Goal: Information Seeking & Learning: Compare options

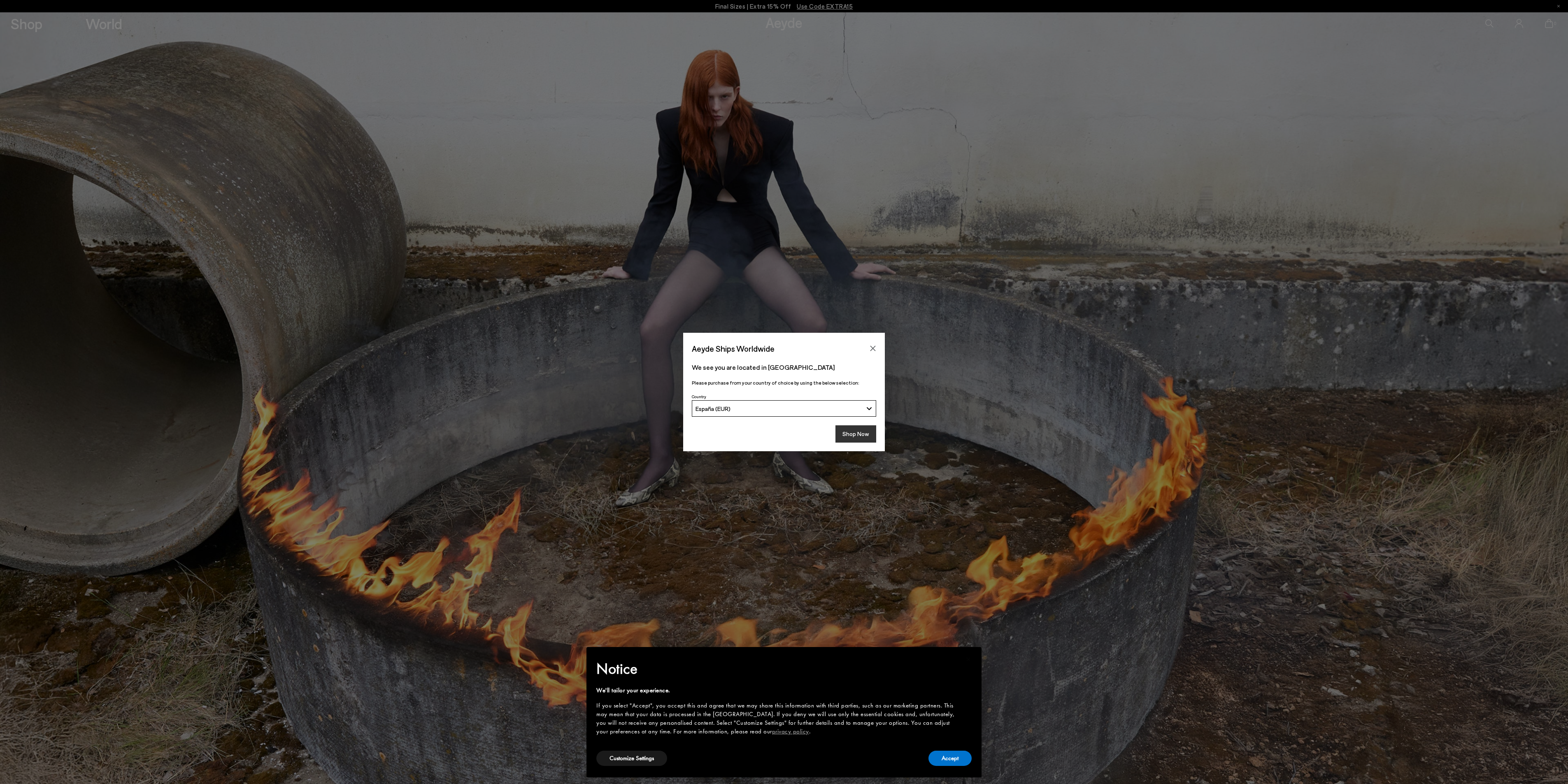
click at [856, 433] on button "Shop Now" at bounding box center [855, 434] width 41 height 18
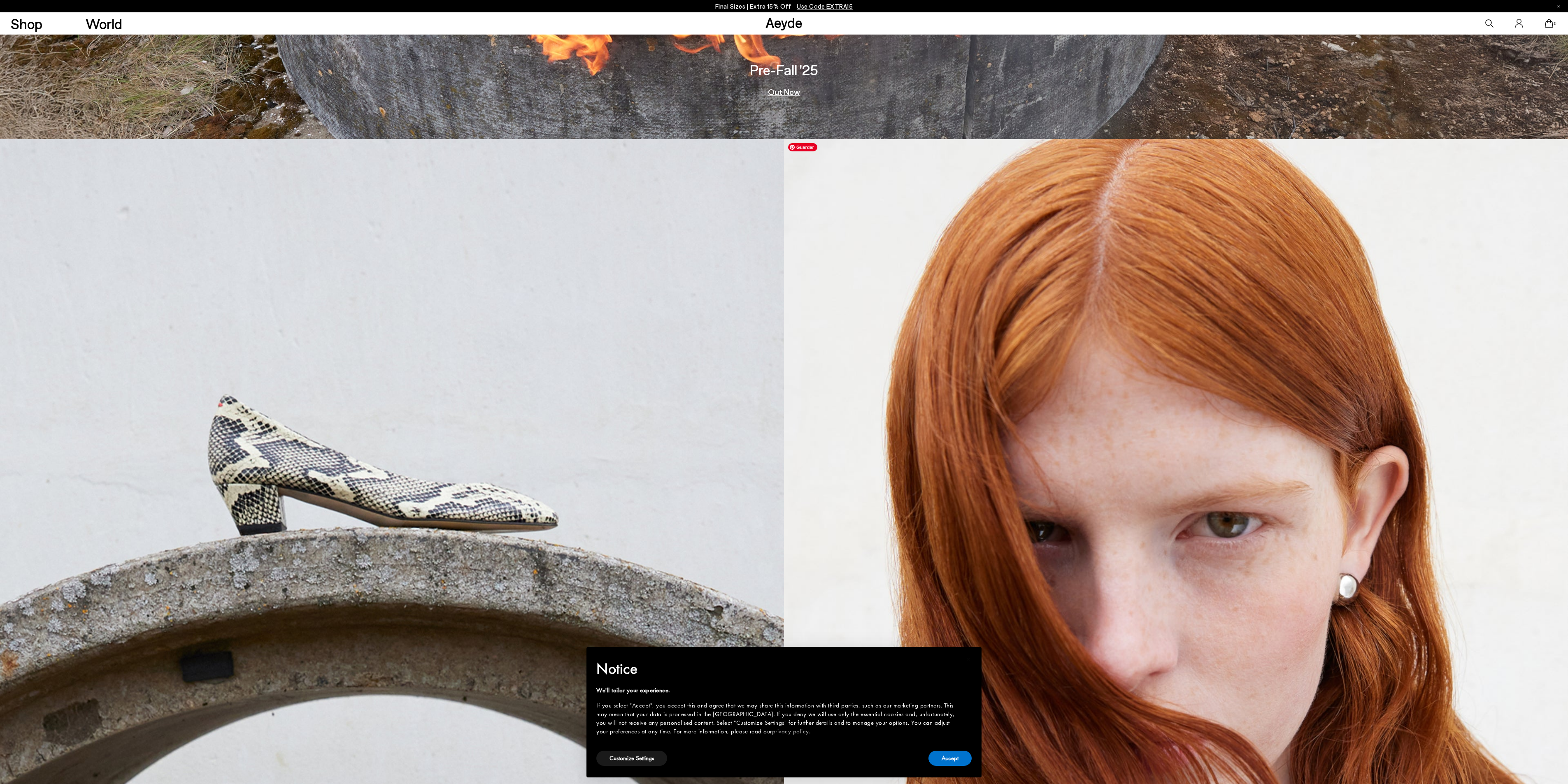
scroll to position [658, 0]
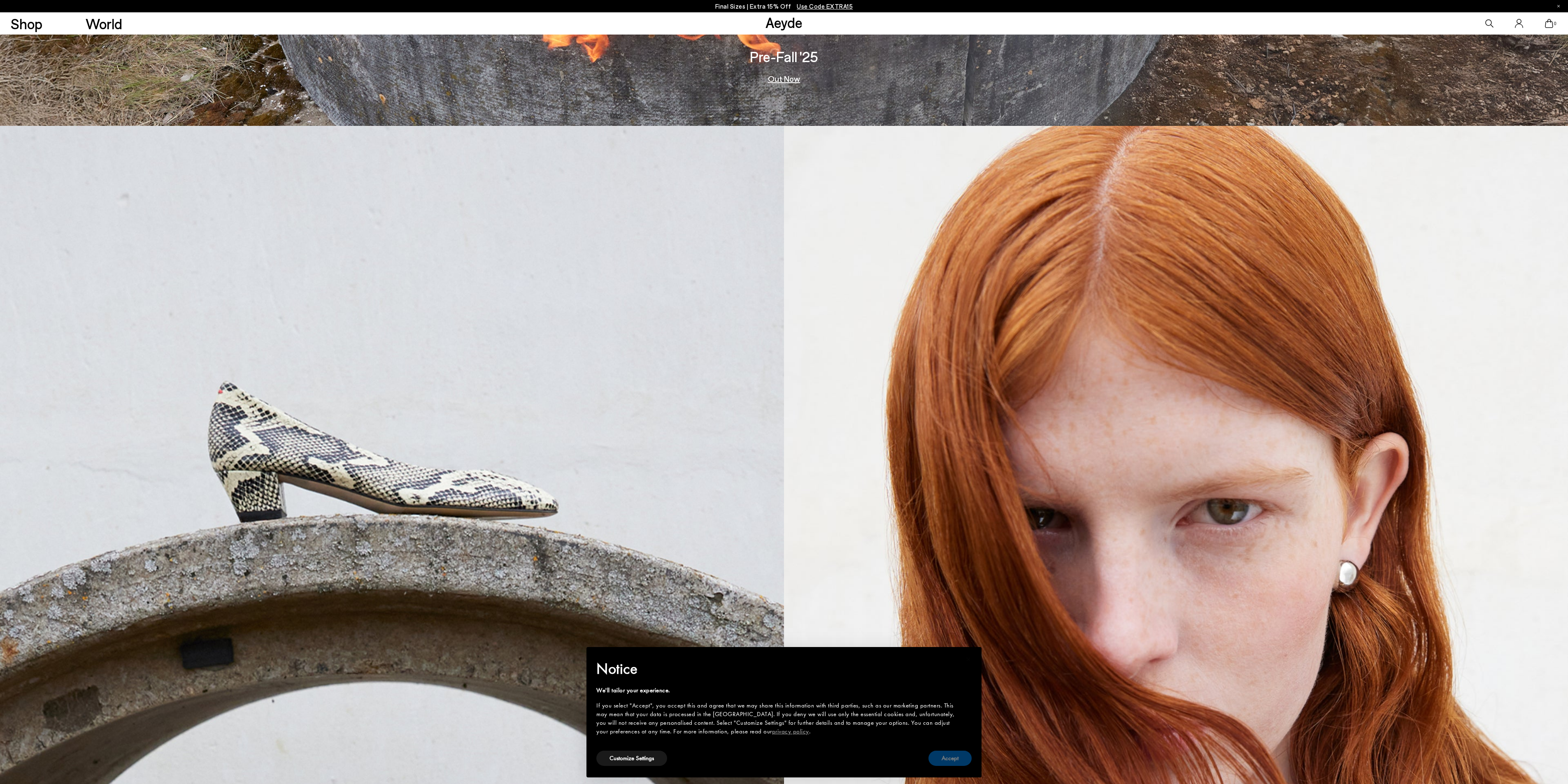
click at [960, 765] on button "Accept" at bounding box center [950, 758] width 43 height 15
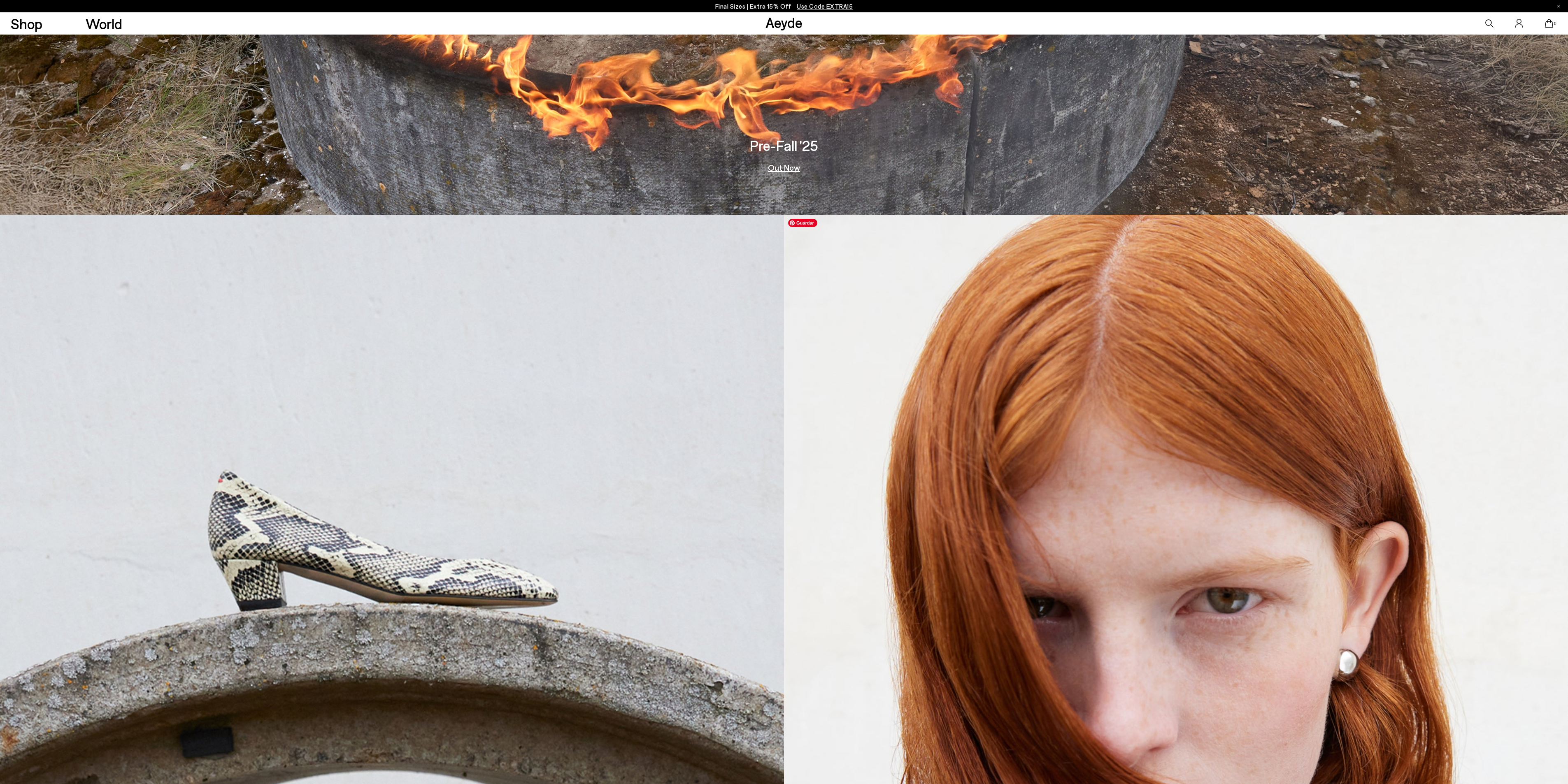
scroll to position [411, 0]
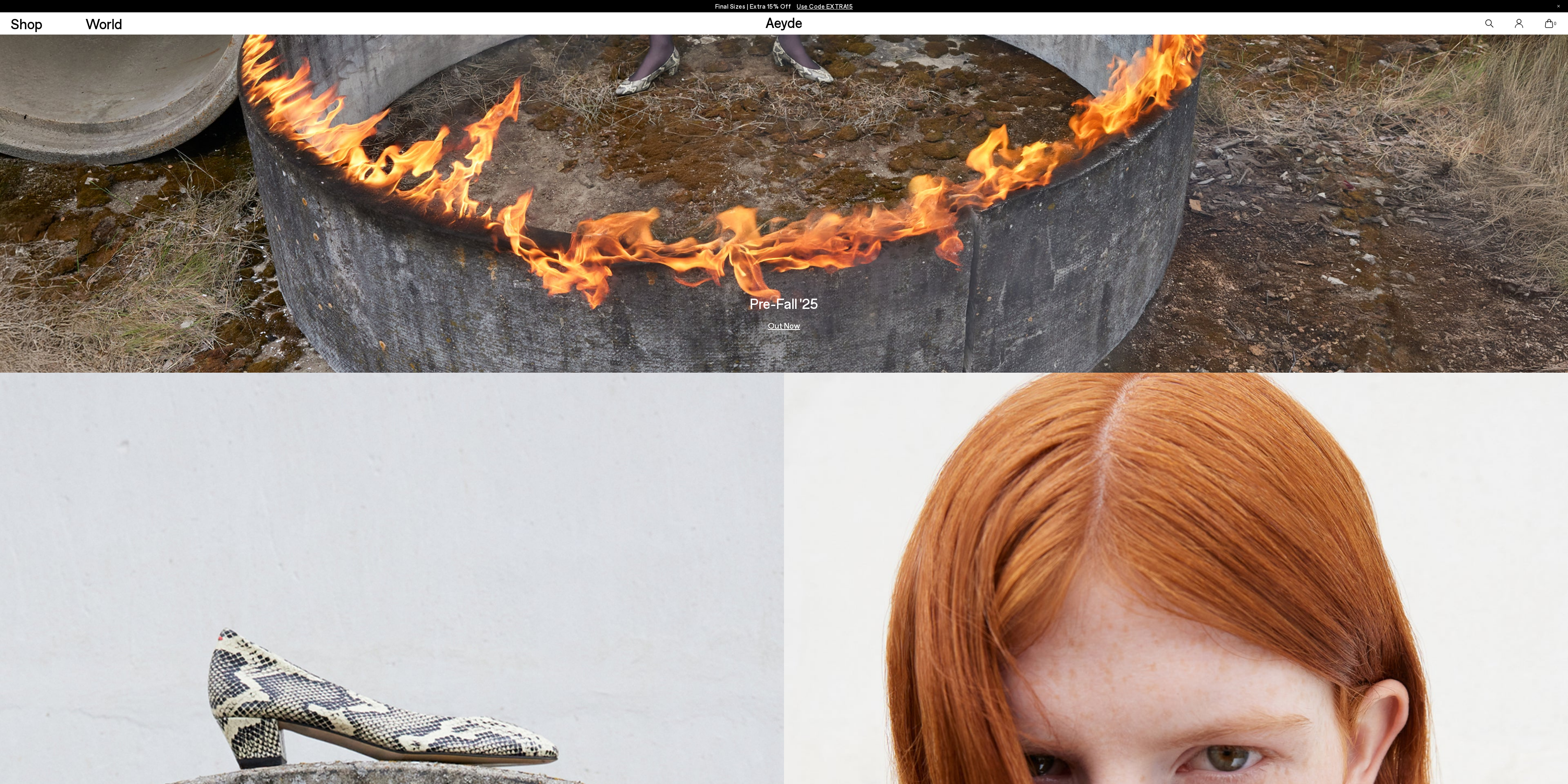
click at [790, 324] on link "Out Now" at bounding box center [784, 325] width 32 height 8
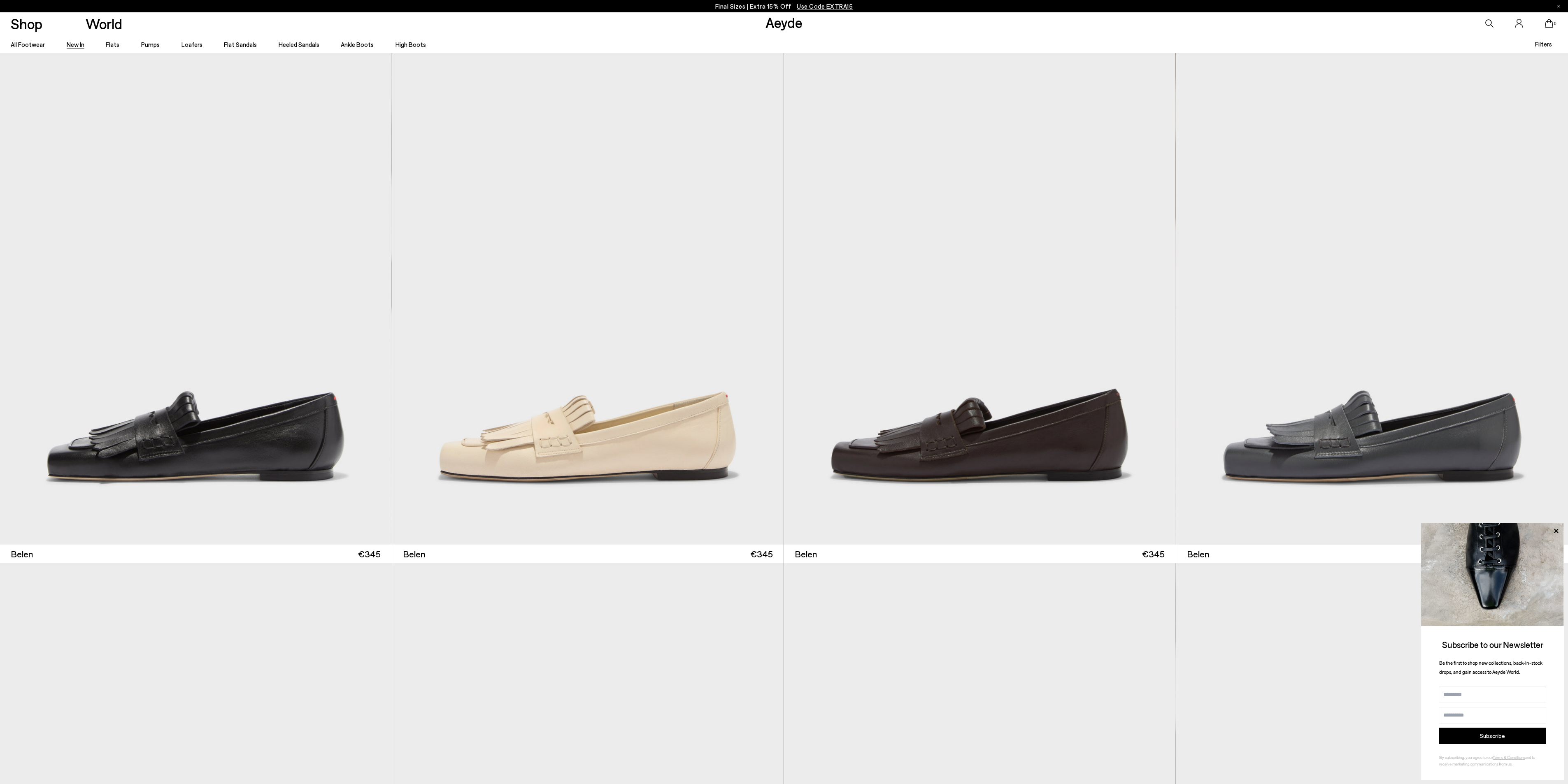
click at [118, 45] on li "Flats" at bounding box center [113, 43] width 13 height 13
click at [109, 44] on link "Flats" at bounding box center [113, 44] width 13 height 8
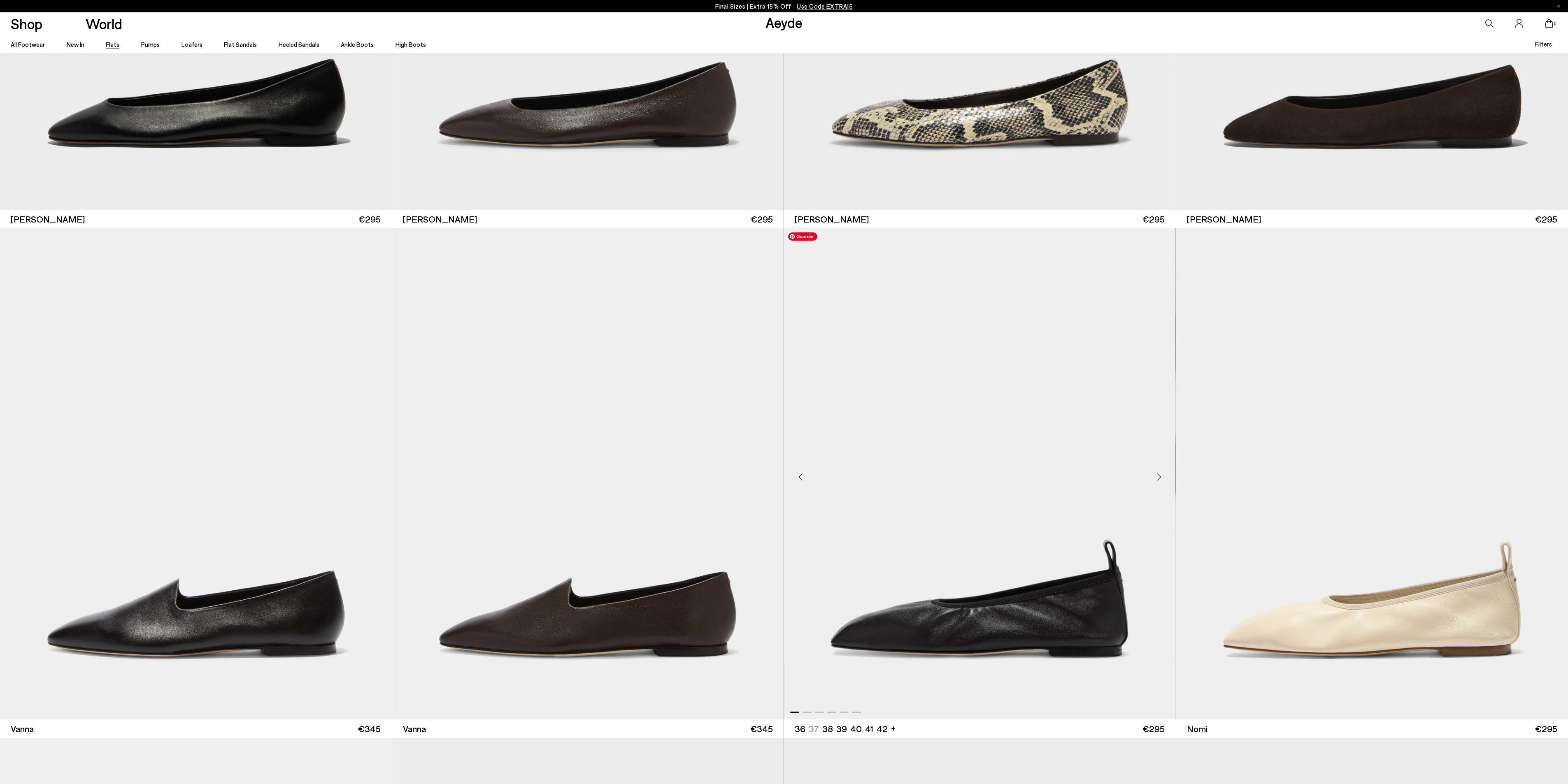
scroll to position [411, 0]
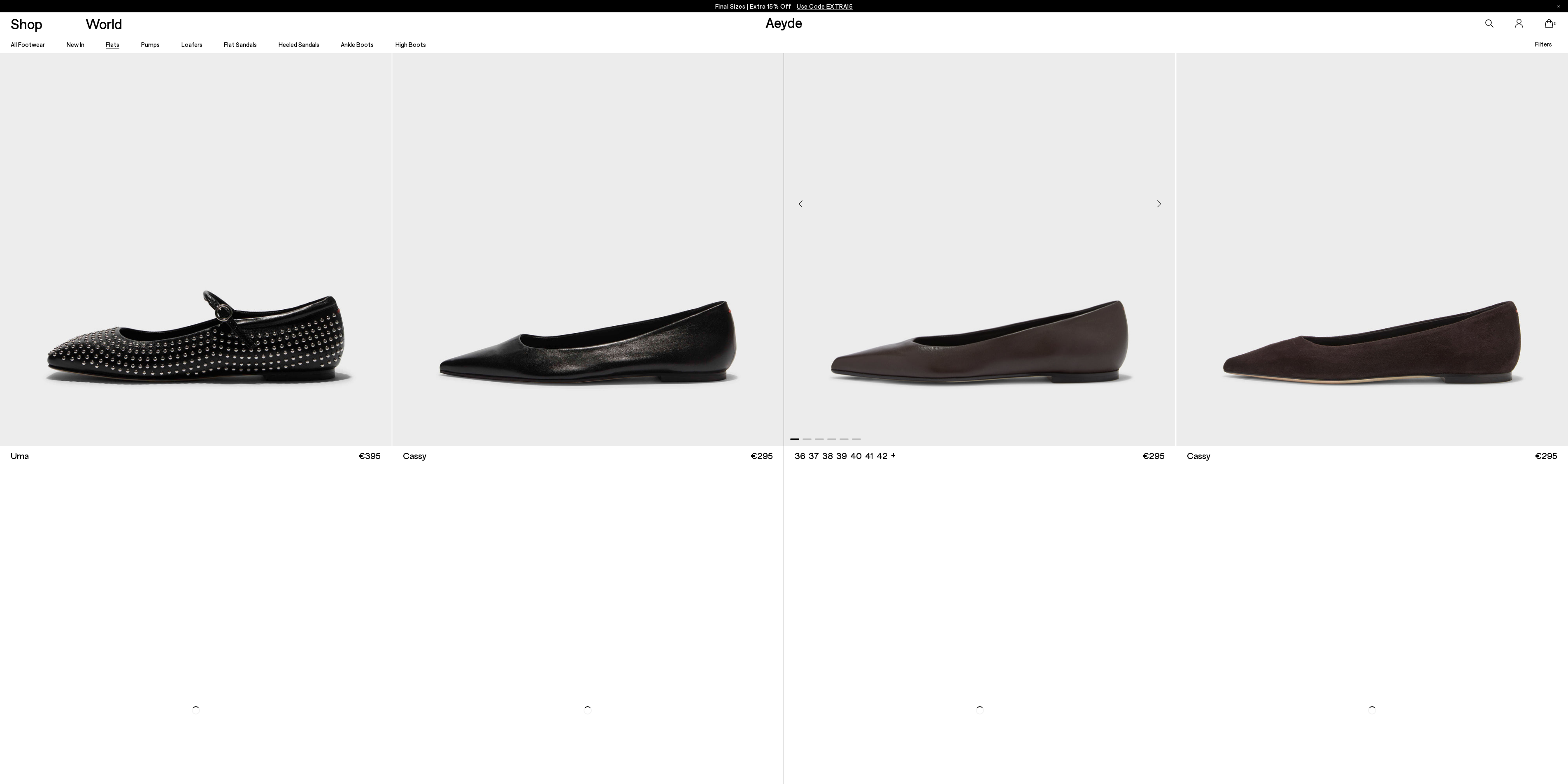
scroll to position [2139, 0]
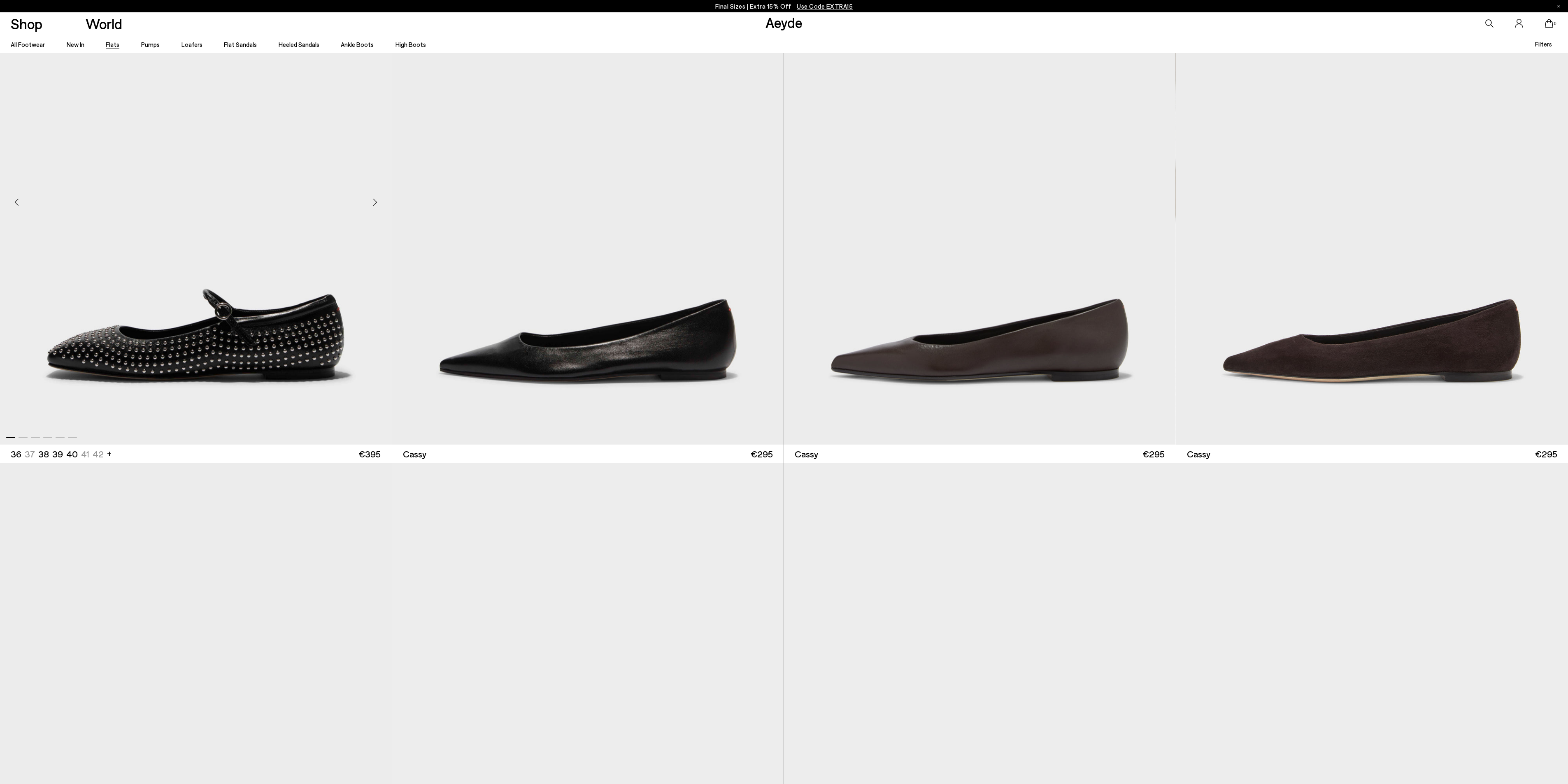
click at [164, 294] on img "1 / 6" at bounding box center [195, 199] width 391 height 491
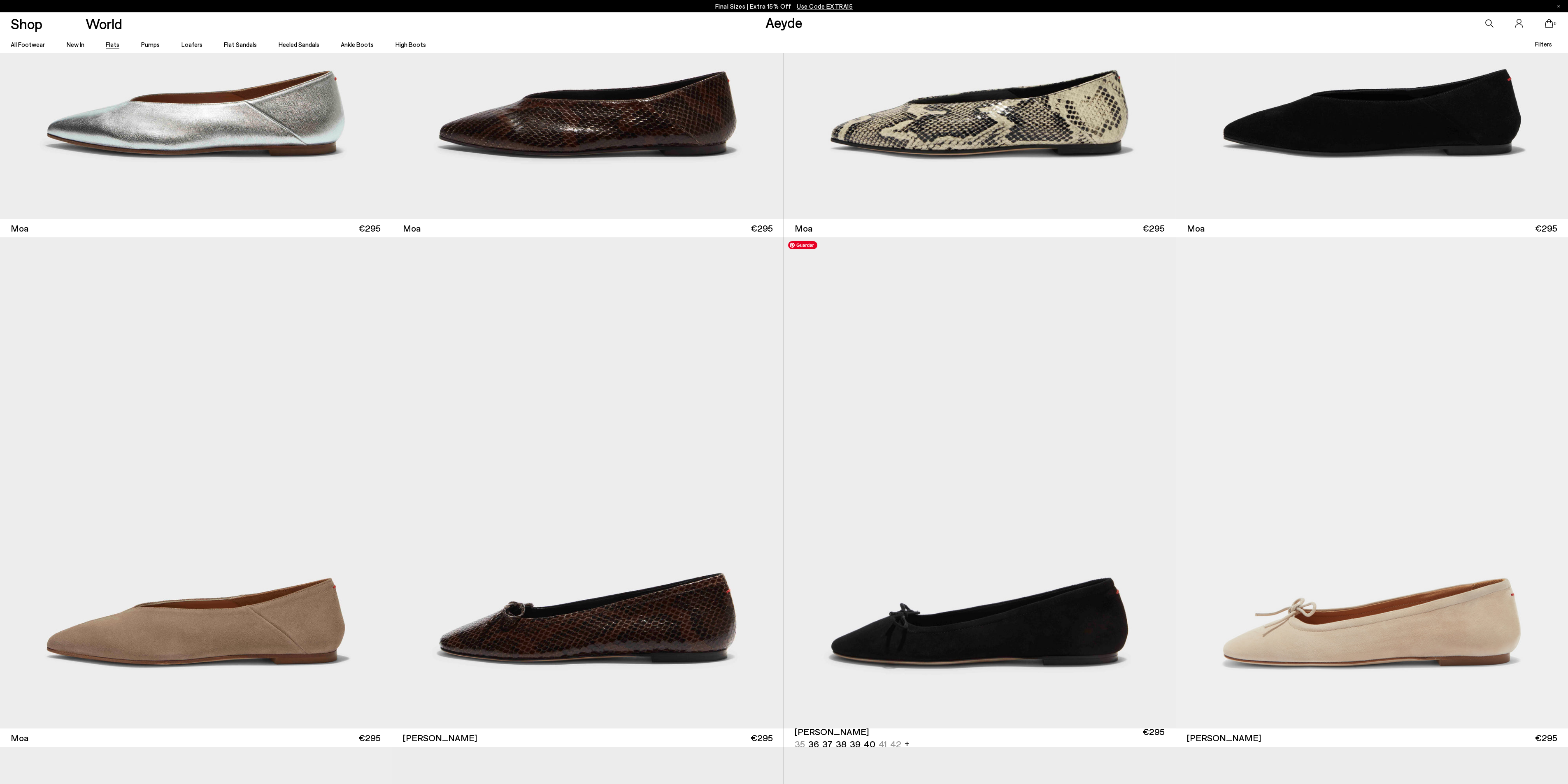
scroll to position [3537, 0]
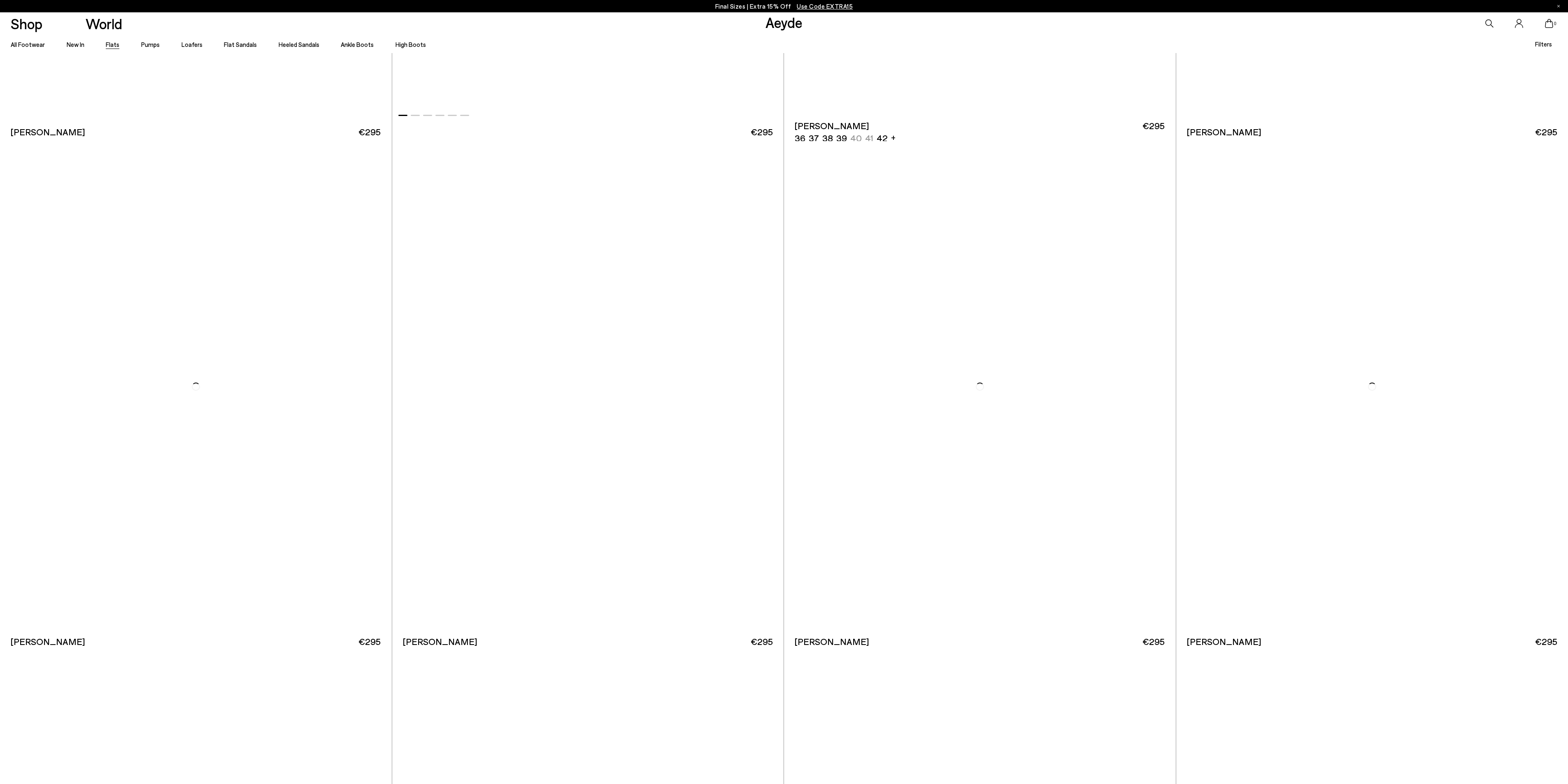
scroll to position [6746, 0]
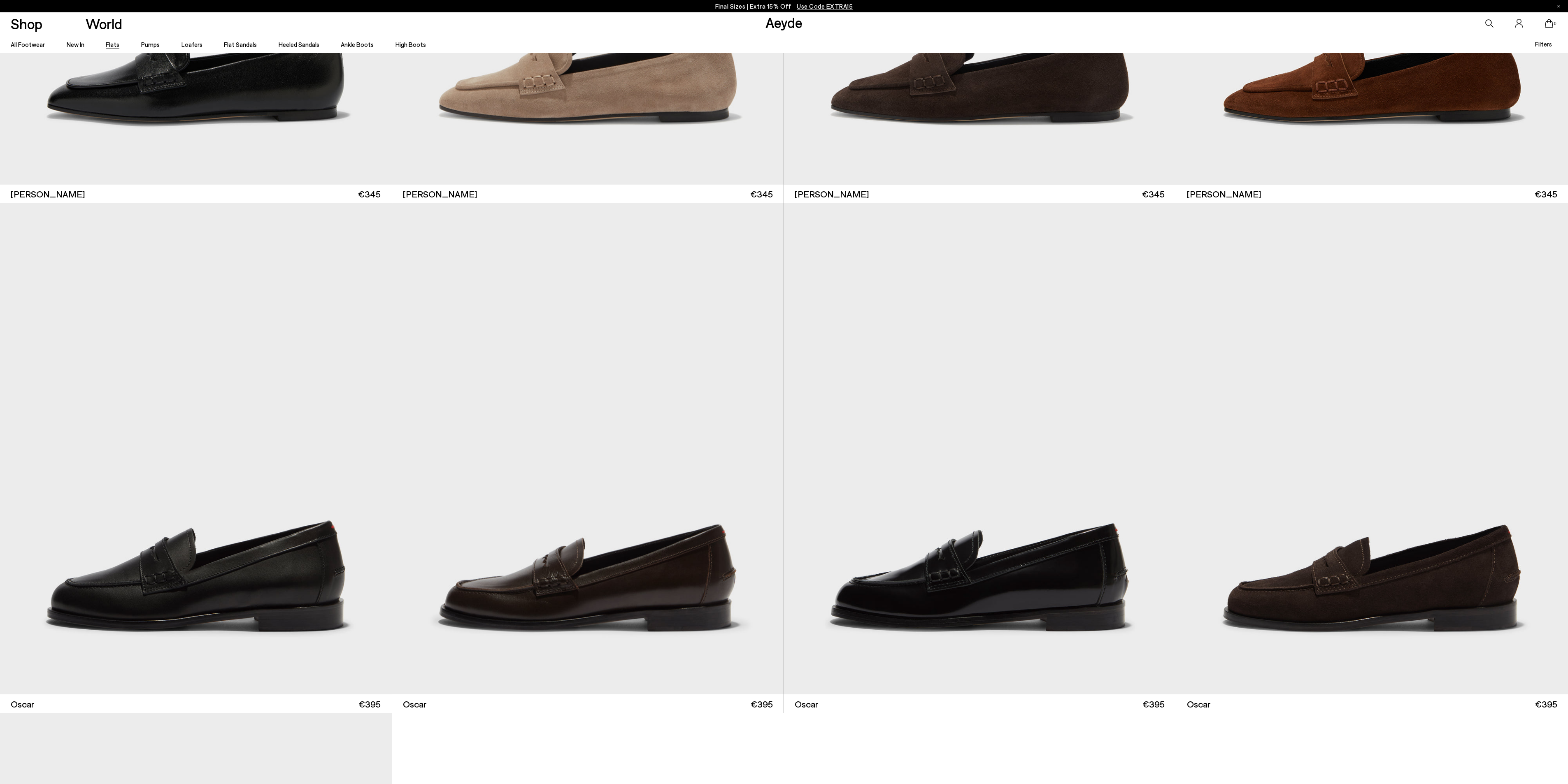
scroll to position [9595, 0]
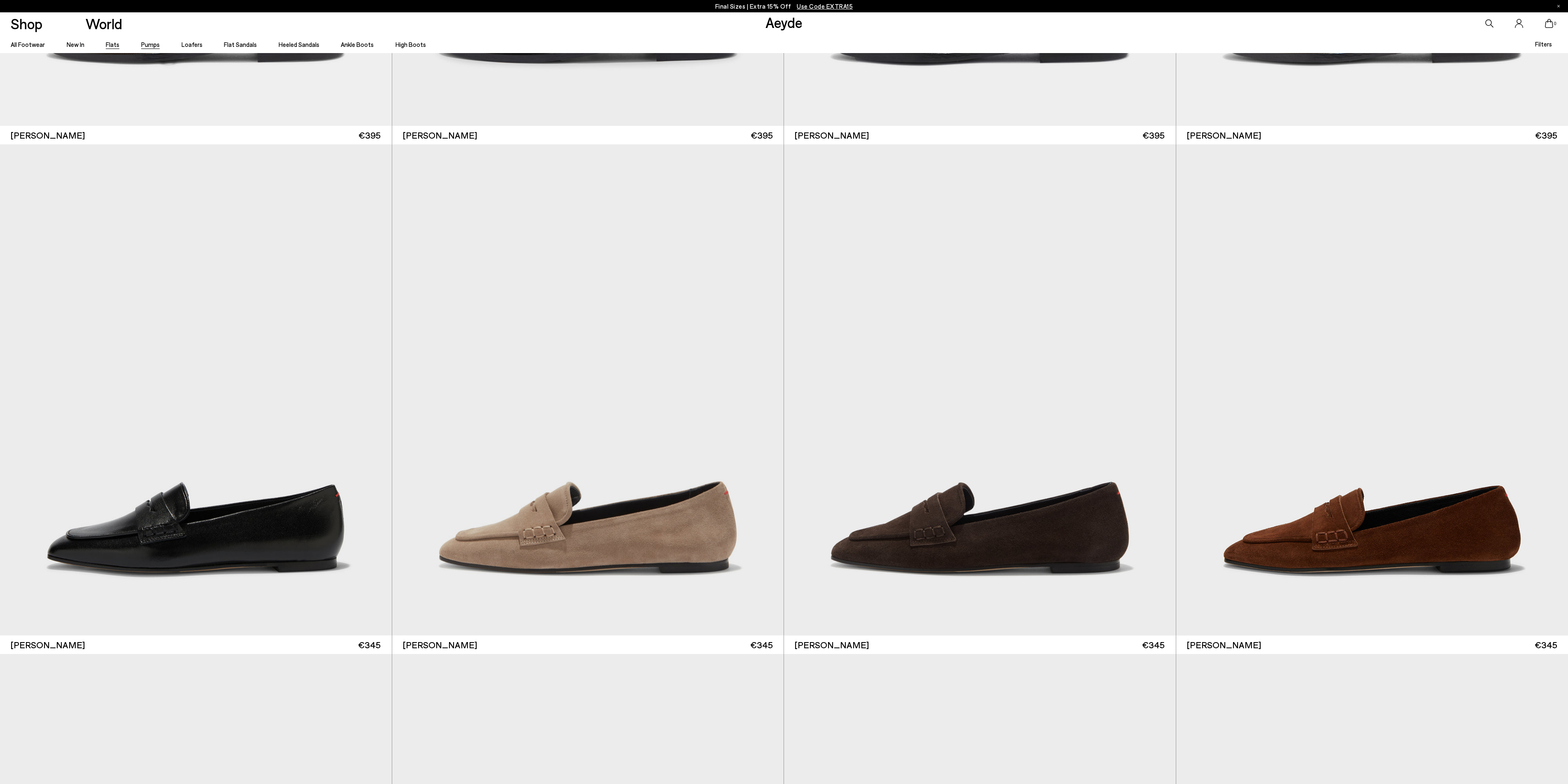
click at [142, 42] on link "Pumps" at bounding box center [150, 44] width 18 height 8
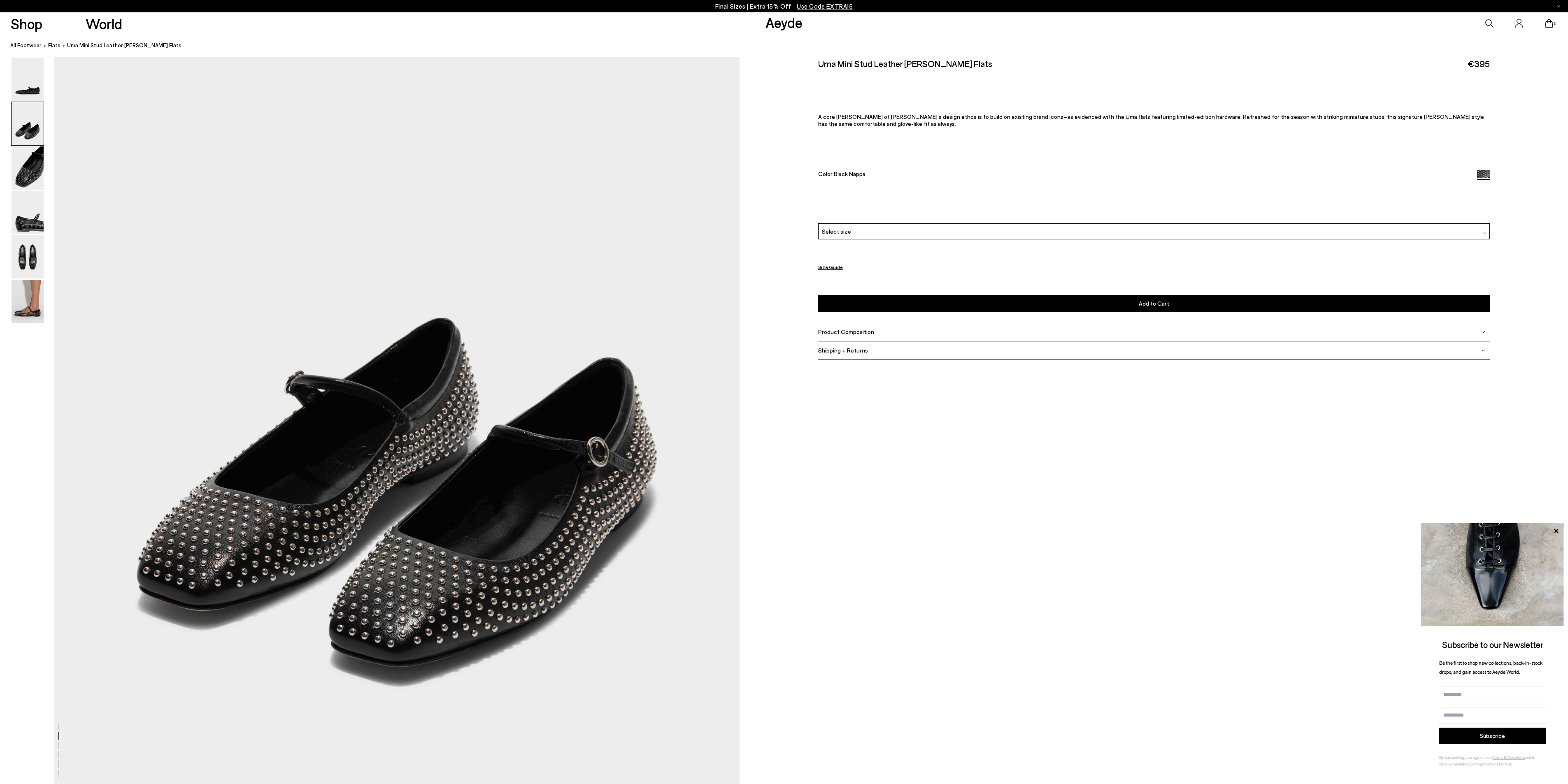
scroll to position [905, 0]
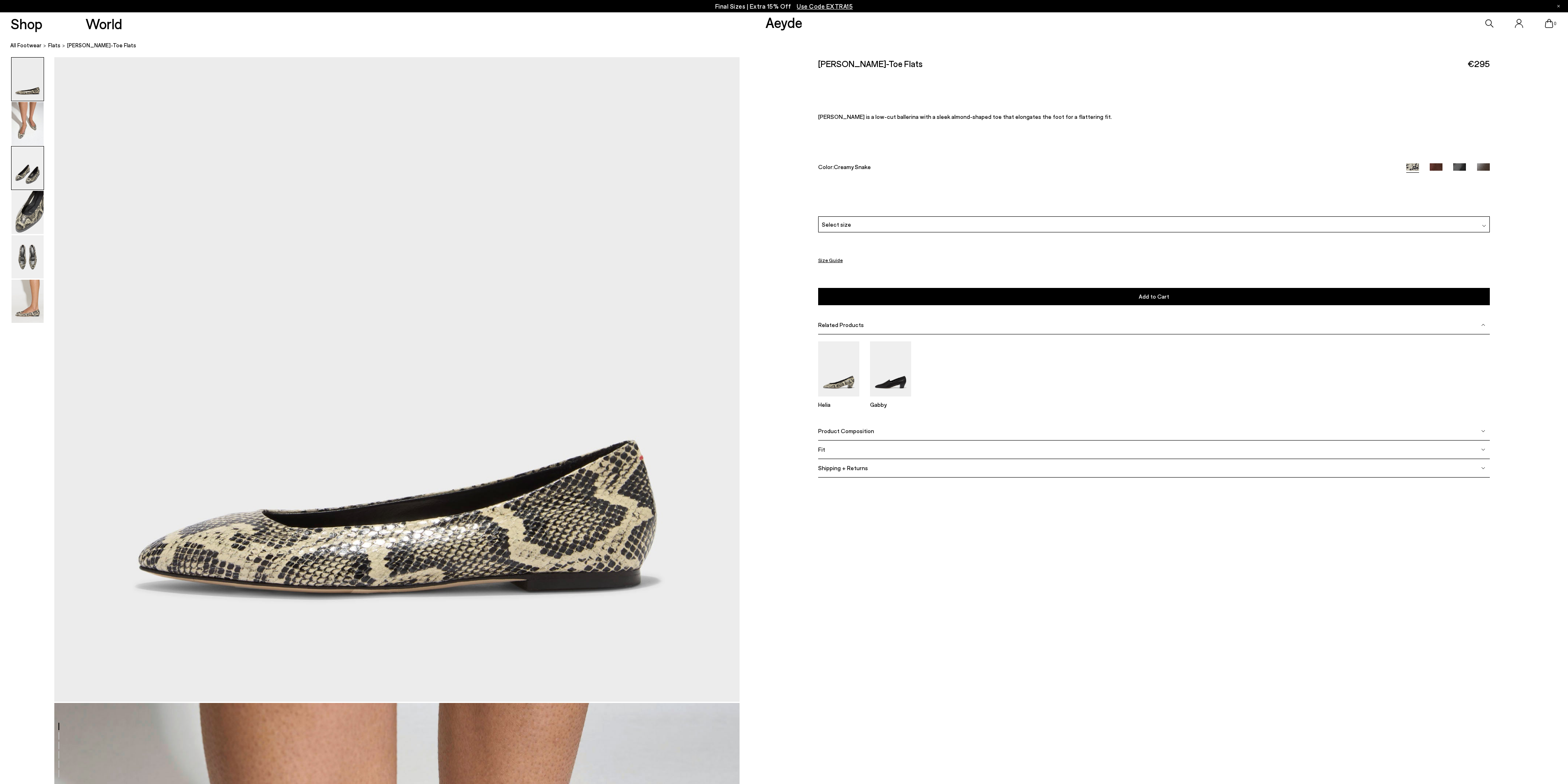
click at [30, 174] on img at bounding box center [28, 168] width 32 height 43
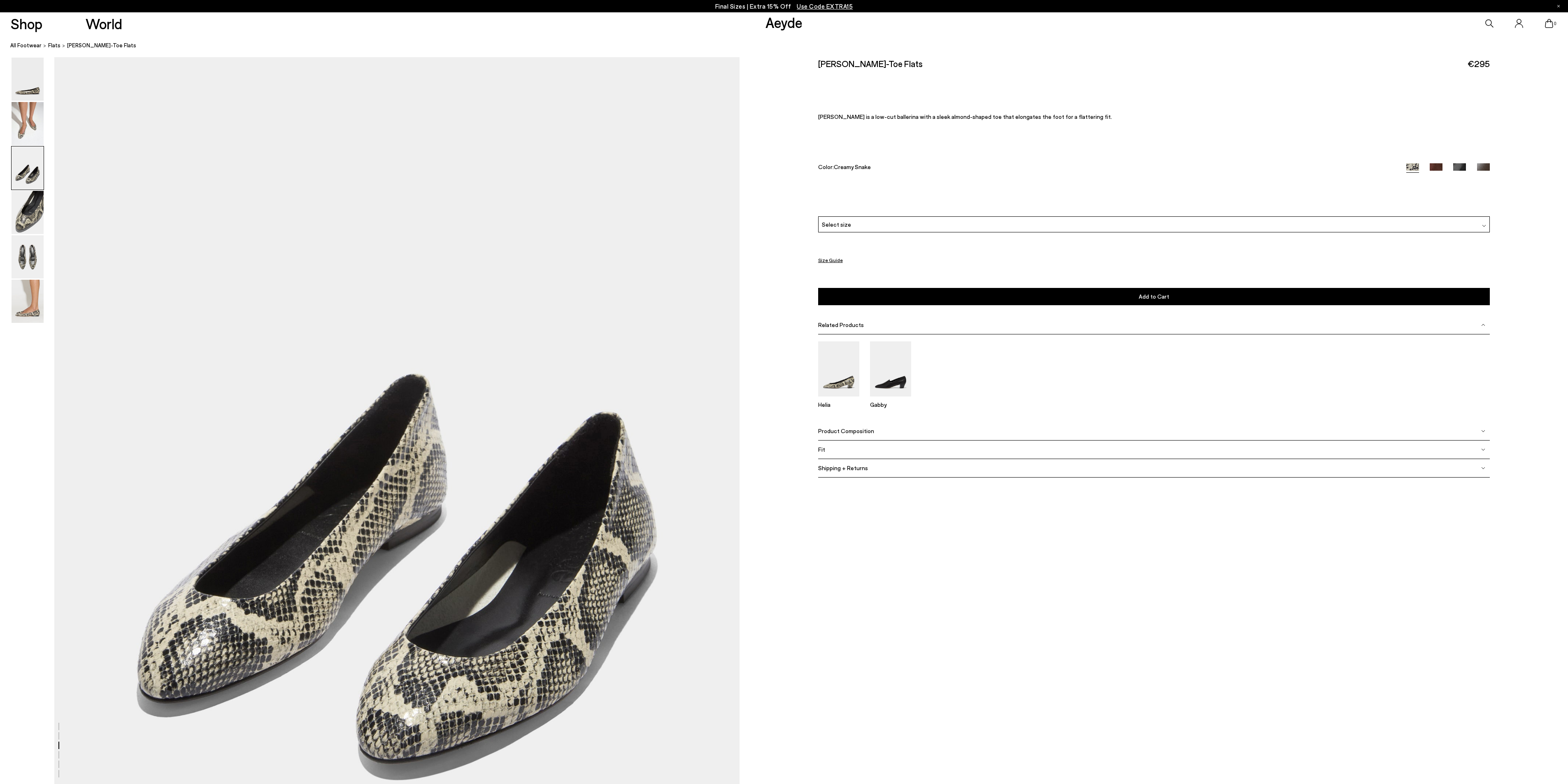
scroll to position [1808, 0]
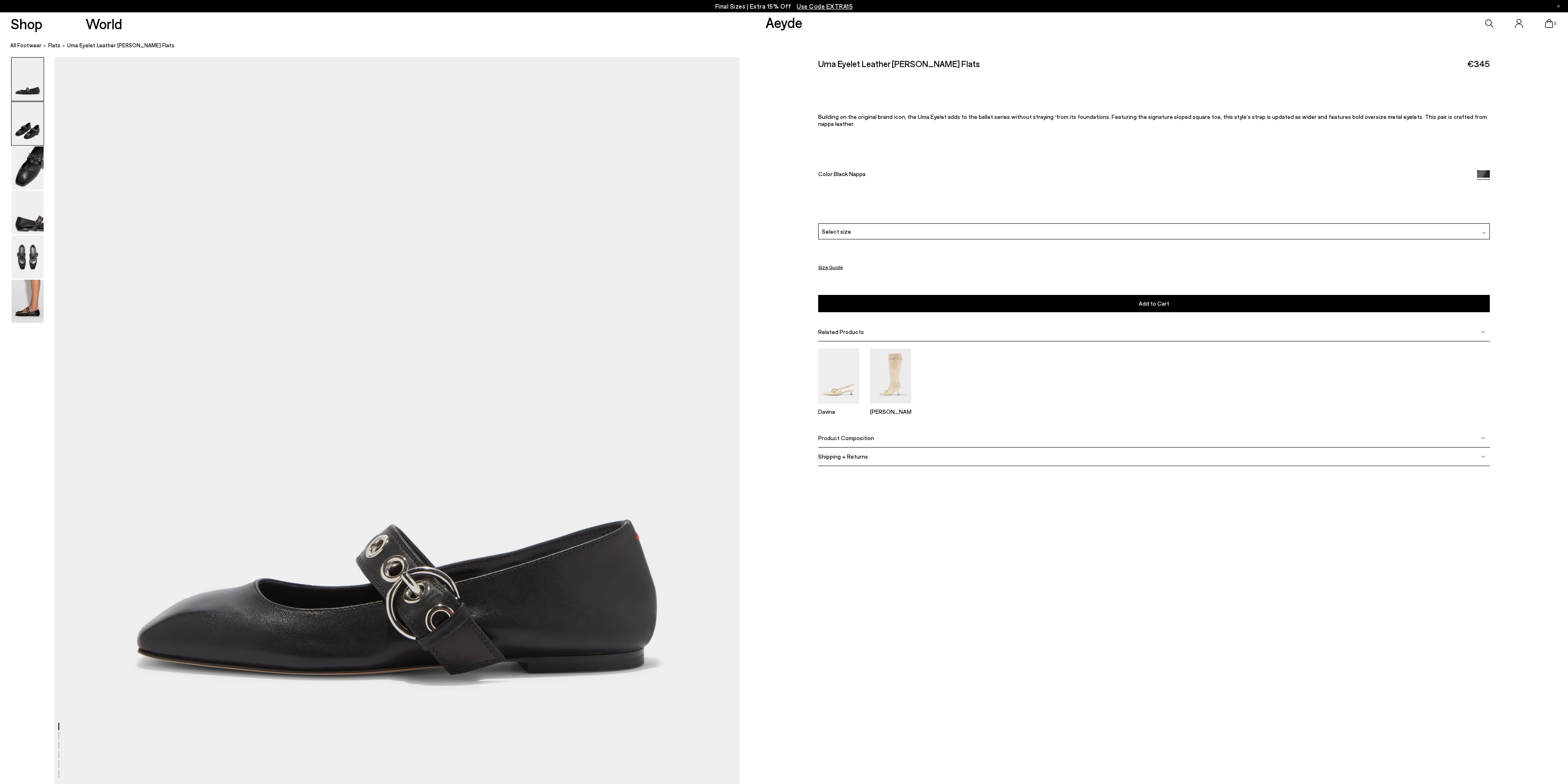
click at [29, 117] on img at bounding box center [28, 123] width 32 height 43
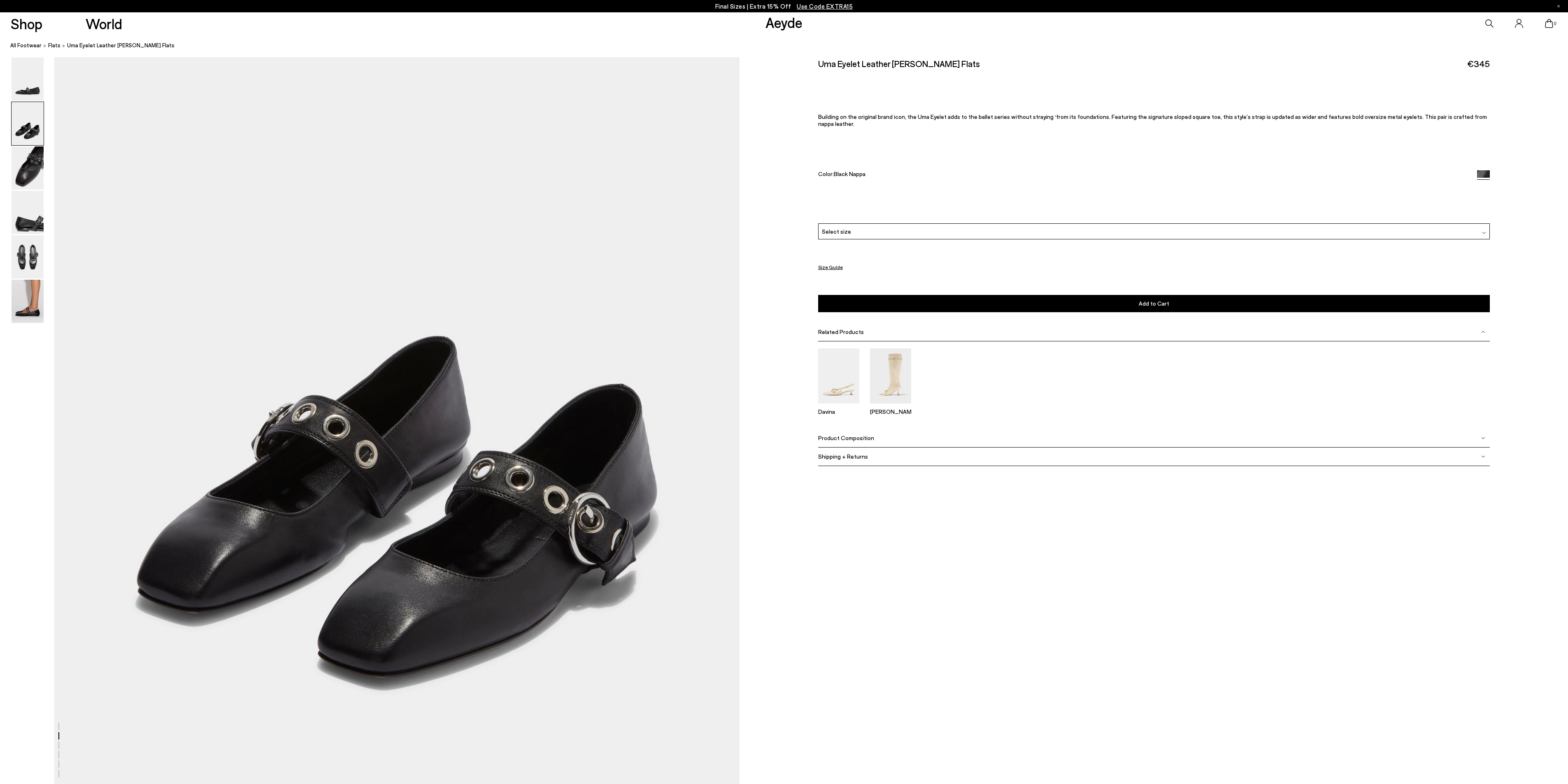
scroll to position [893, 0]
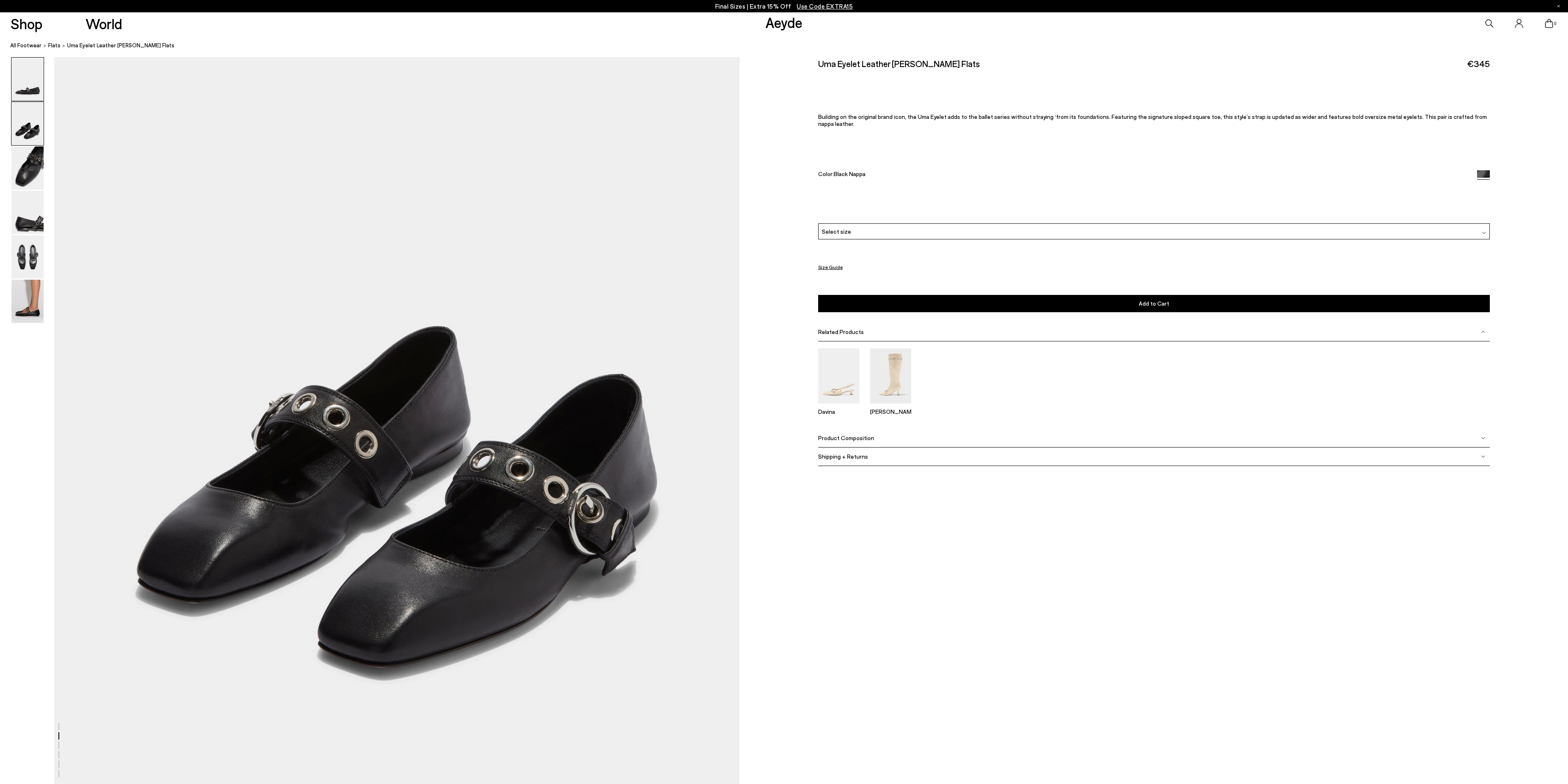
click at [33, 81] on img at bounding box center [28, 79] width 32 height 43
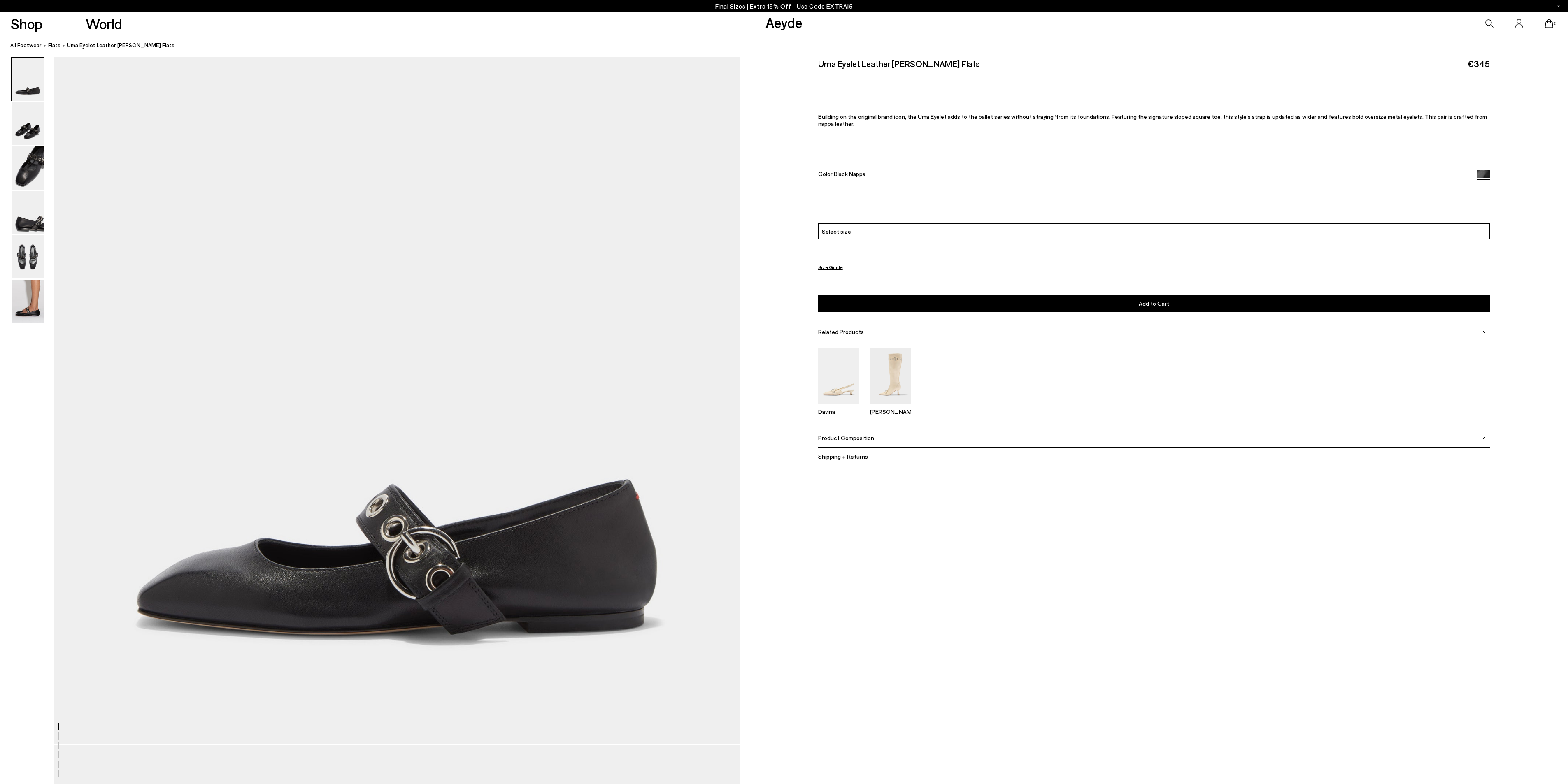
scroll to position [0, 0]
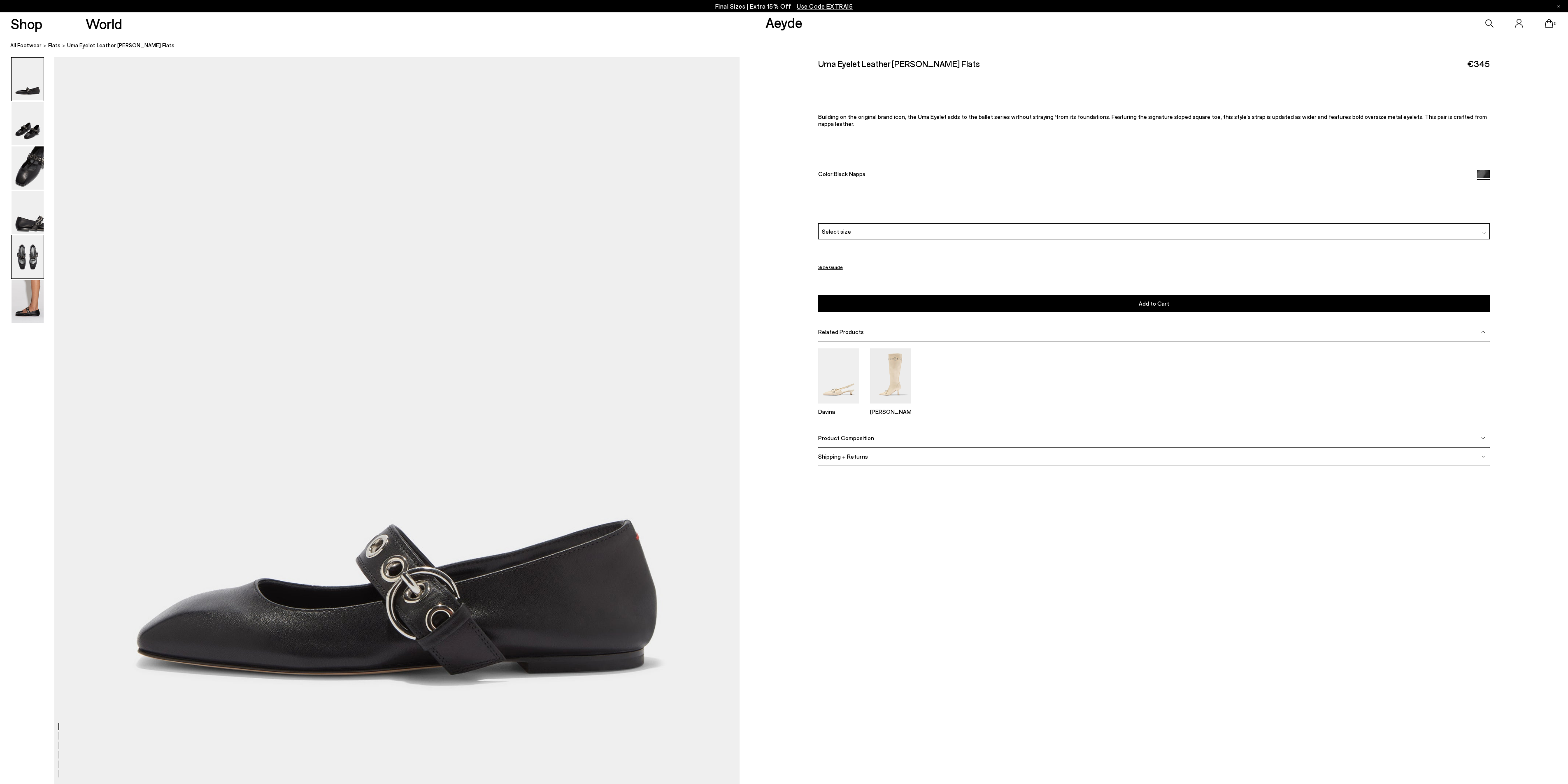
click at [32, 259] on img at bounding box center [28, 257] width 32 height 43
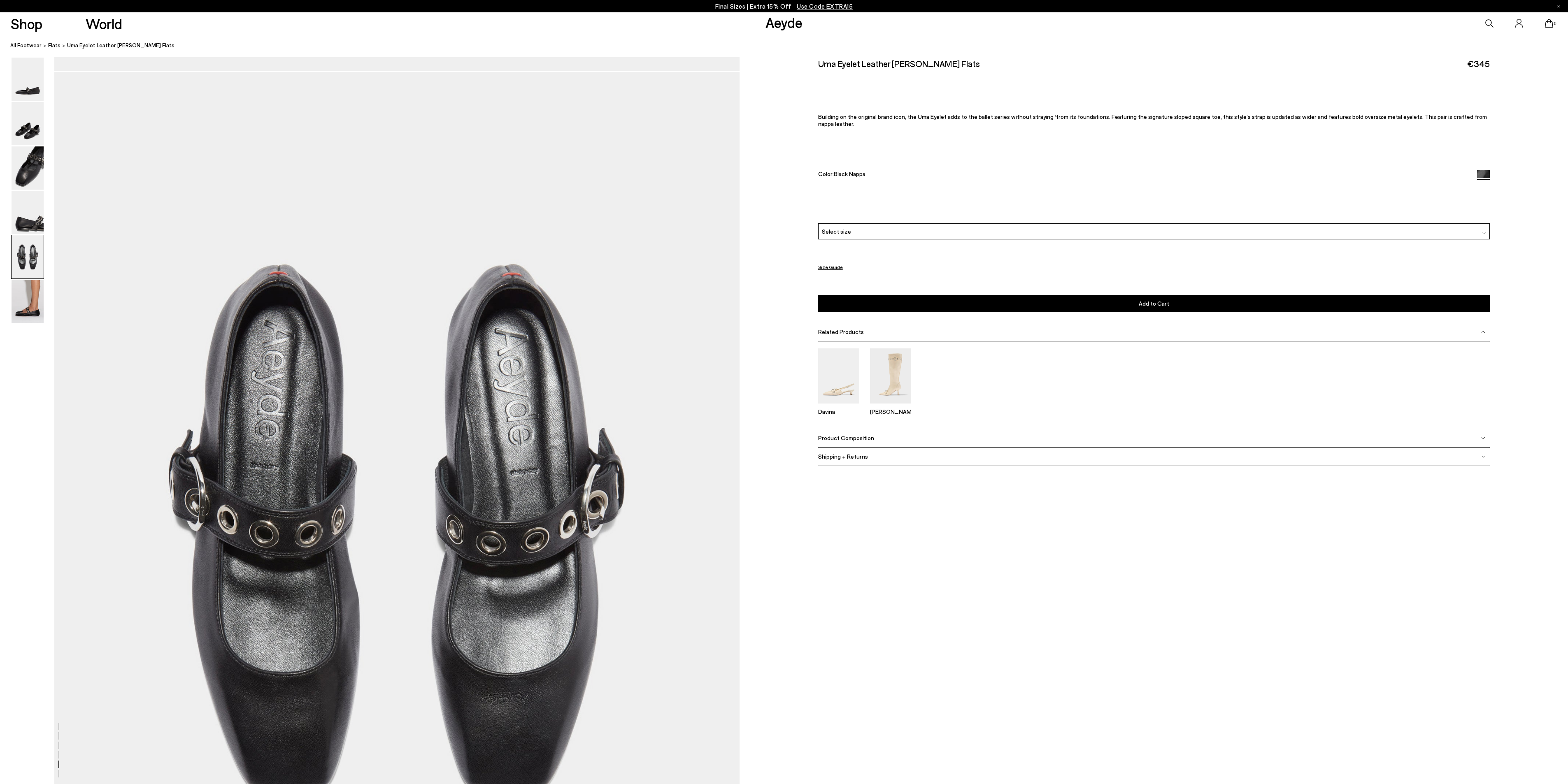
scroll to position [3472, 0]
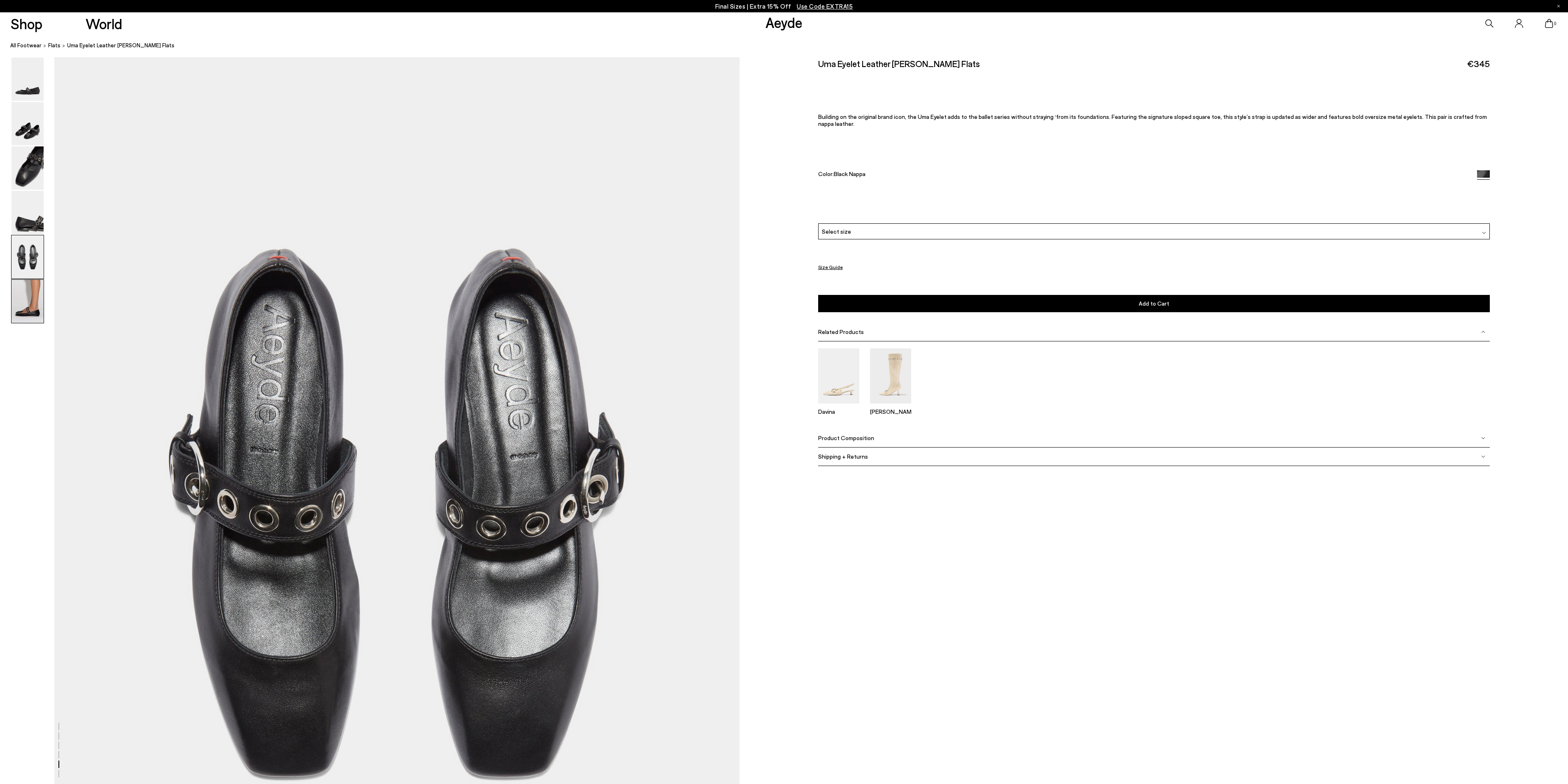
click at [27, 298] on img at bounding box center [28, 301] width 32 height 43
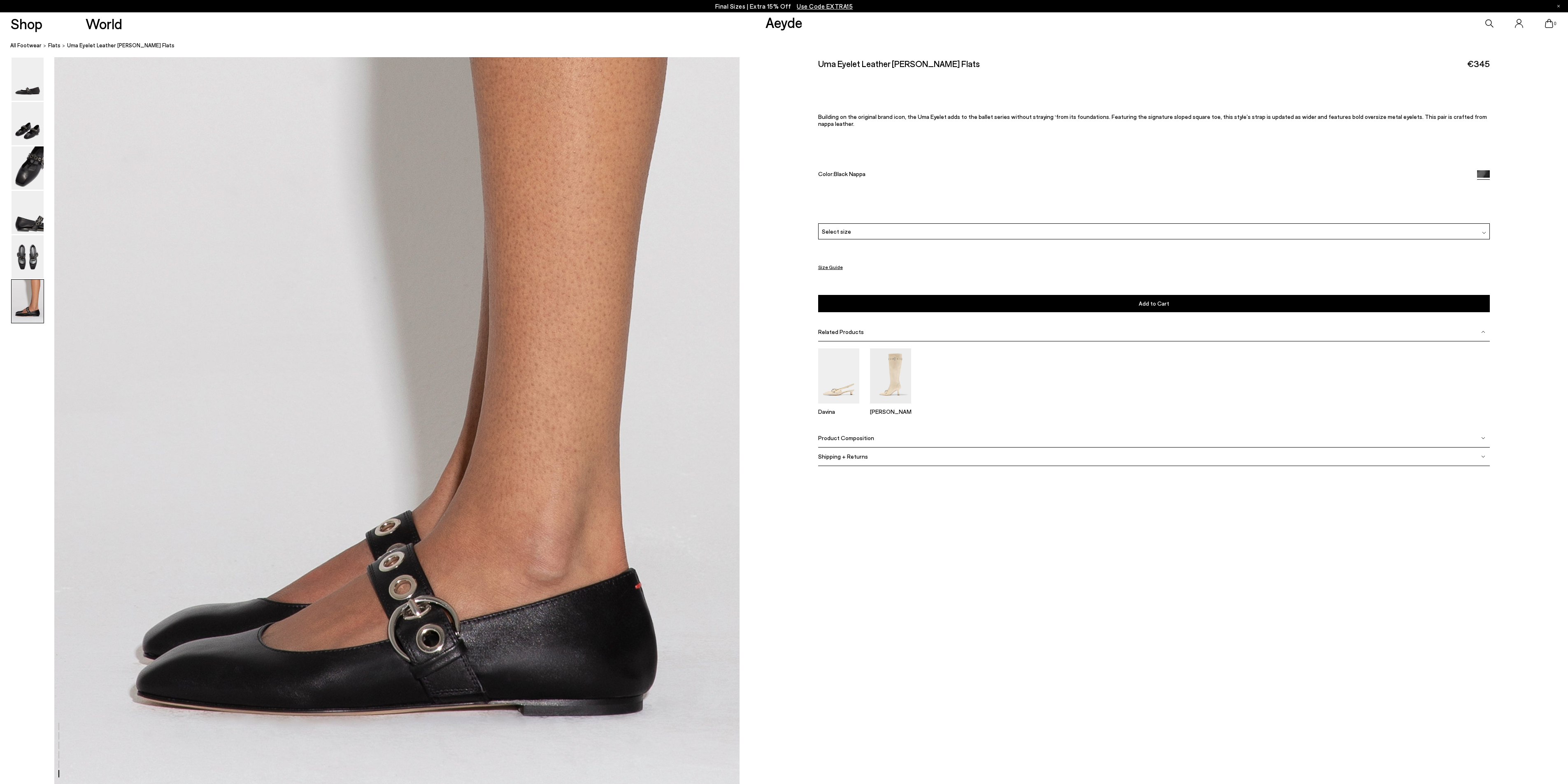
scroll to position [4608, 0]
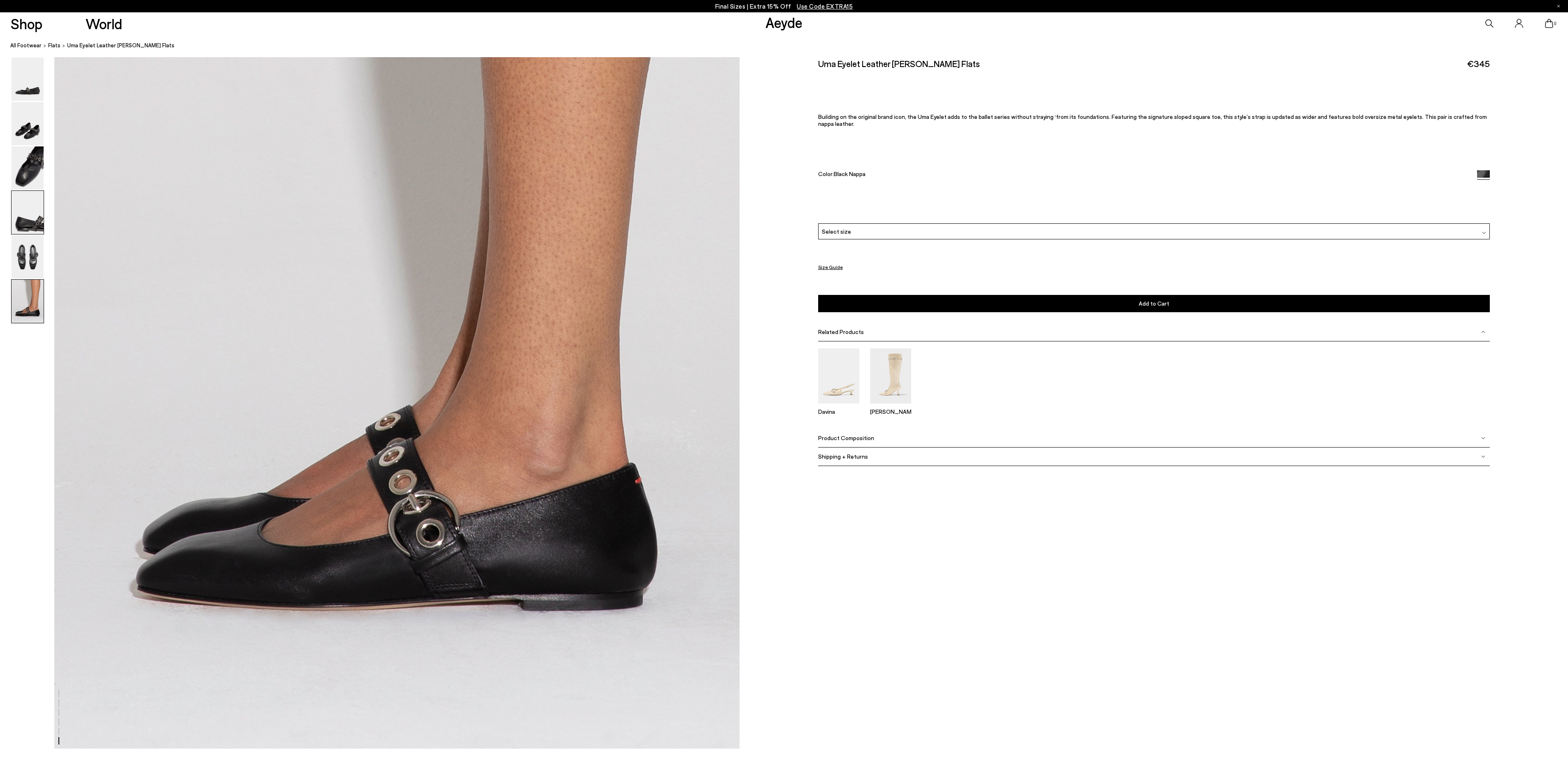
click at [28, 227] on img at bounding box center [28, 213] width 32 height 43
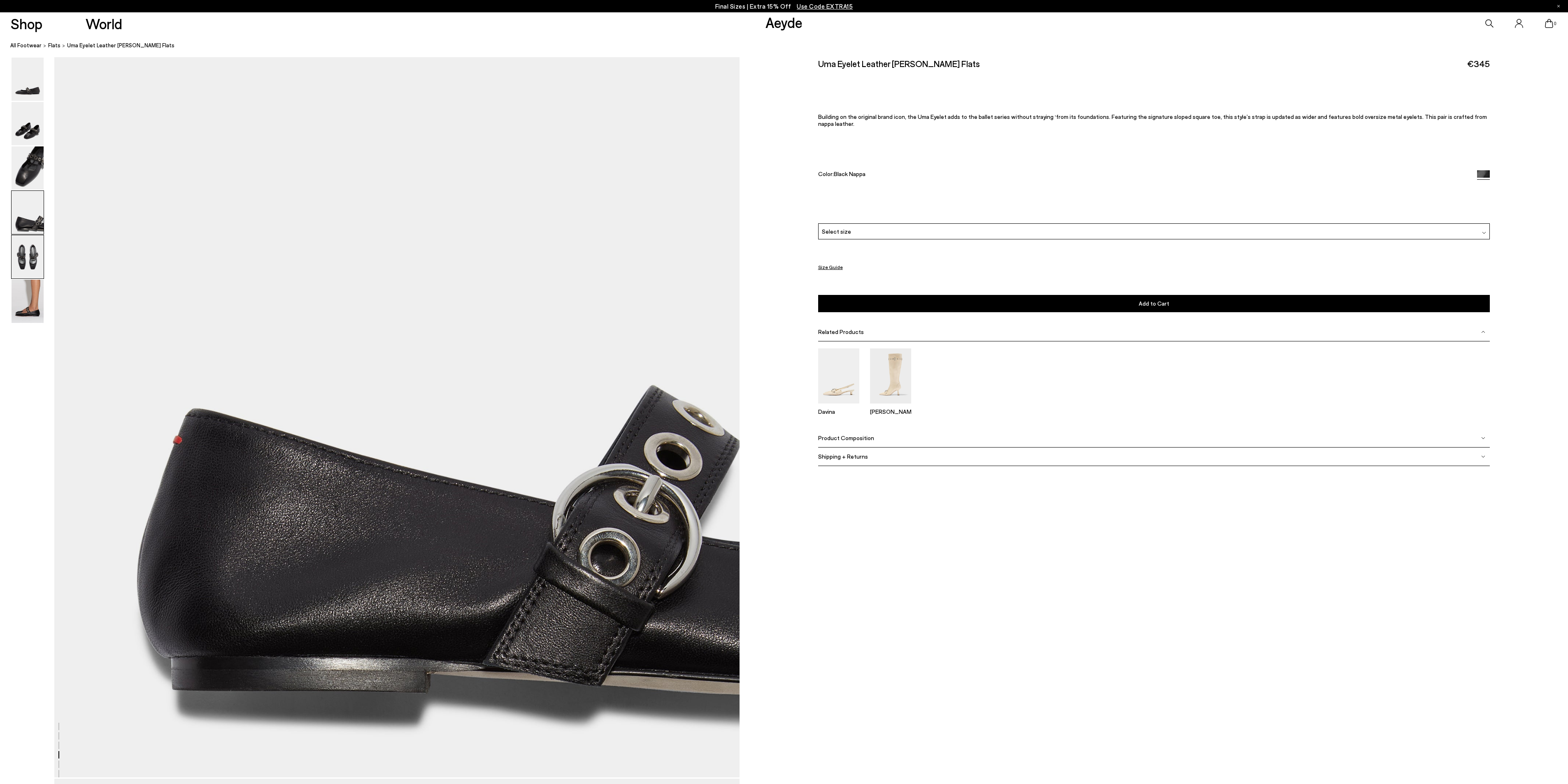
click at [28, 250] on img at bounding box center [28, 257] width 32 height 43
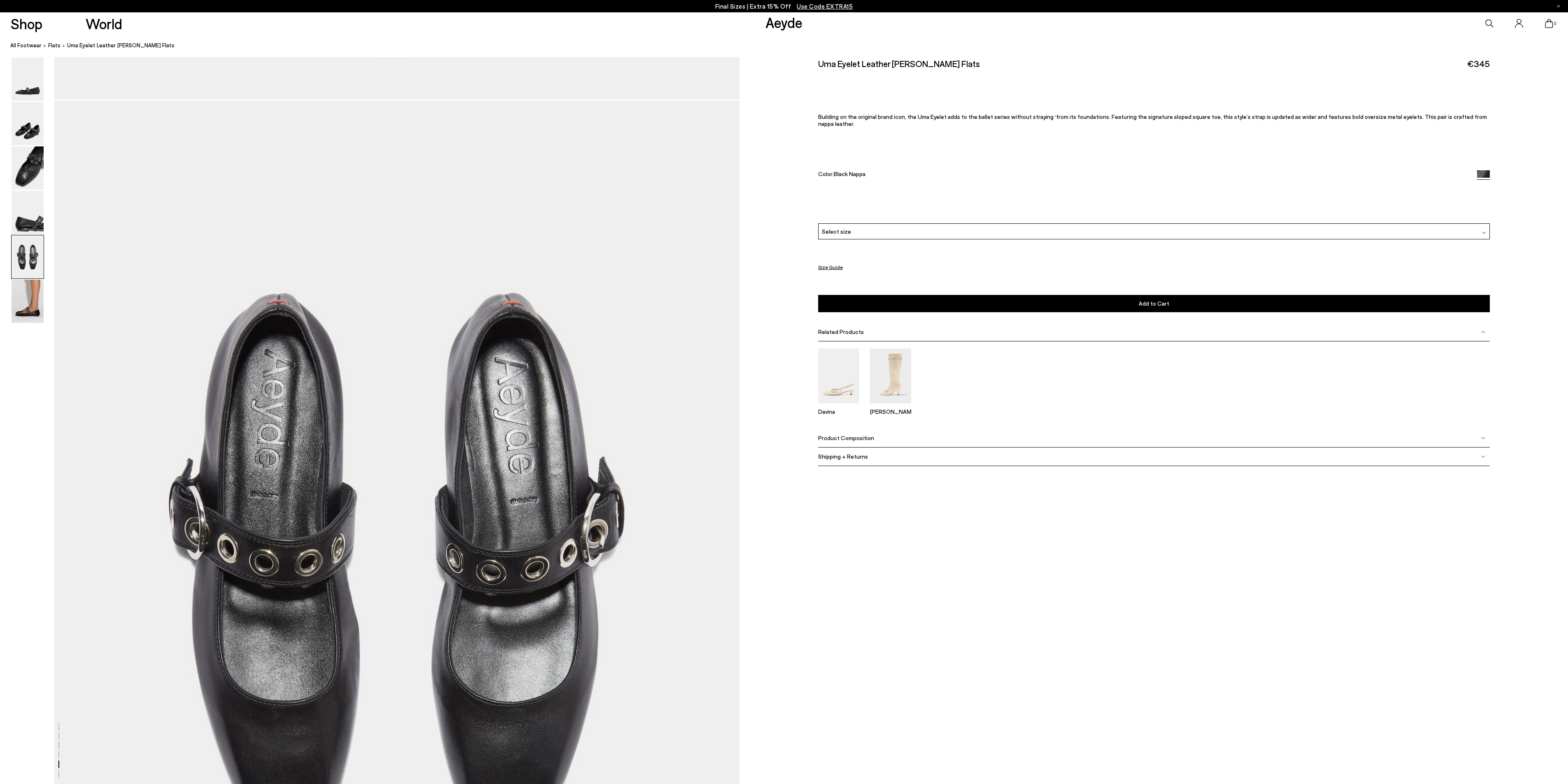
scroll to position [3472, 0]
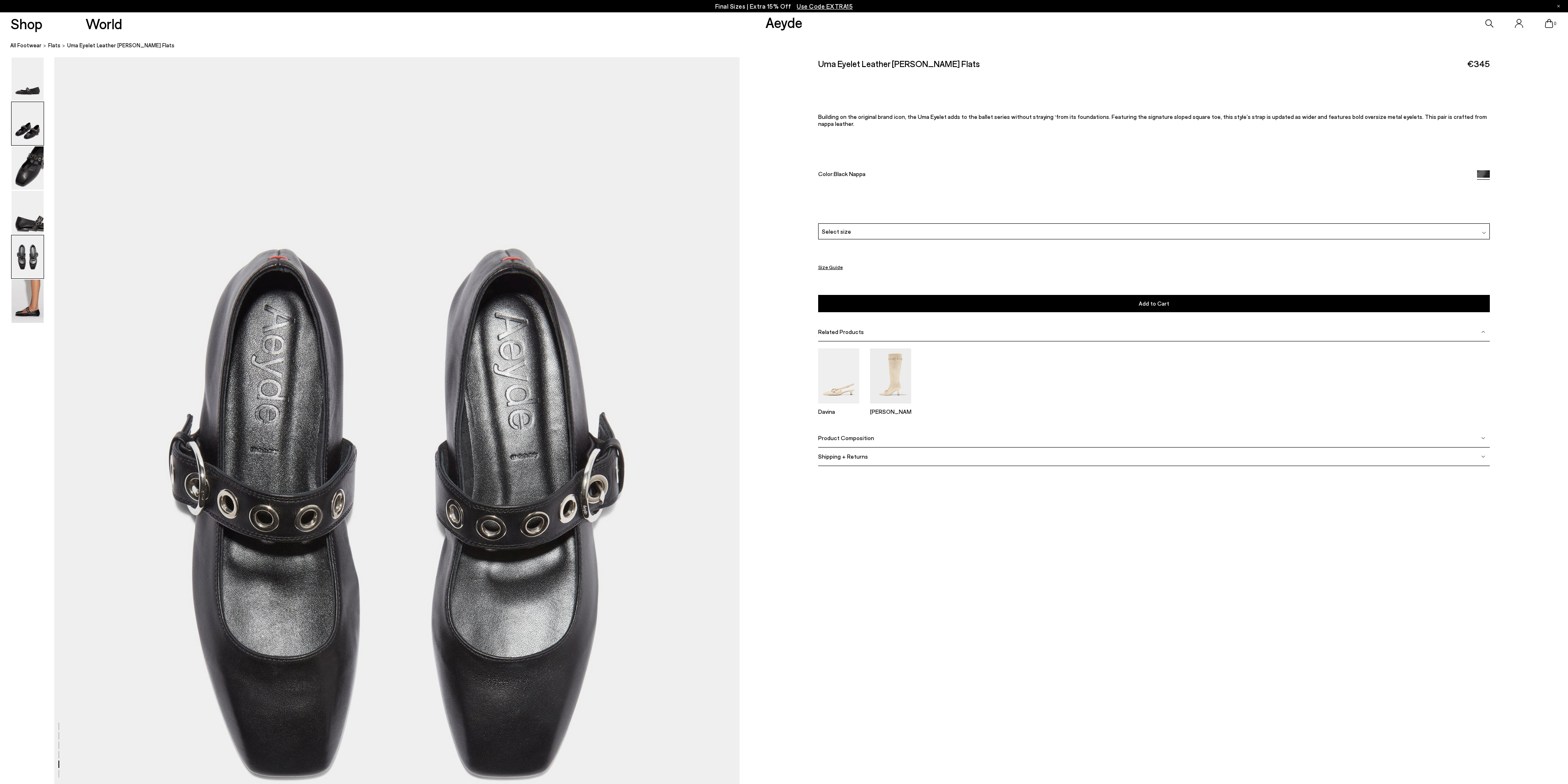
click at [37, 118] on img at bounding box center [28, 123] width 32 height 43
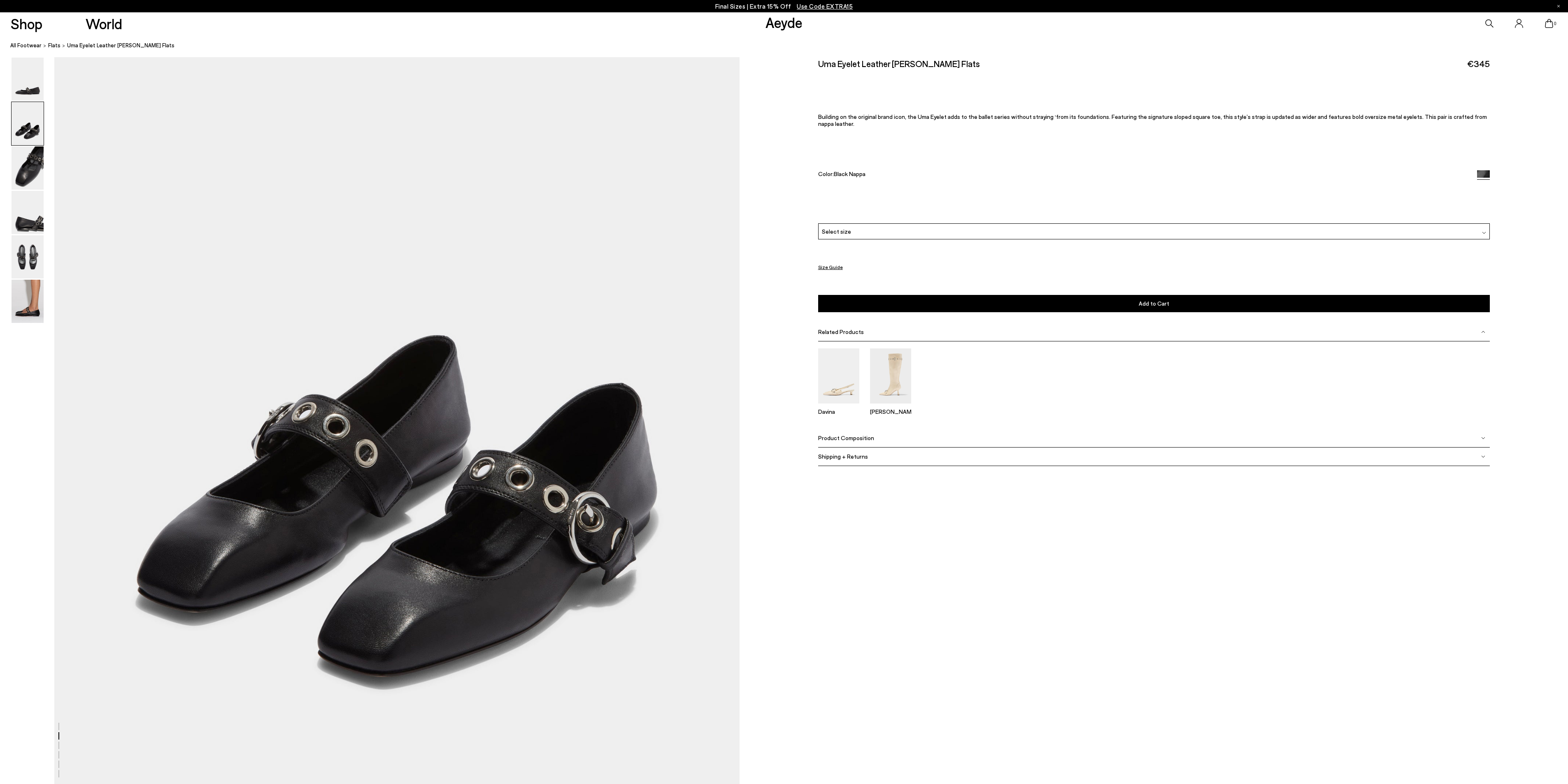
scroll to position [893, 0]
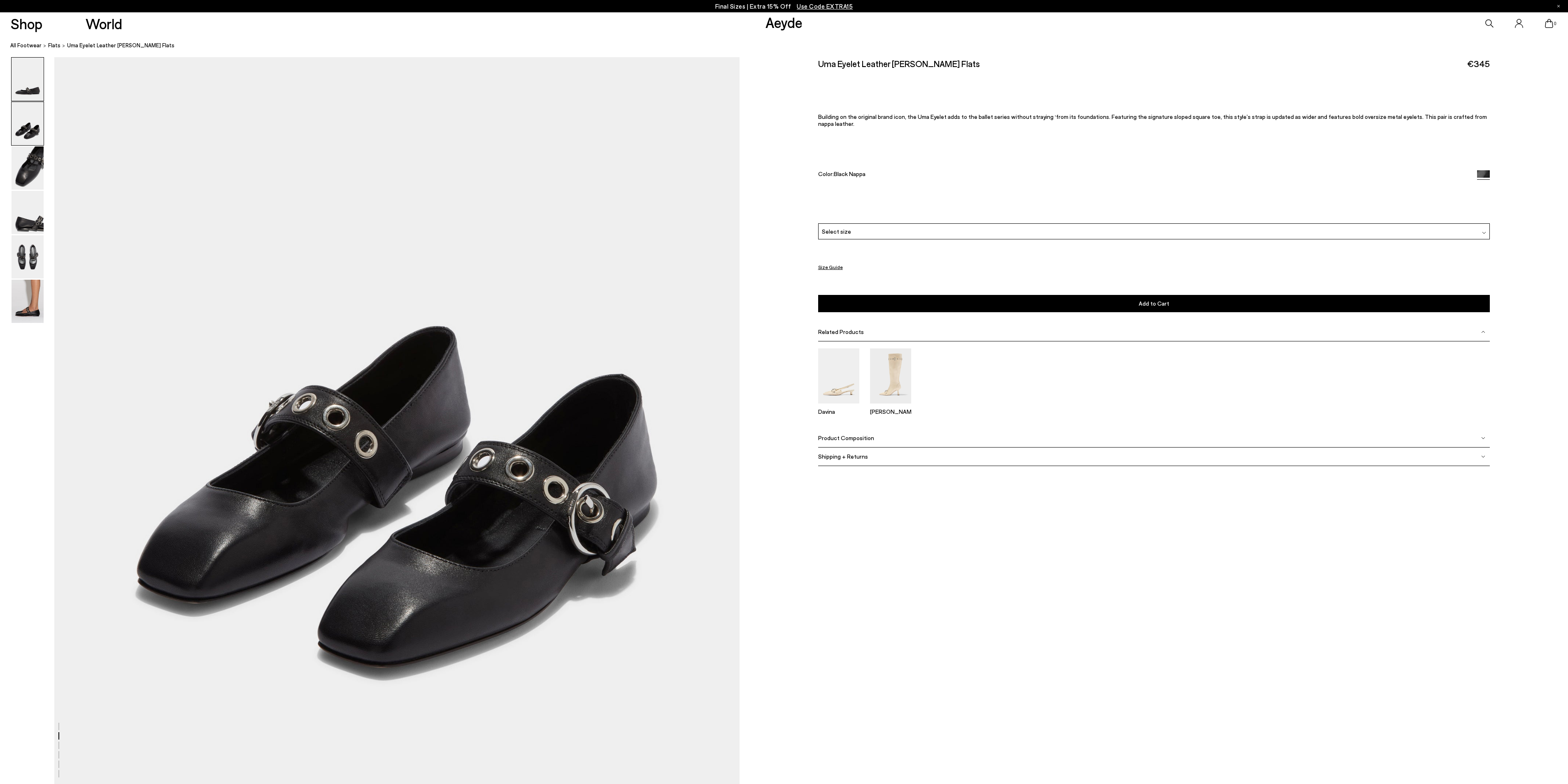
click at [22, 78] on img at bounding box center [28, 79] width 32 height 43
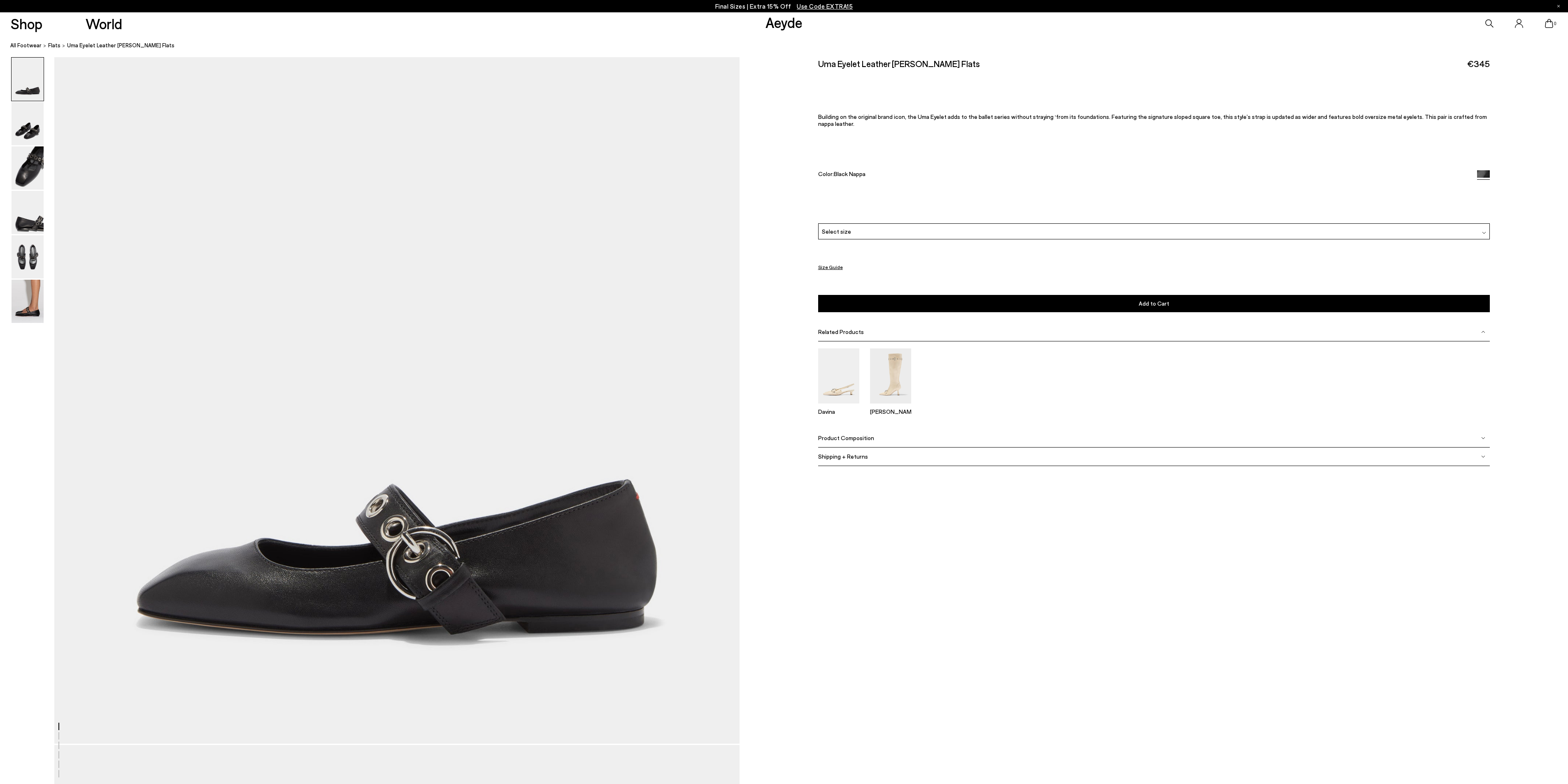
scroll to position [0, 0]
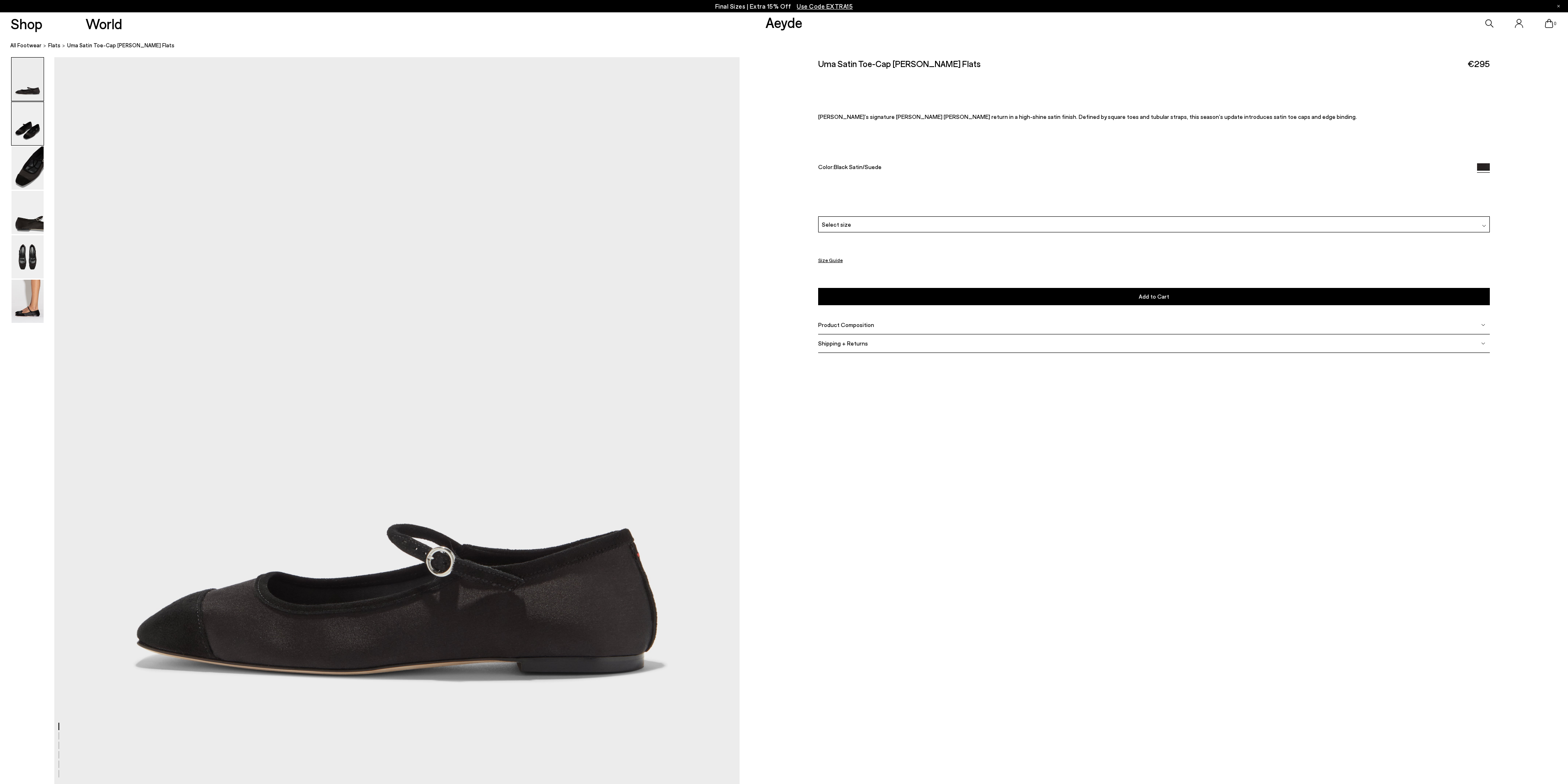
click at [35, 122] on img at bounding box center [28, 123] width 32 height 43
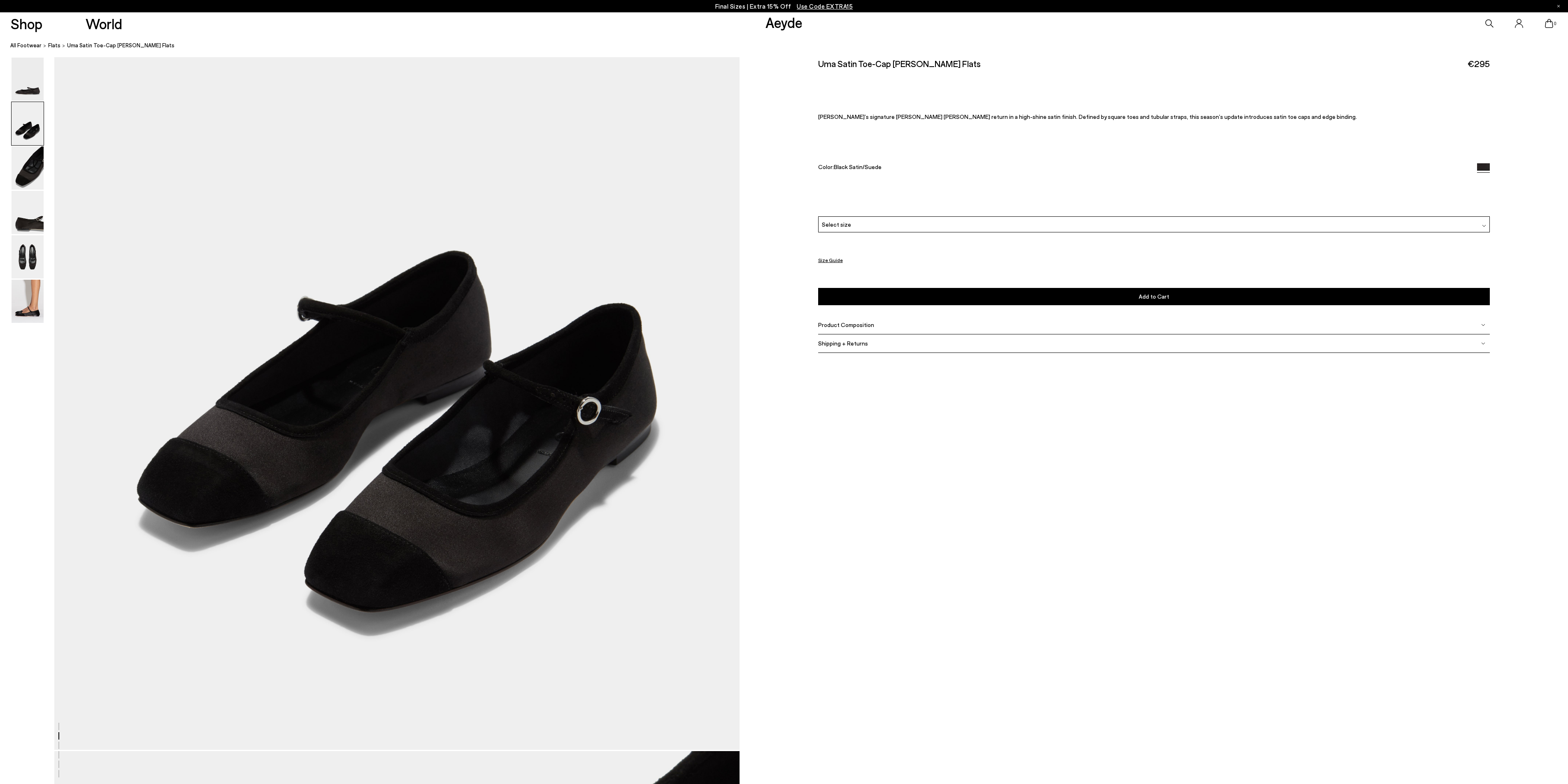
scroll to position [976, 0]
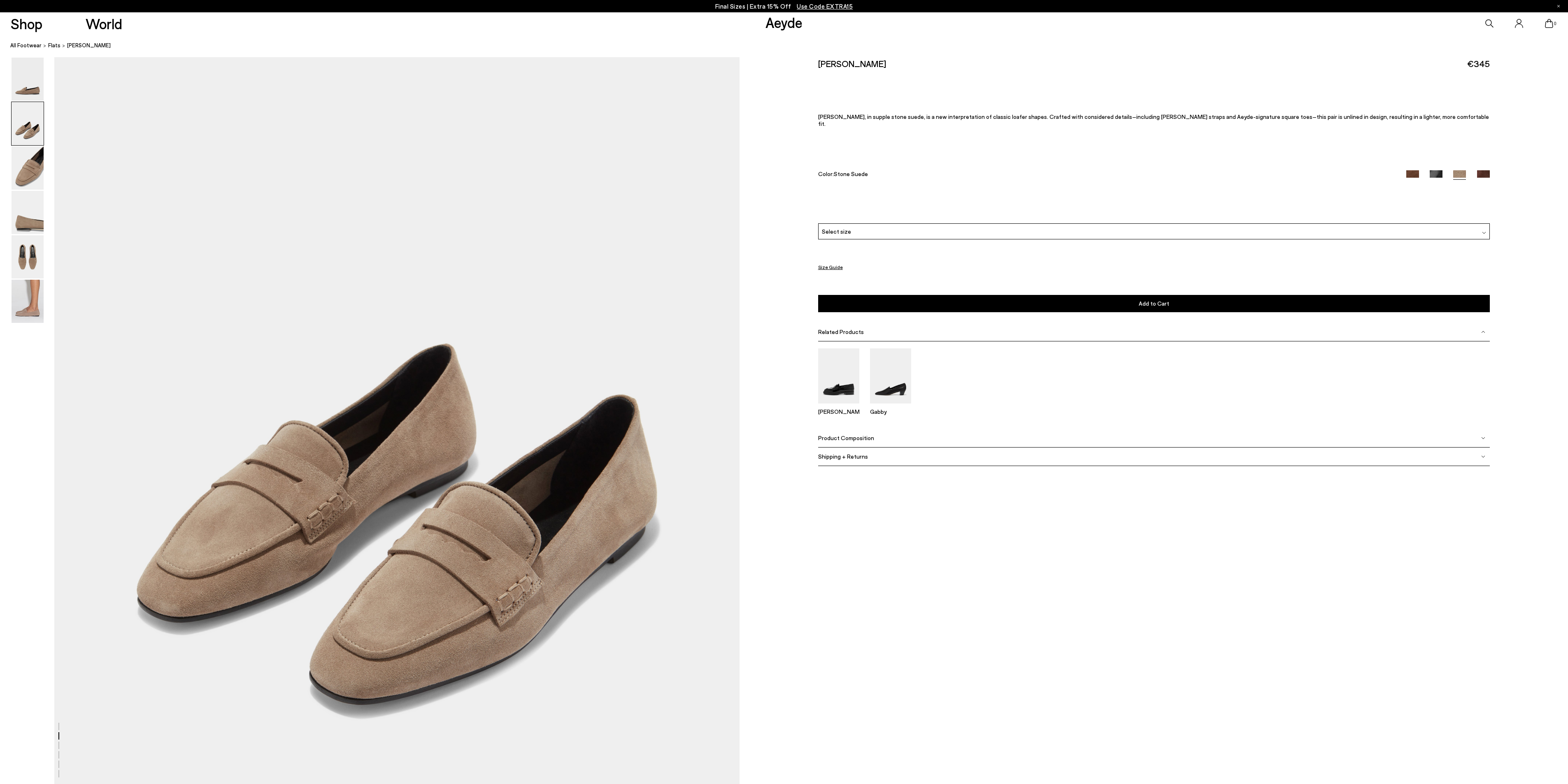
scroll to position [905, 0]
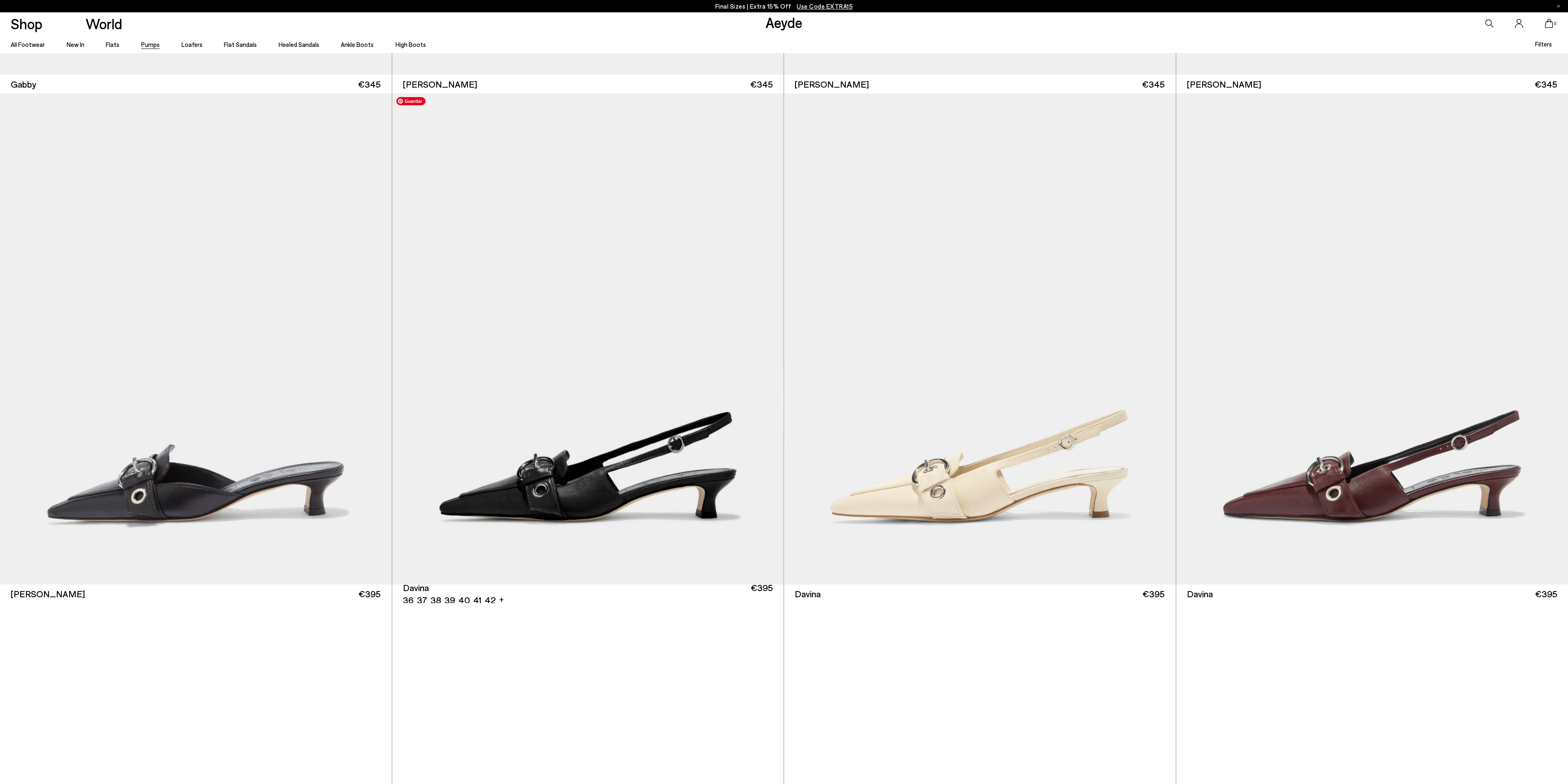
scroll to position [3537, 0]
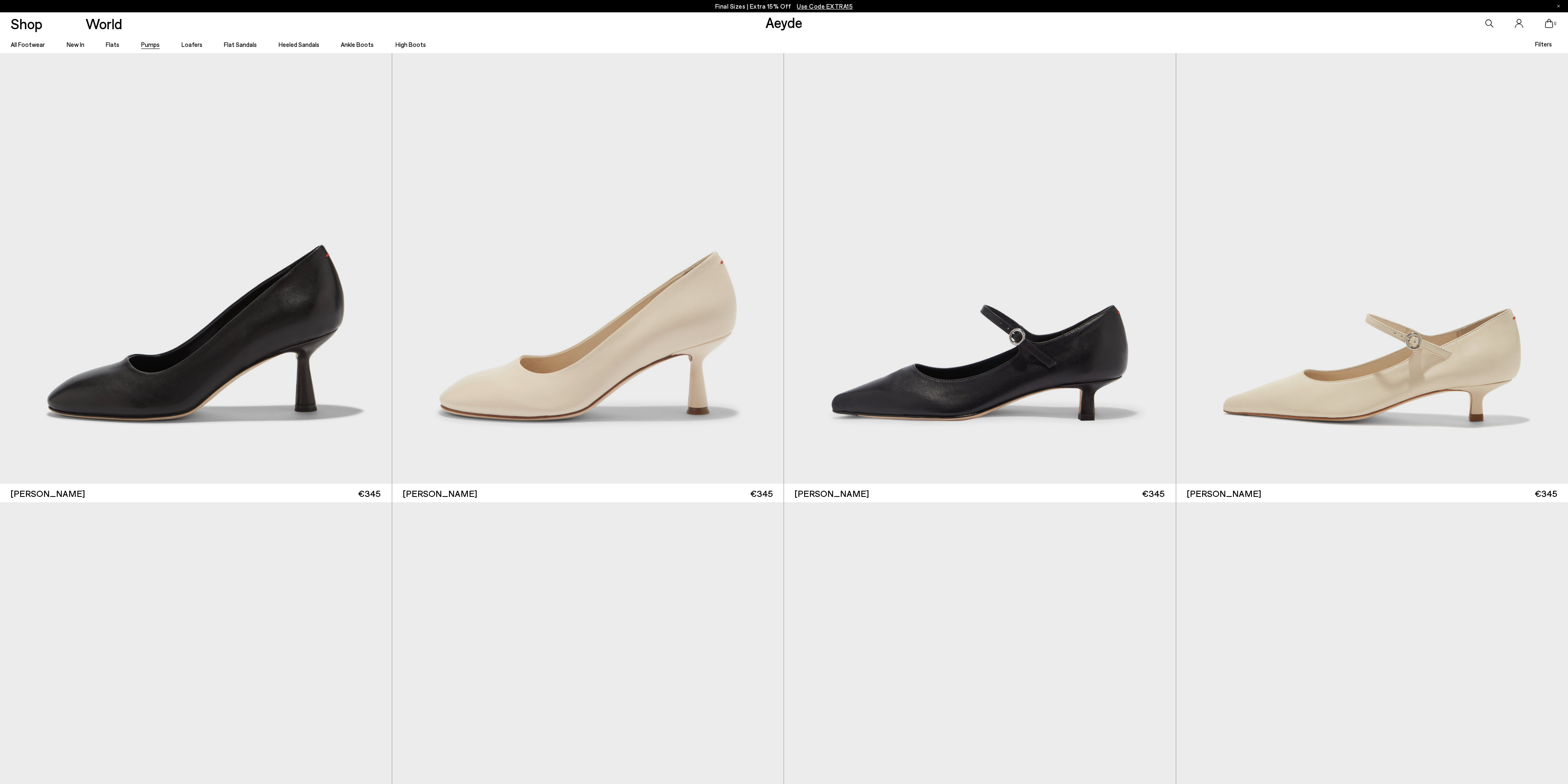
scroll to position [6910, 0]
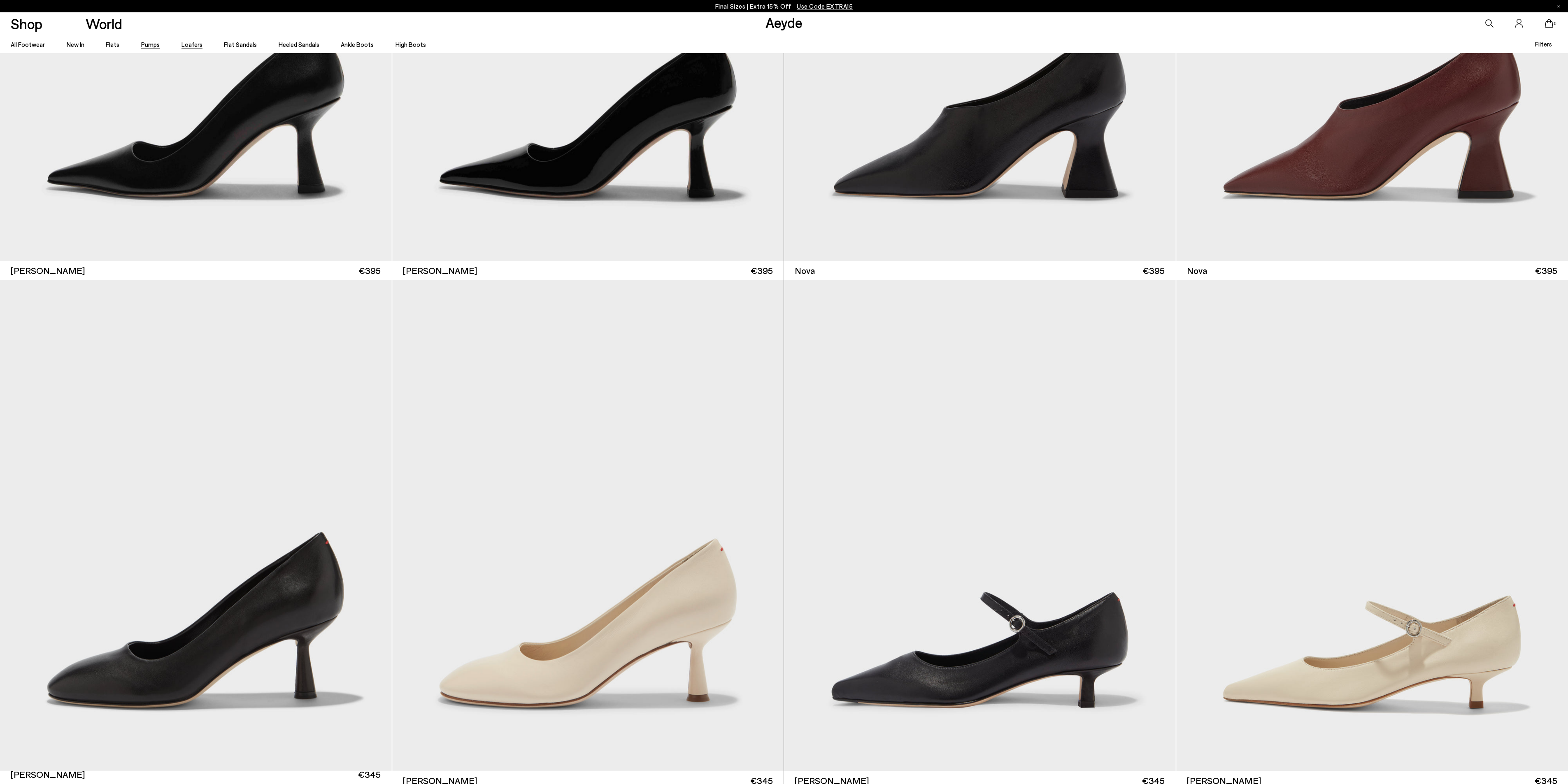
click at [184, 43] on link "Loafers" at bounding box center [191, 44] width 21 height 8
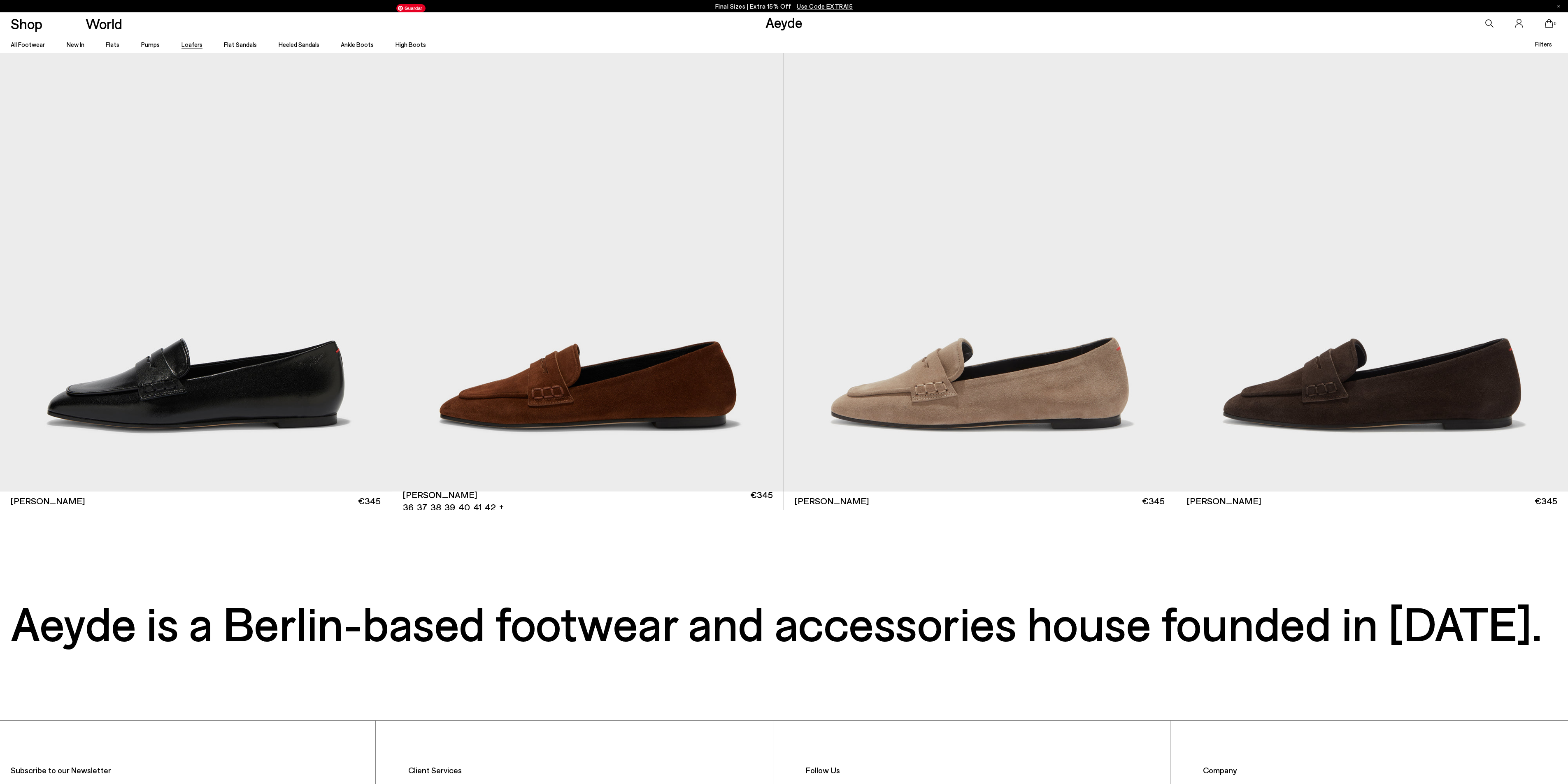
scroll to position [3126, 0]
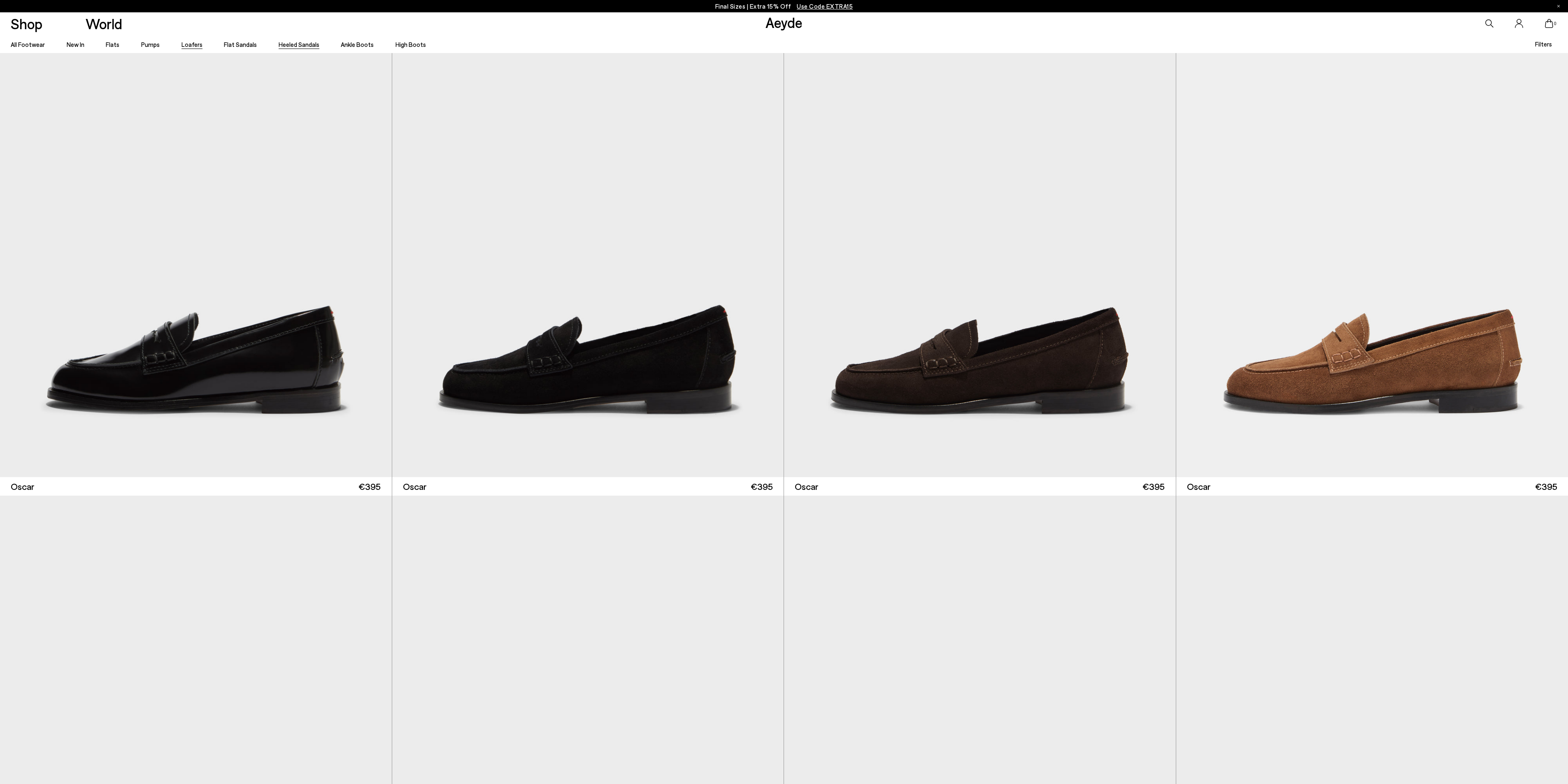
click at [295, 45] on link "Heeled Sandals" at bounding box center [299, 44] width 41 height 8
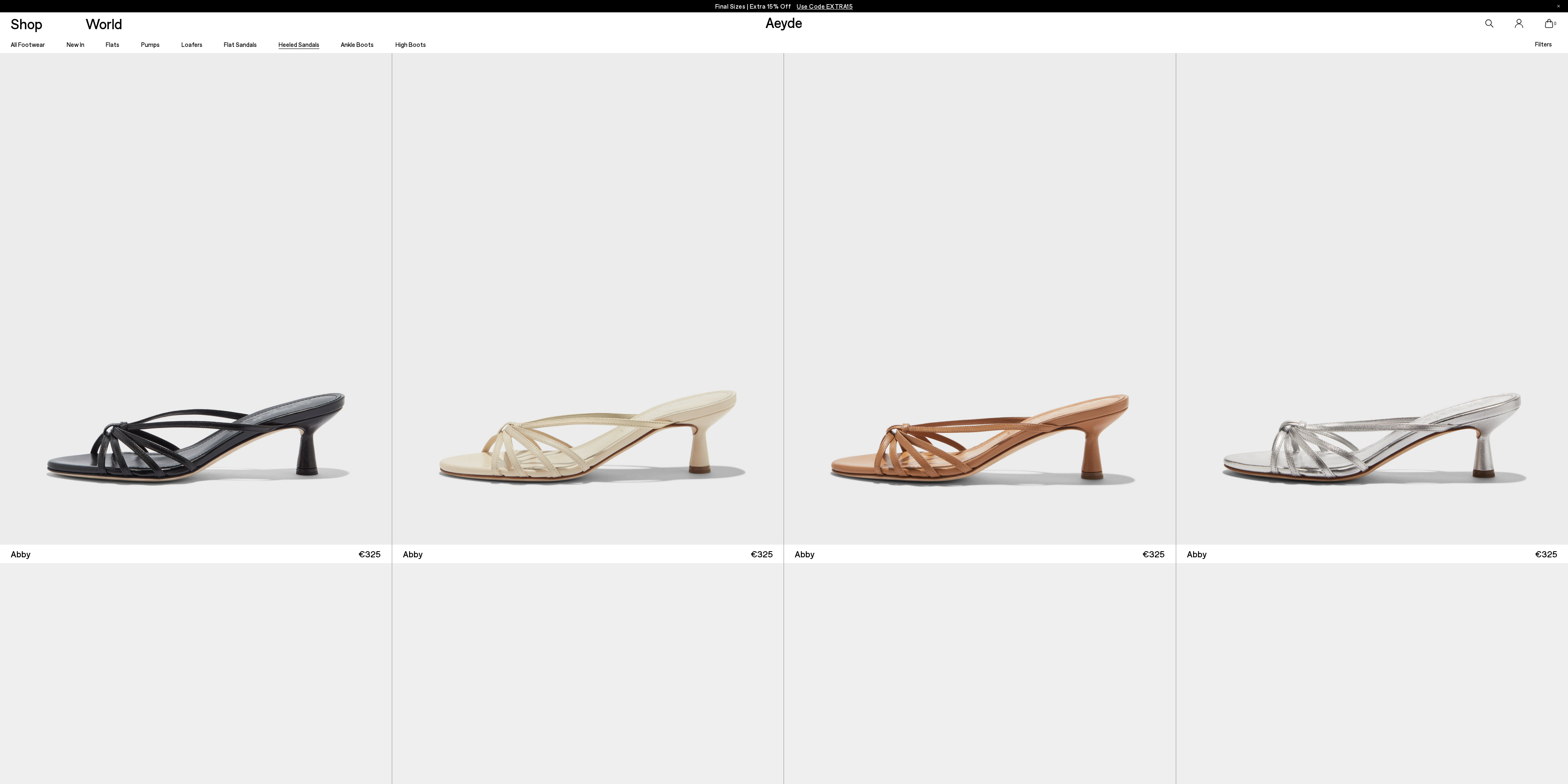
click at [340, 39] on li "Ankle Boots" at bounding box center [356, 43] width 33 height 13
click at [345, 44] on link "Ankle Boots" at bounding box center [356, 44] width 33 height 8
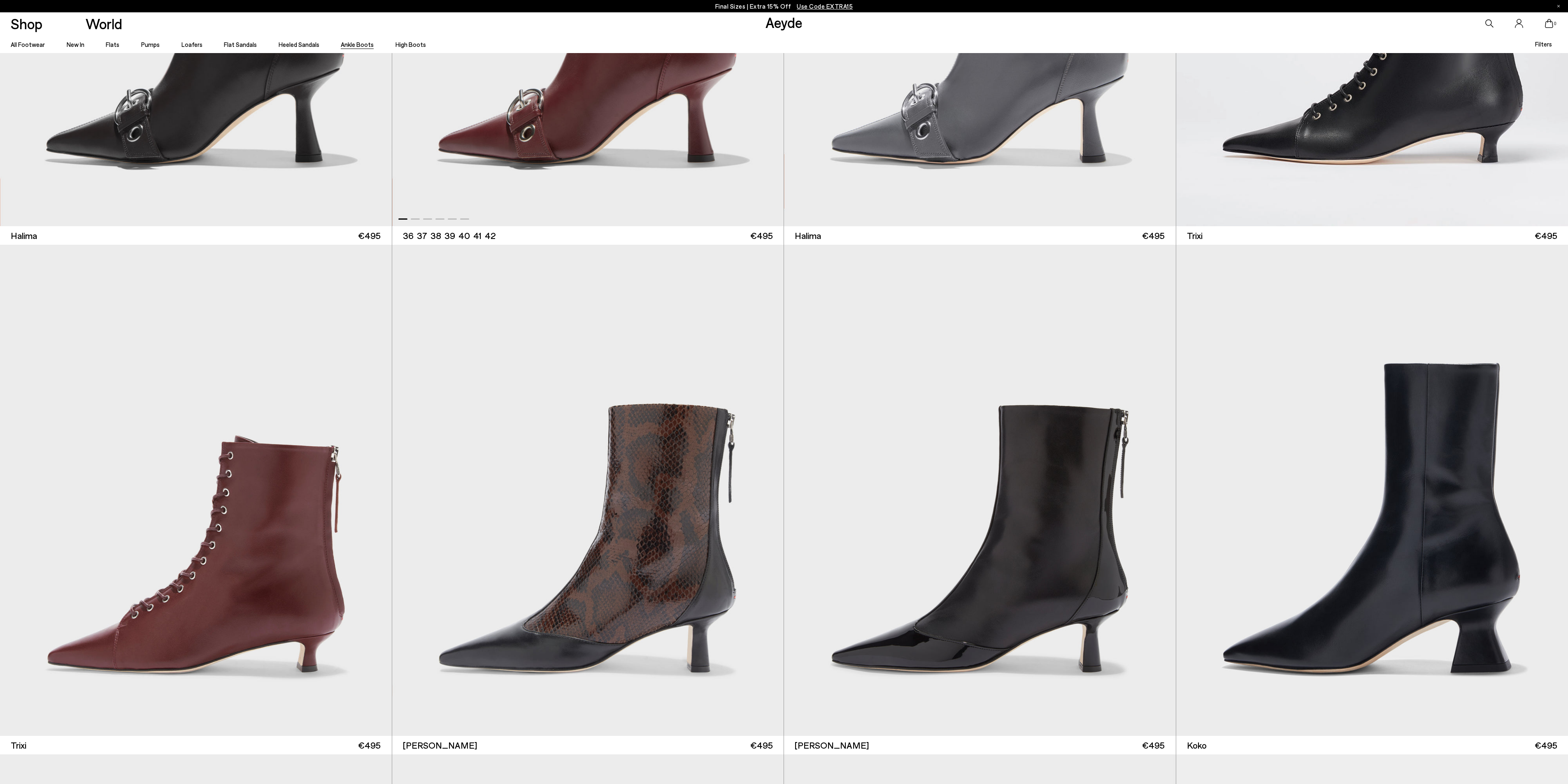
scroll to position [329, 0]
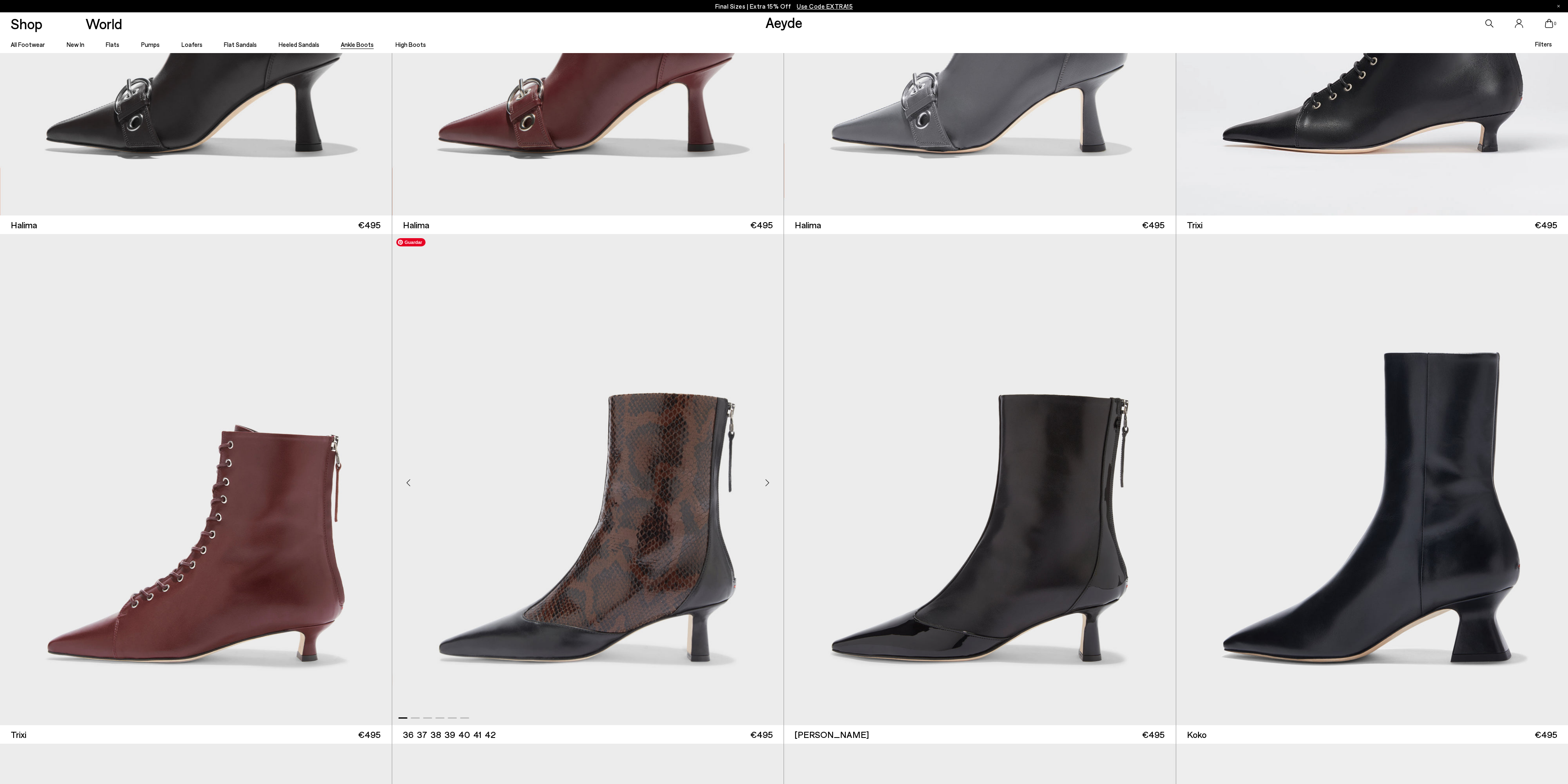
click at [521, 510] on img "1 / 6" at bounding box center [587, 480] width 391 height 491
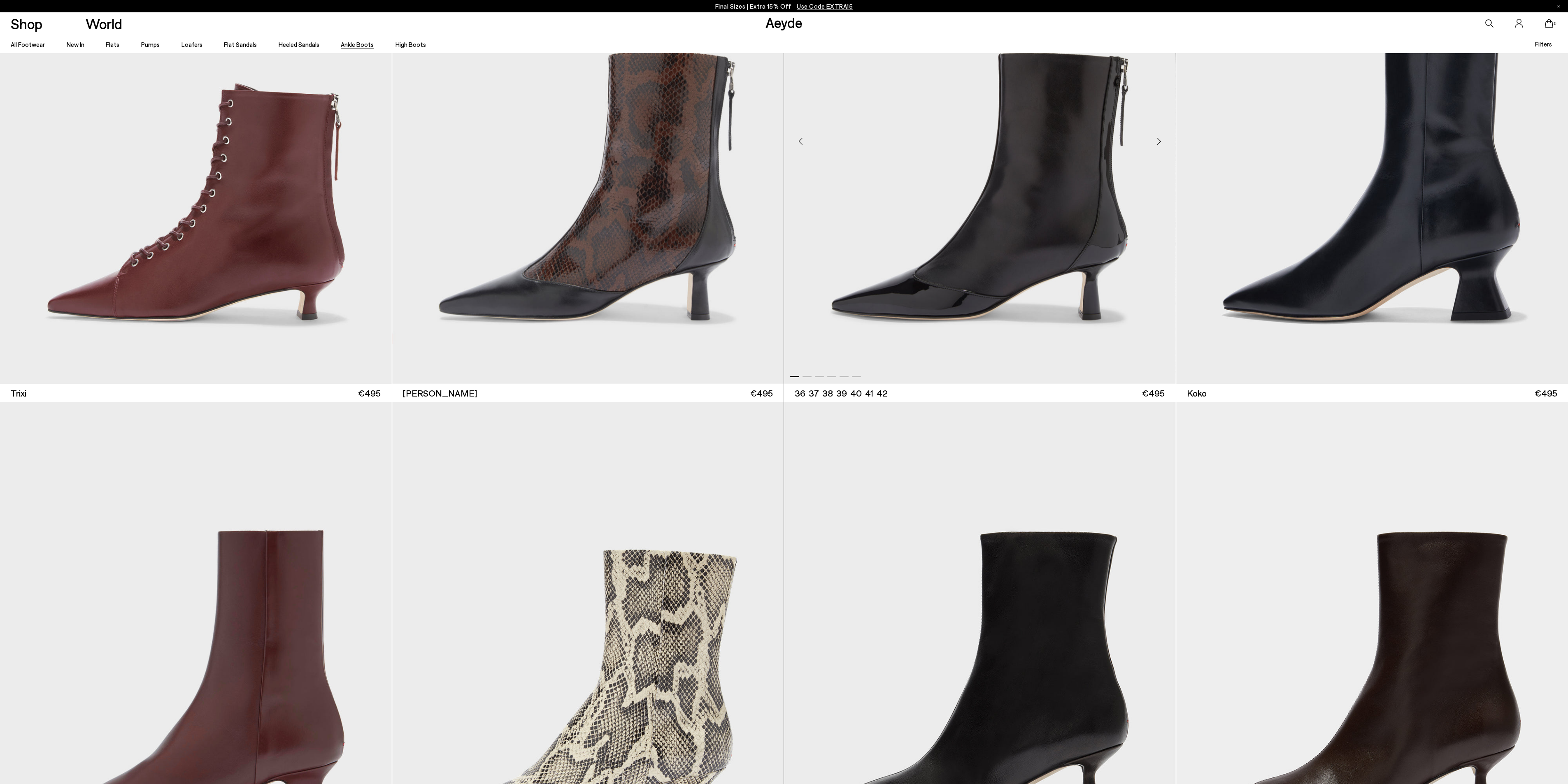
scroll to position [822, 0]
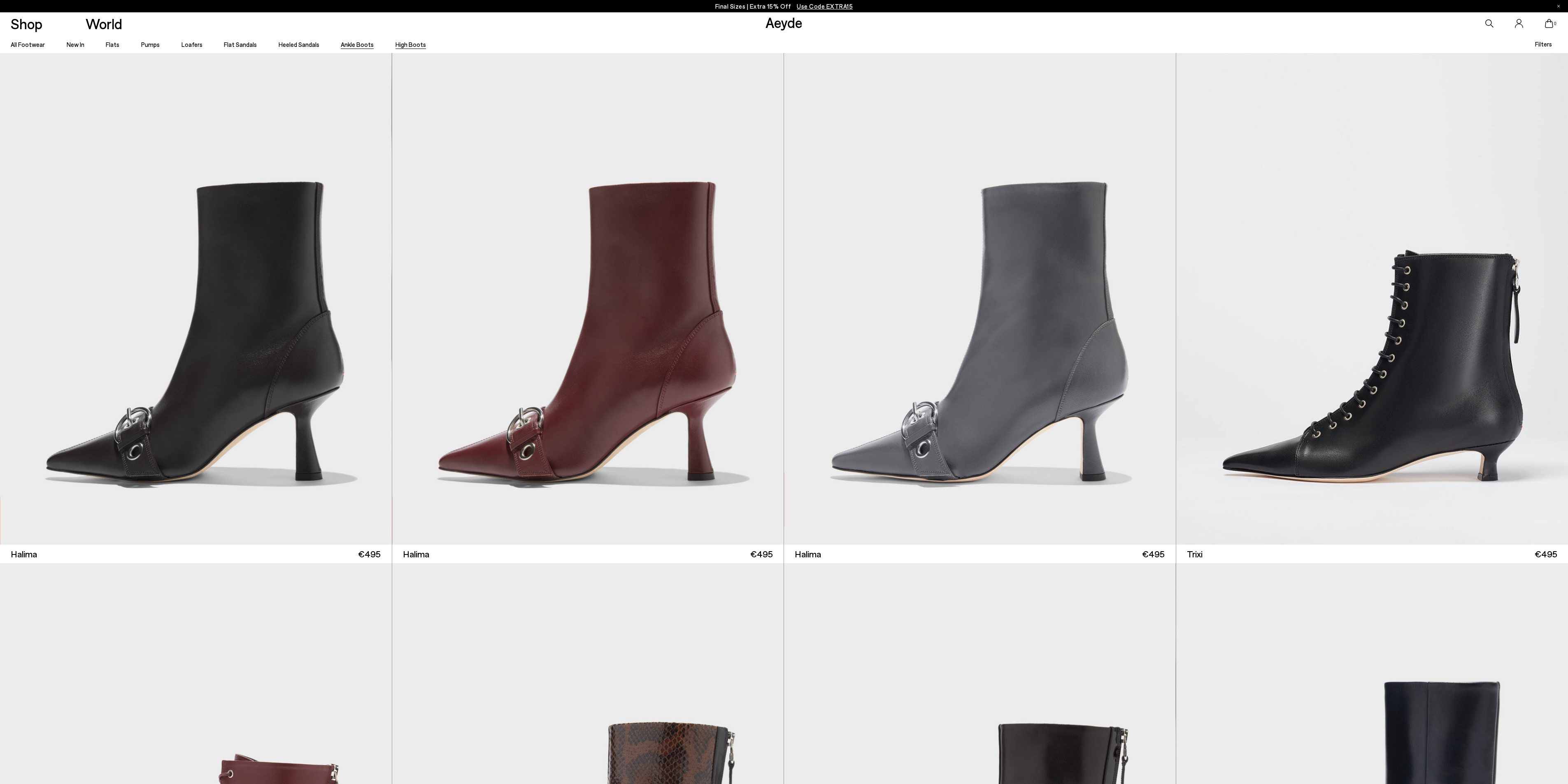
click at [399, 44] on link "High Boots" at bounding box center [411, 44] width 30 height 8
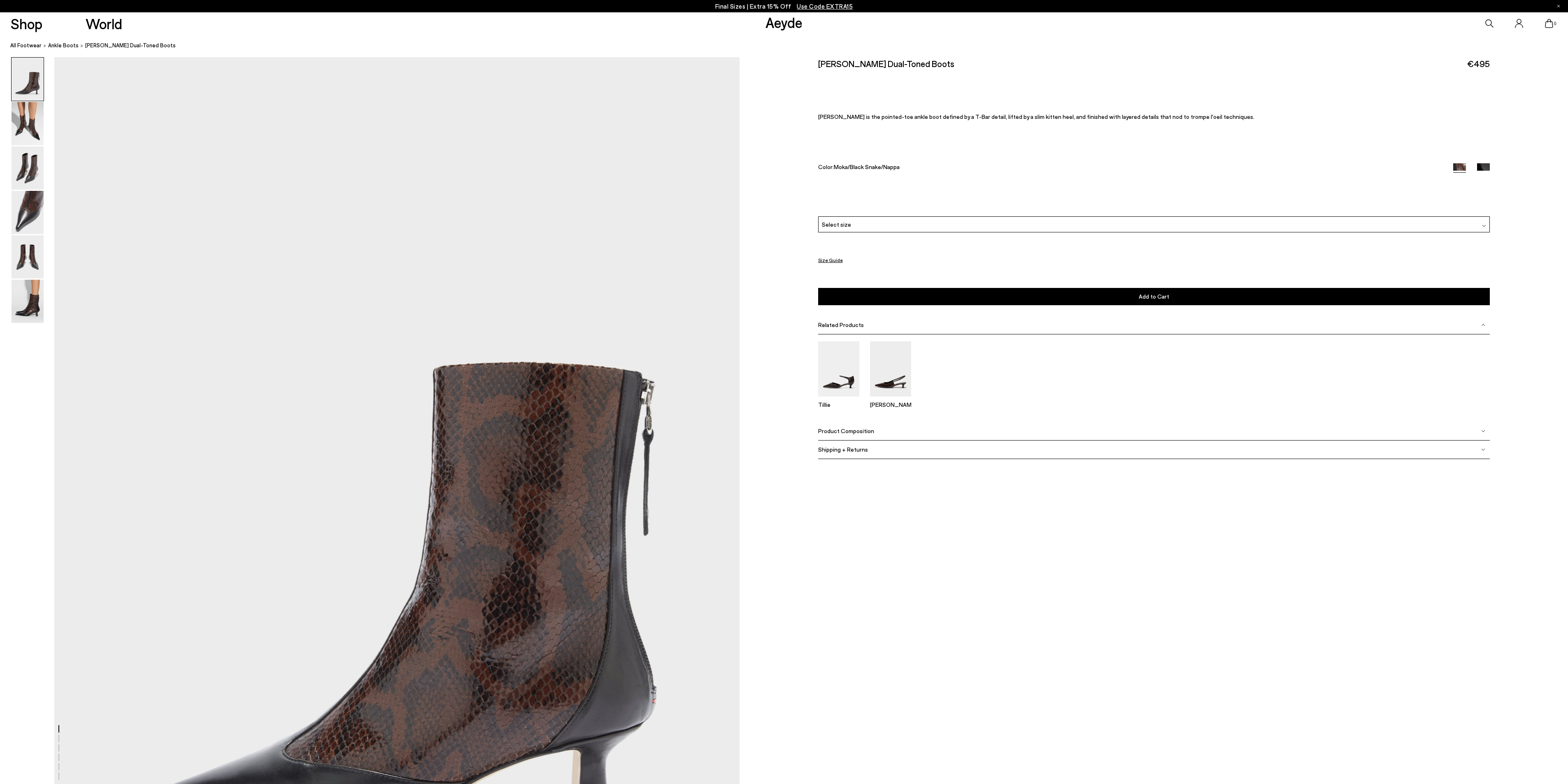
scroll to position [164, 0]
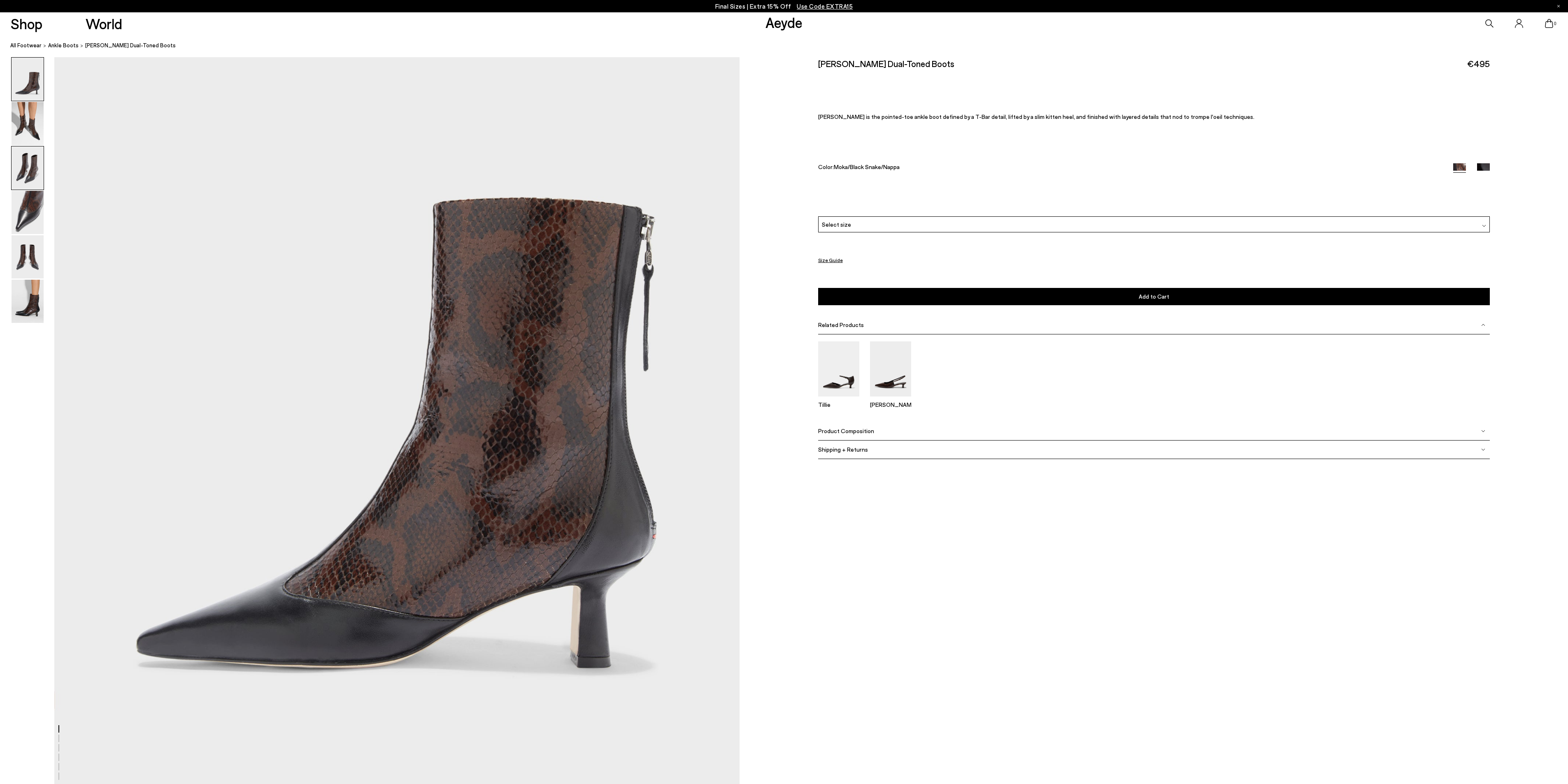
click at [28, 158] on img at bounding box center [28, 168] width 32 height 43
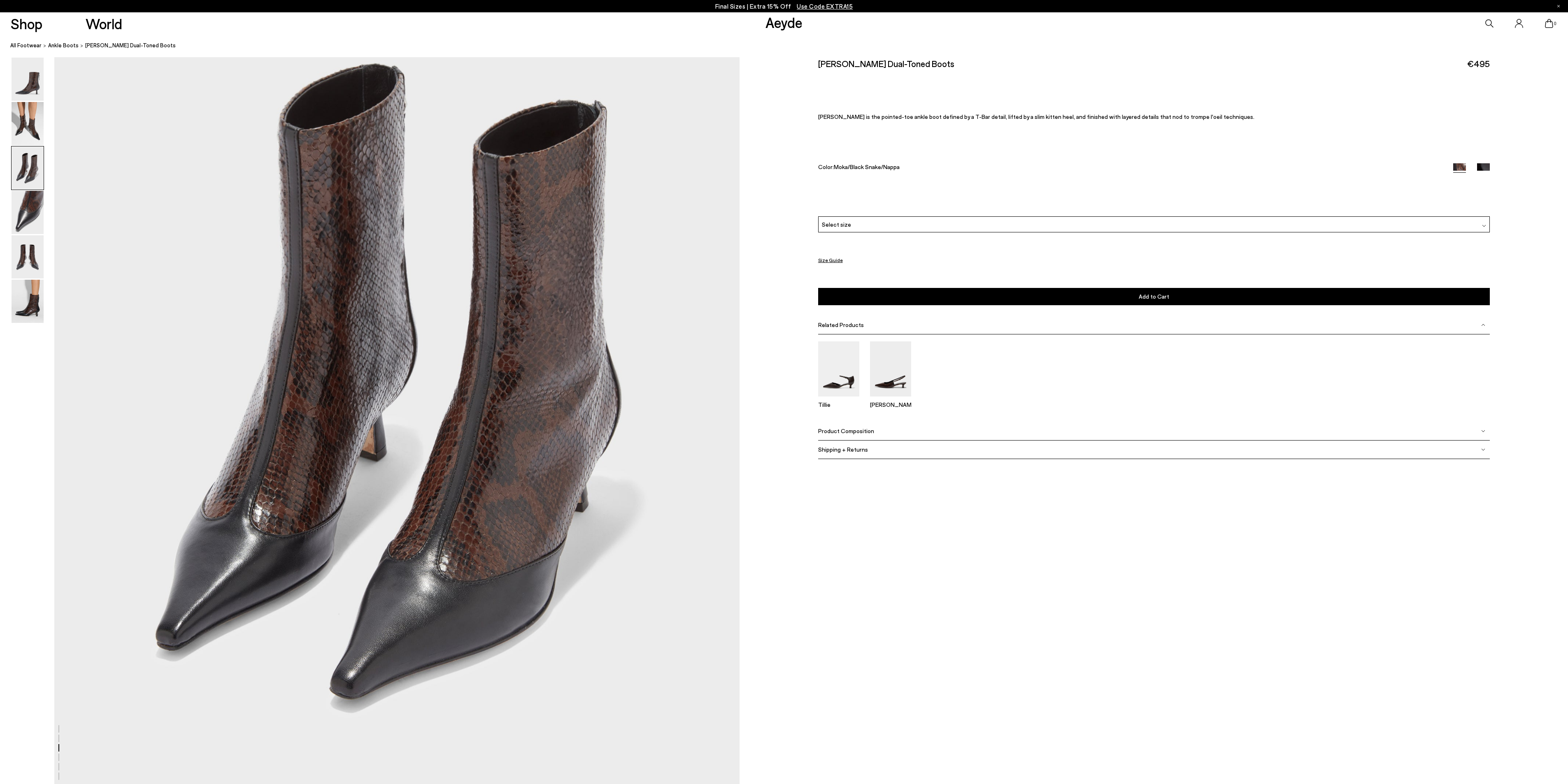
scroll to position [1912, 0]
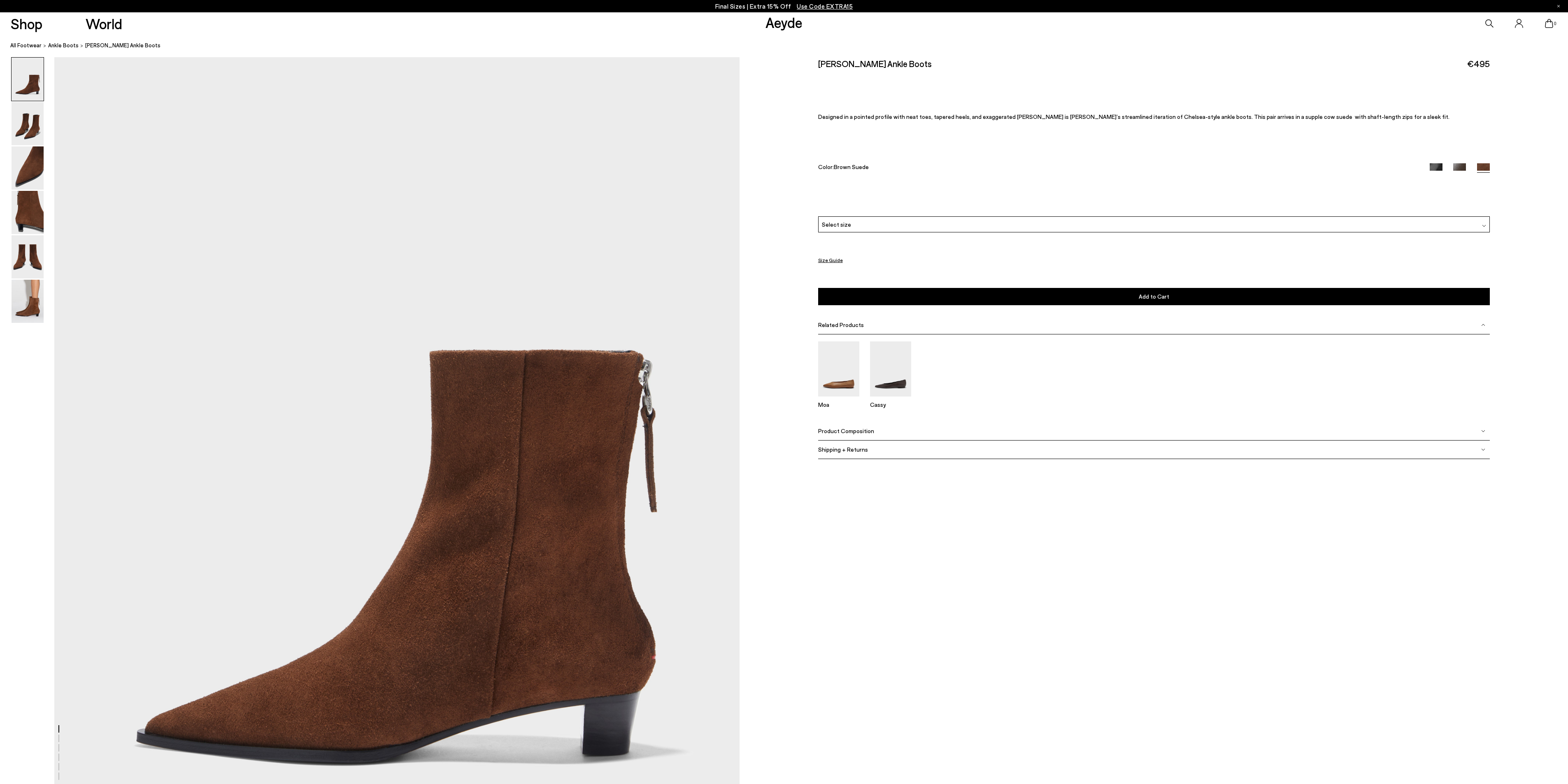
scroll to position [164, 0]
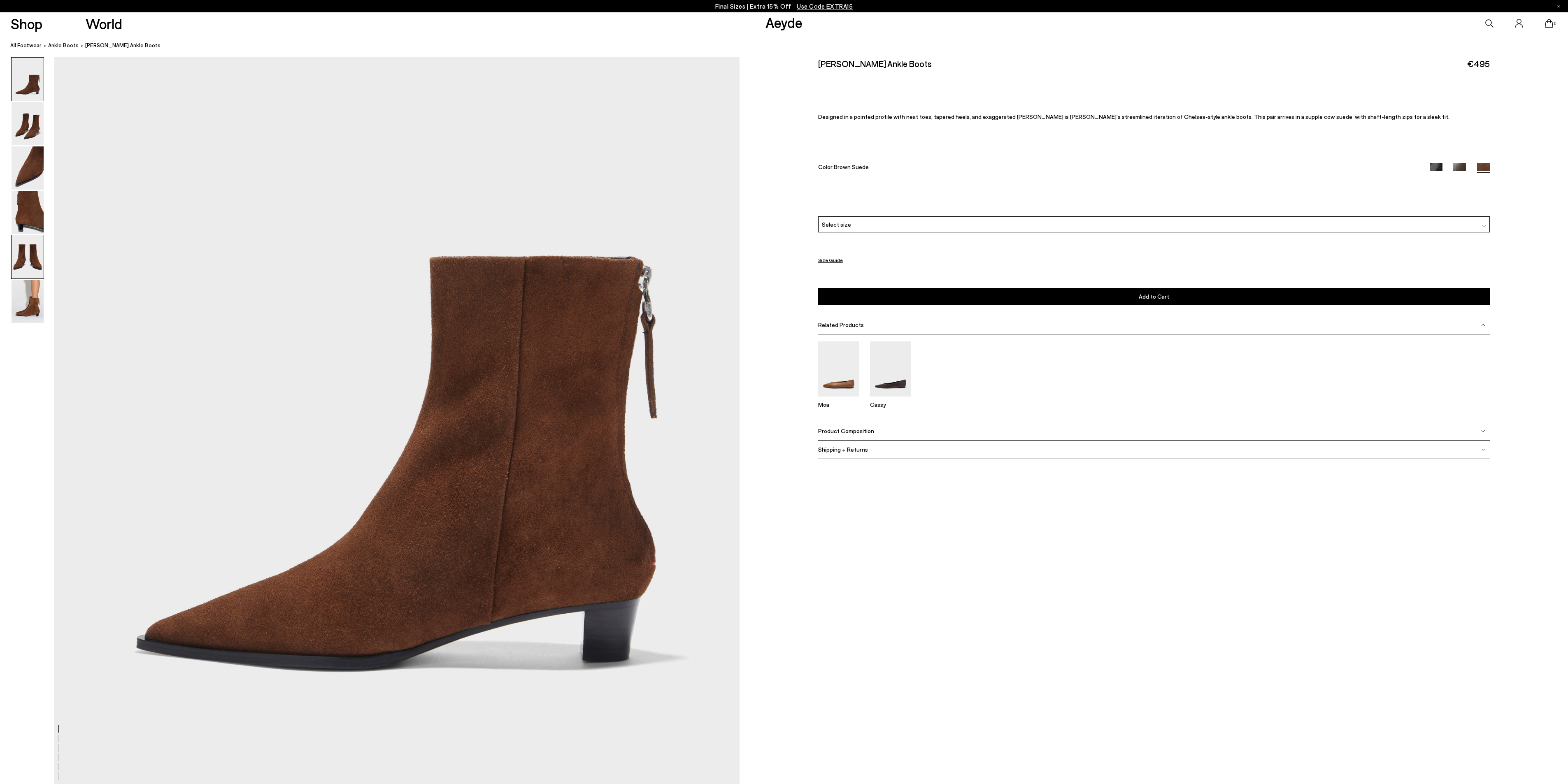
click at [40, 257] on img at bounding box center [28, 257] width 32 height 43
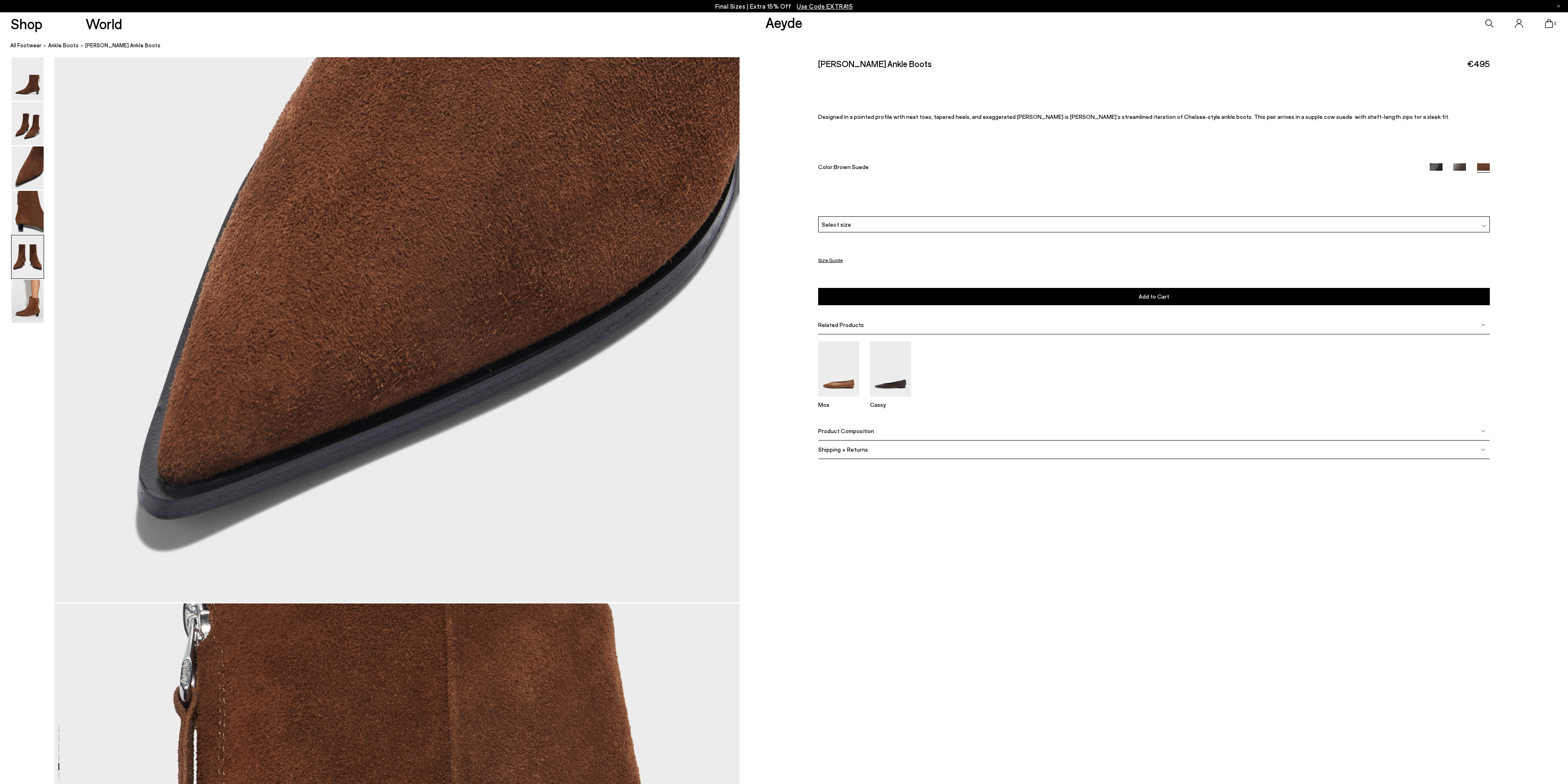
scroll to position [3659, 0]
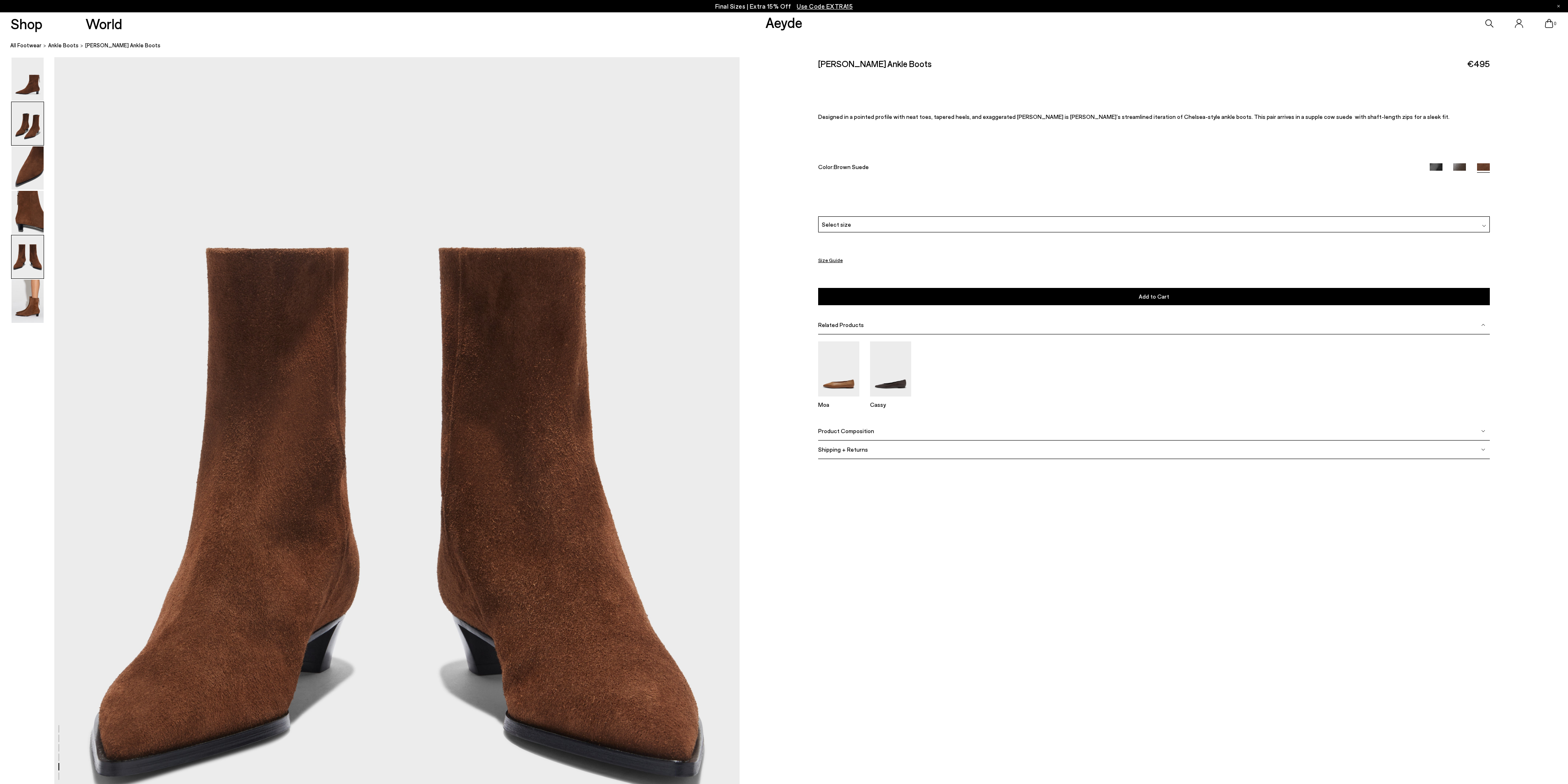
click at [25, 122] on img at bounding box center [28, 123] width 32 height 43
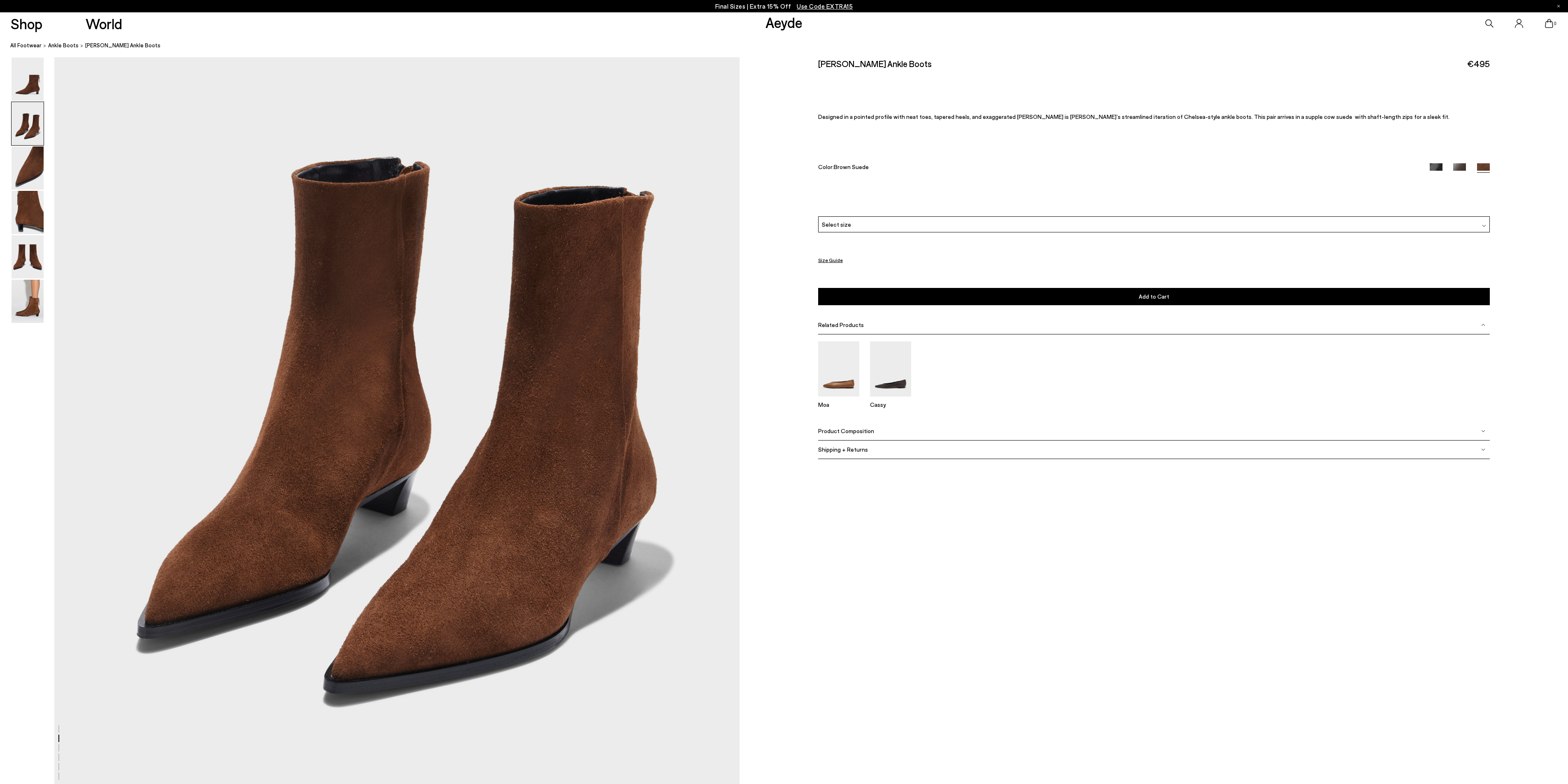
scroll to position [1080, 0]
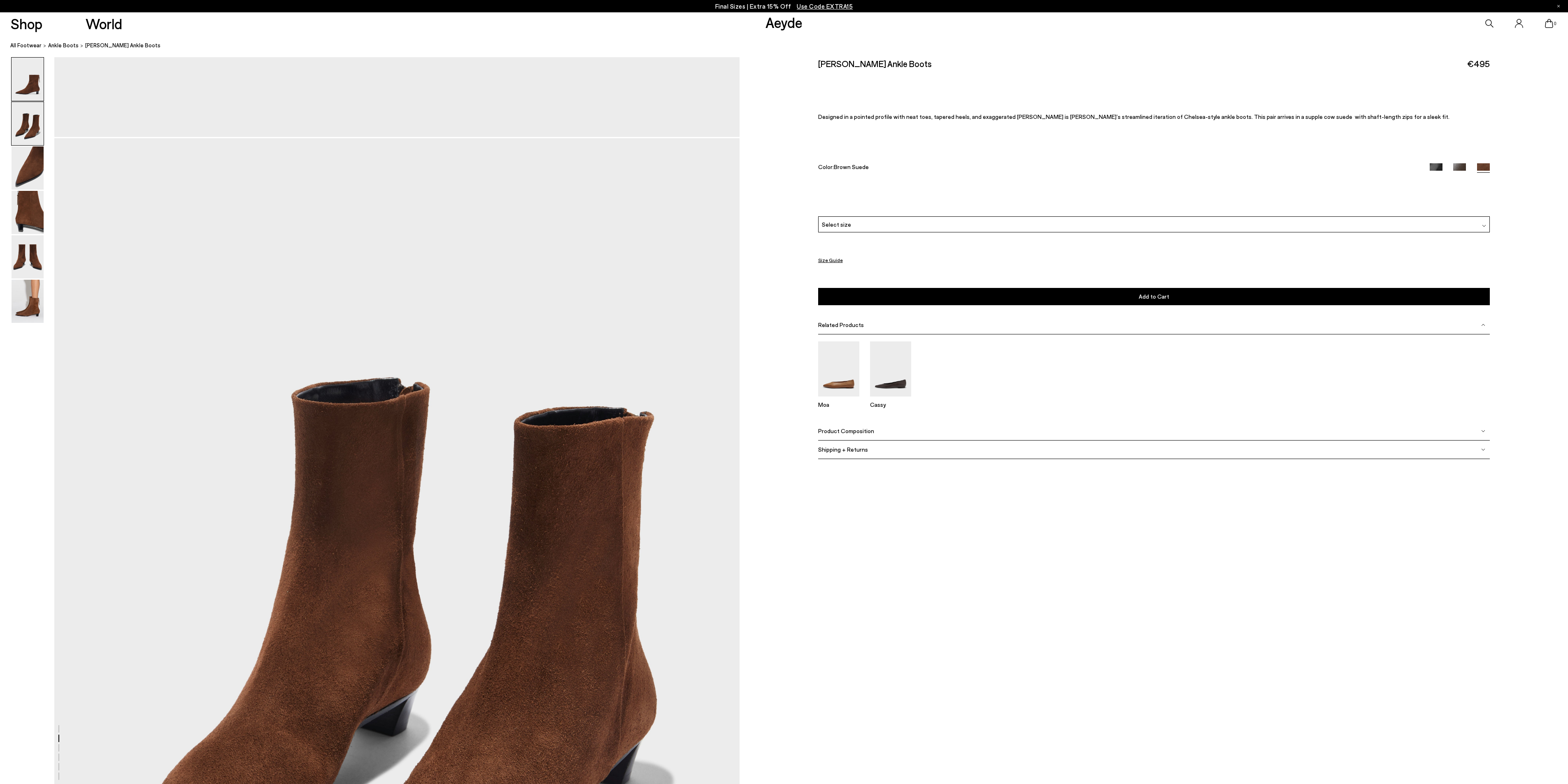
click at [33, 84] on img at bounding box center [28, 79] width 32 height 43
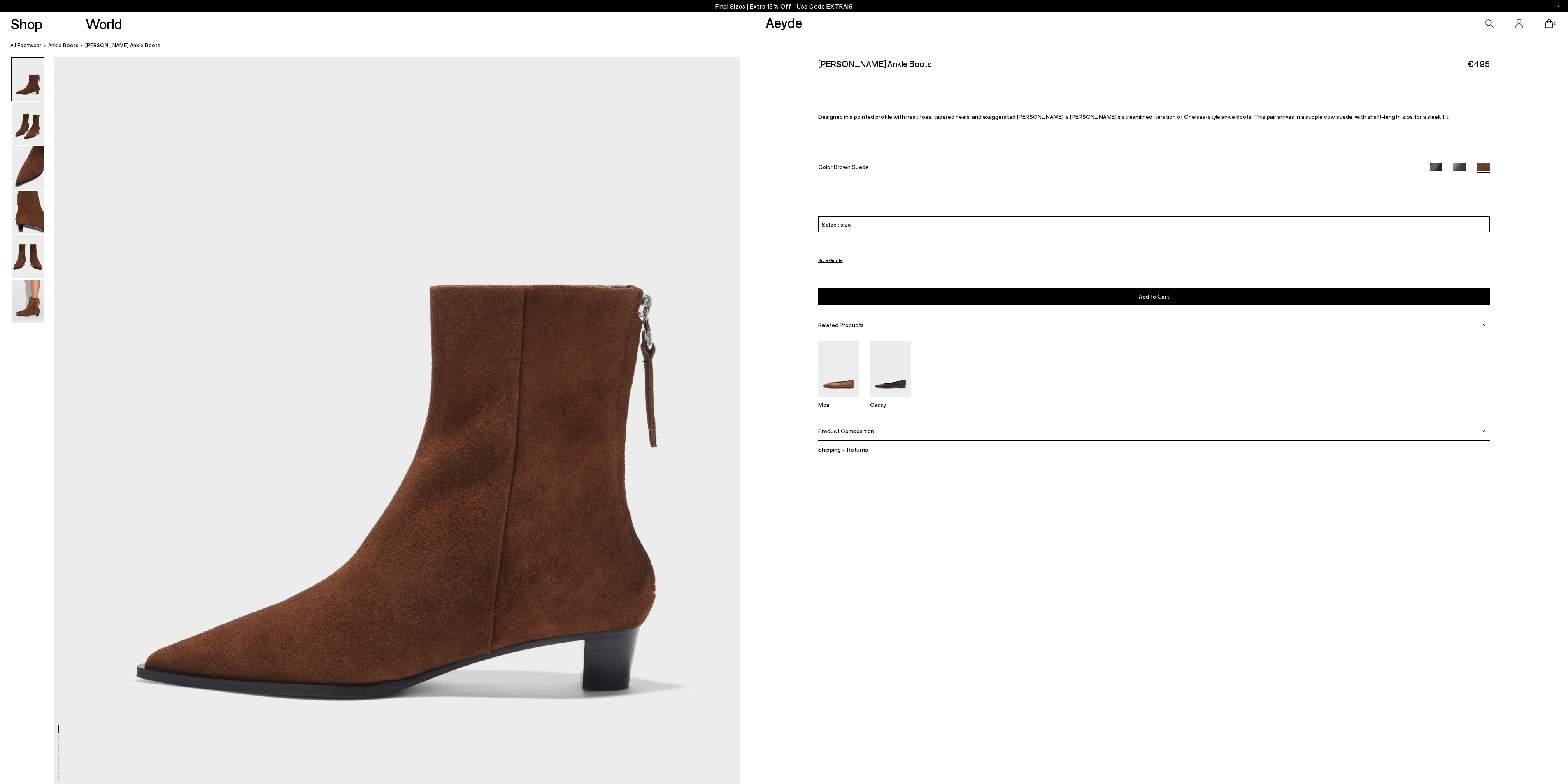
scroll to position [164, 0]
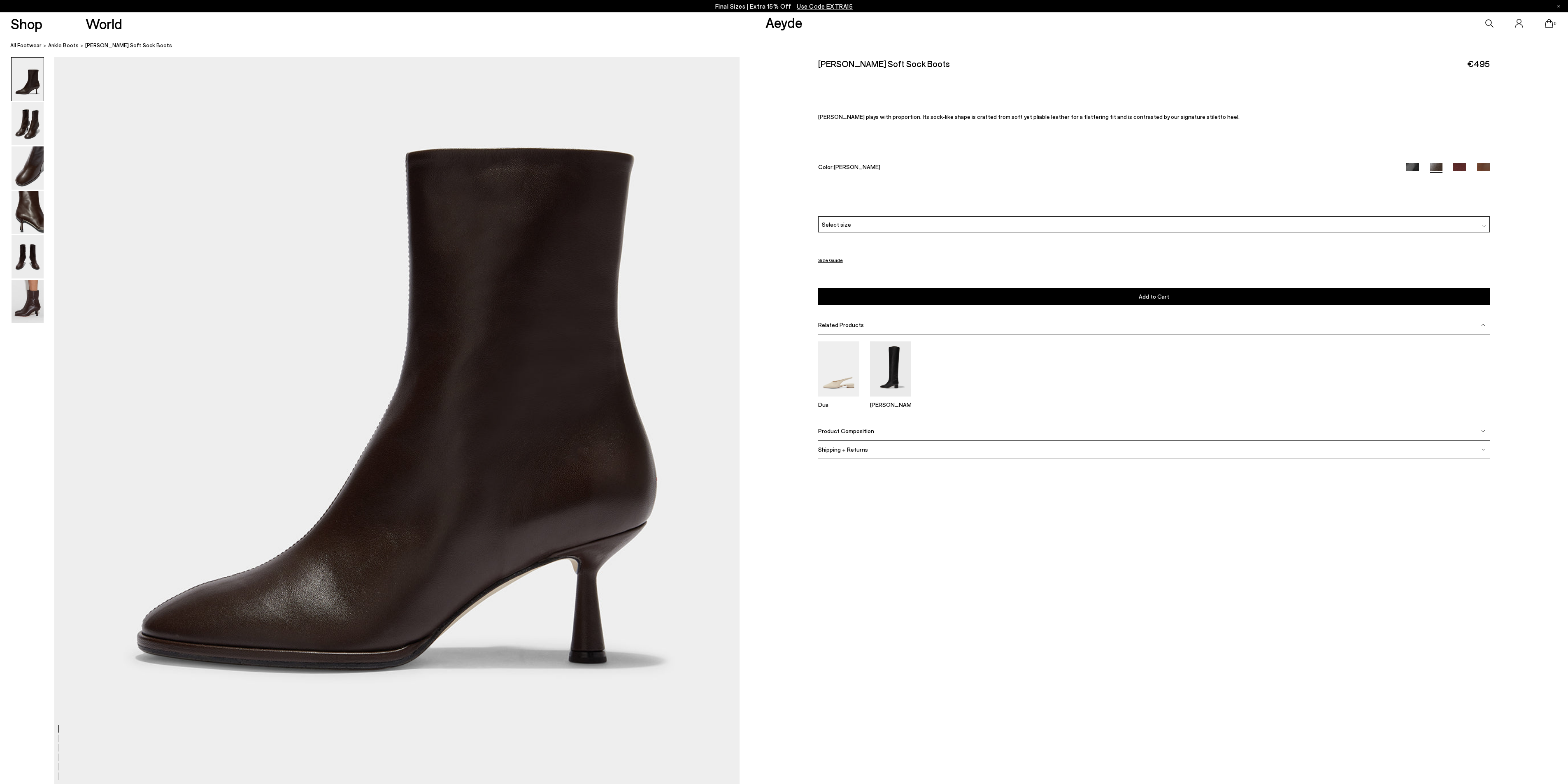
scroll to position [164, 0]
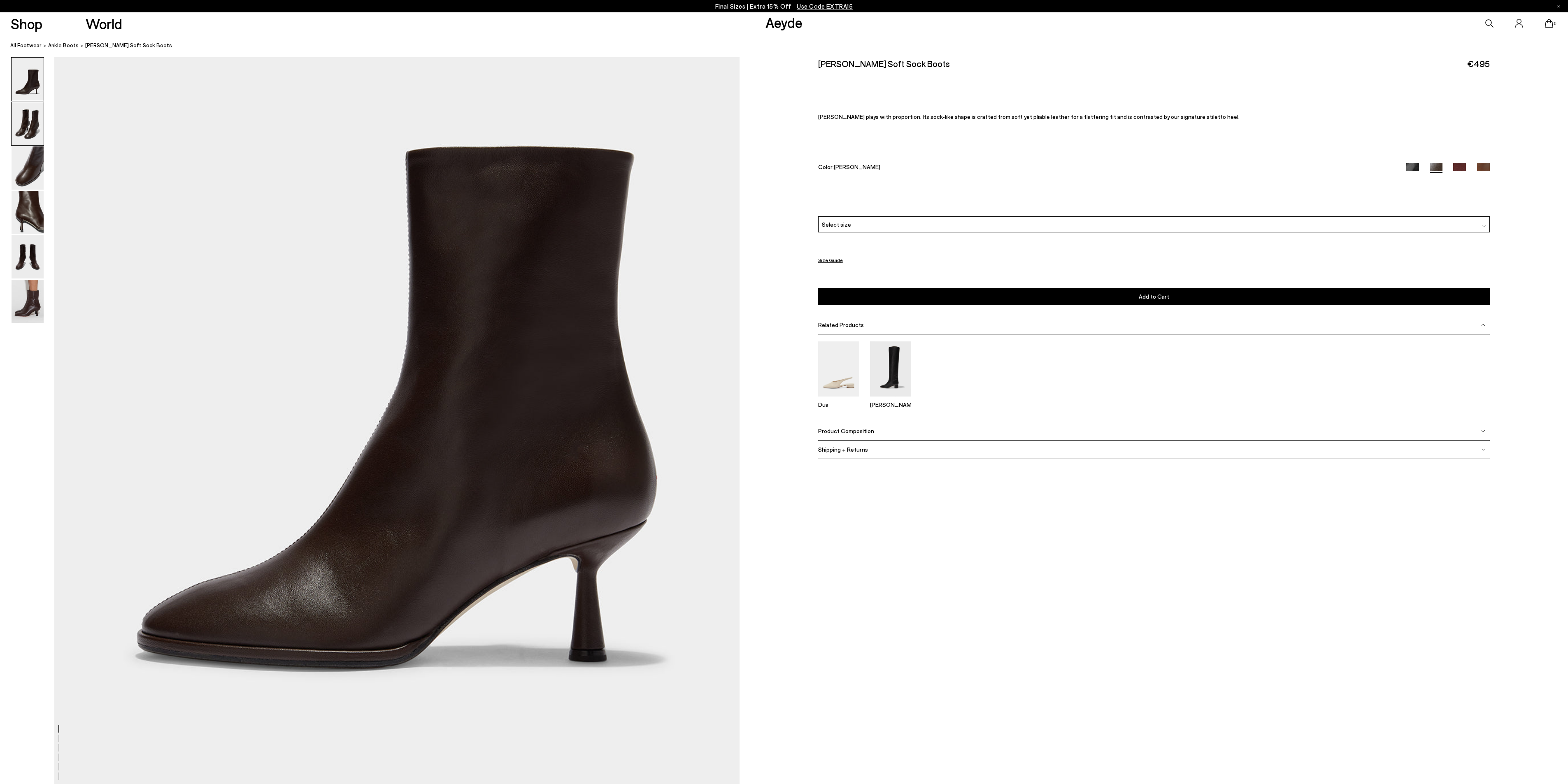
click at [27, 126] on img at bounding box center [28, 123] width 32 height 43
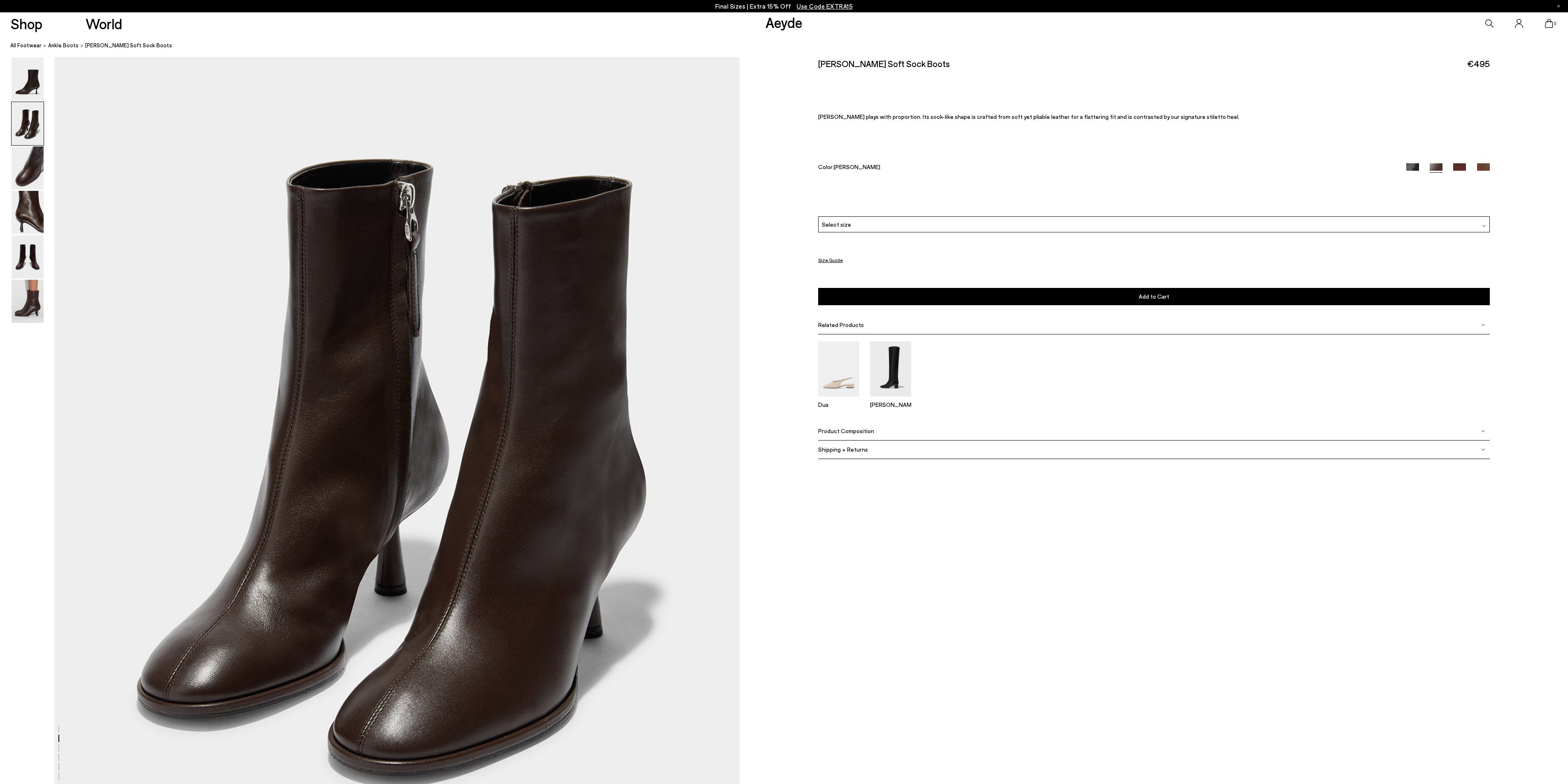
scroll to position [998, 0]
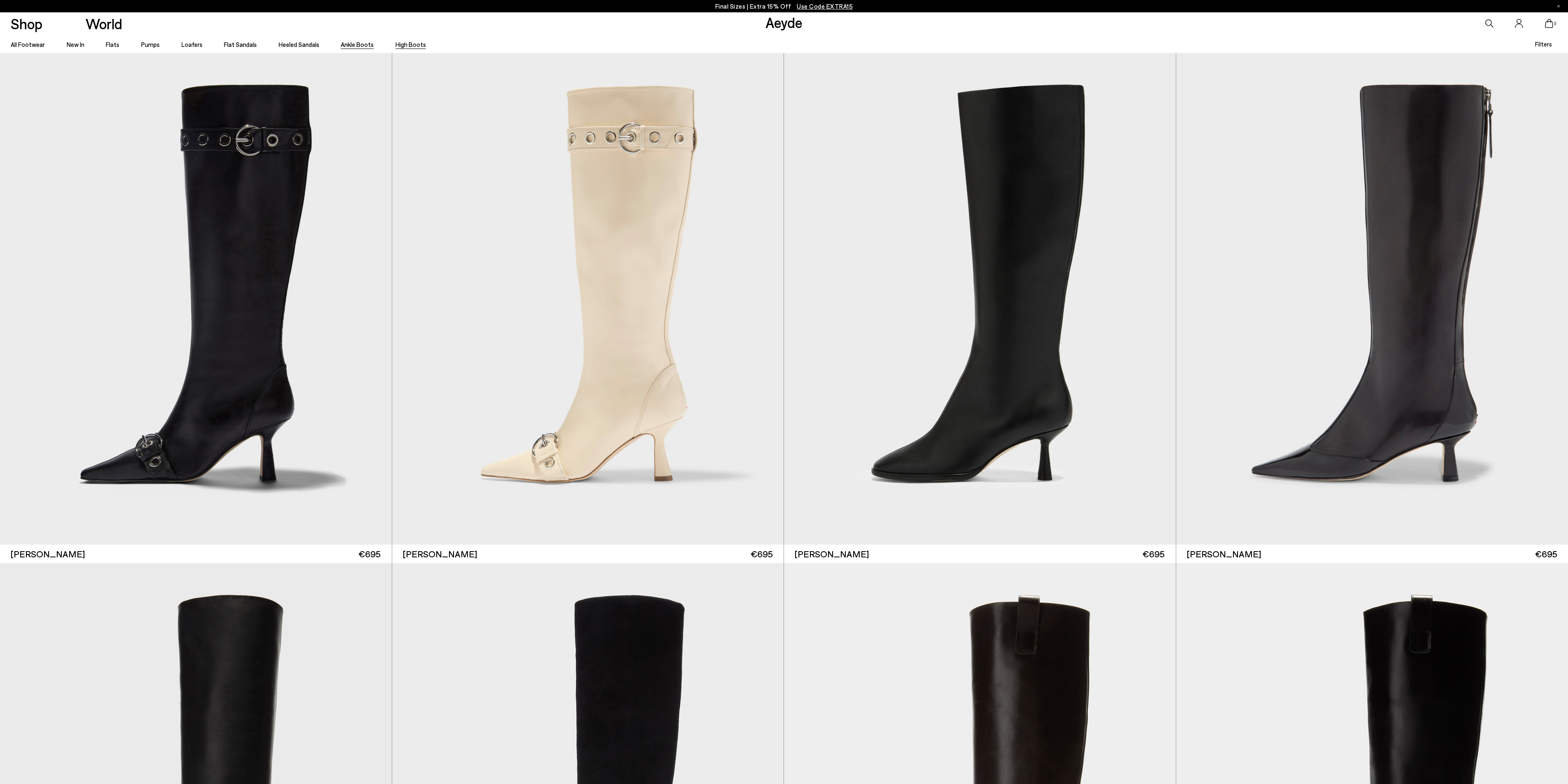
click at [356, 46] on link "Ankle Boots" at bounding box center [356, 44] width 33 height 8
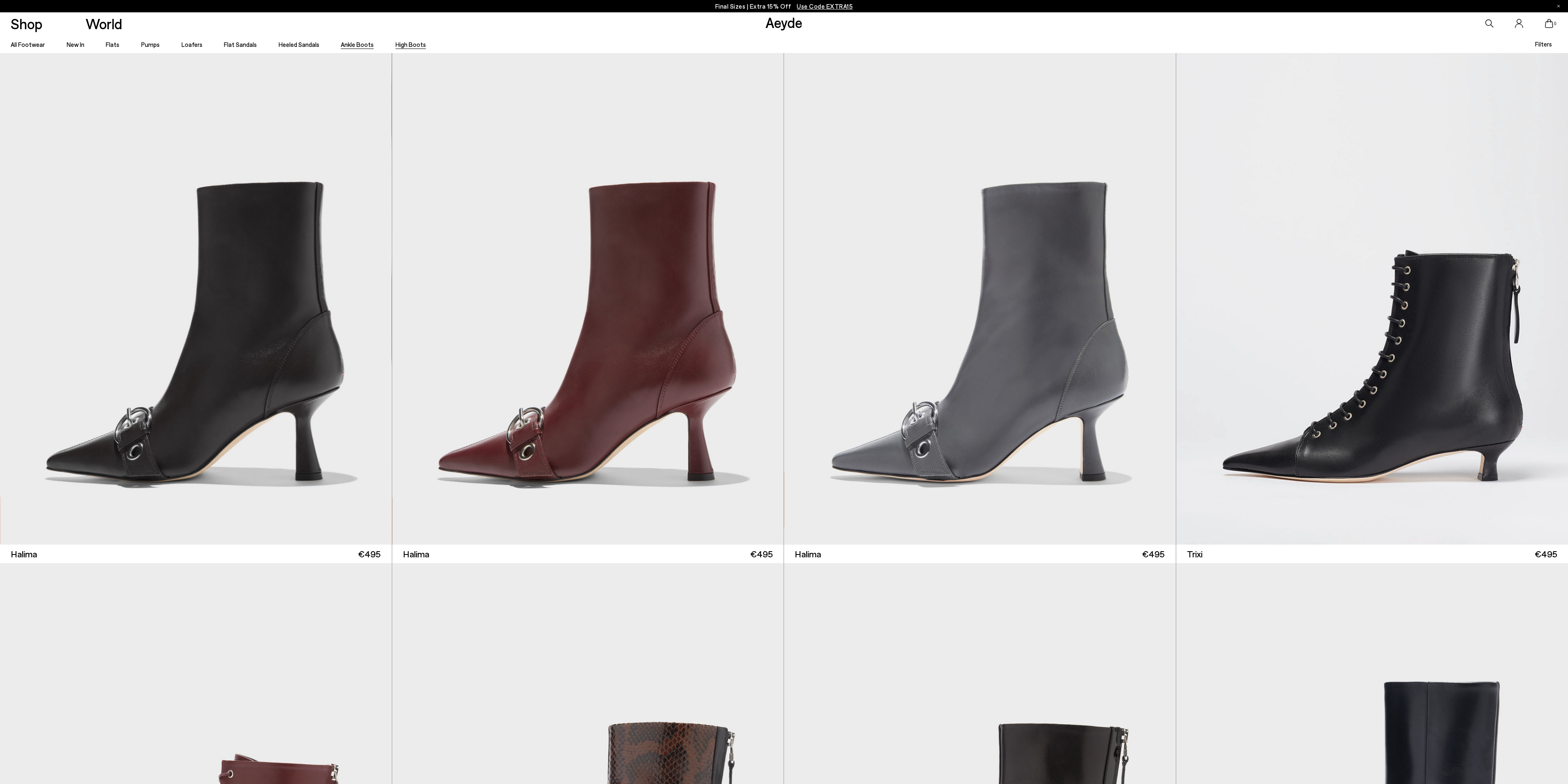
click at [413, 42] on link "High Boots" at bounding box center [411, 44] width 30 height 8
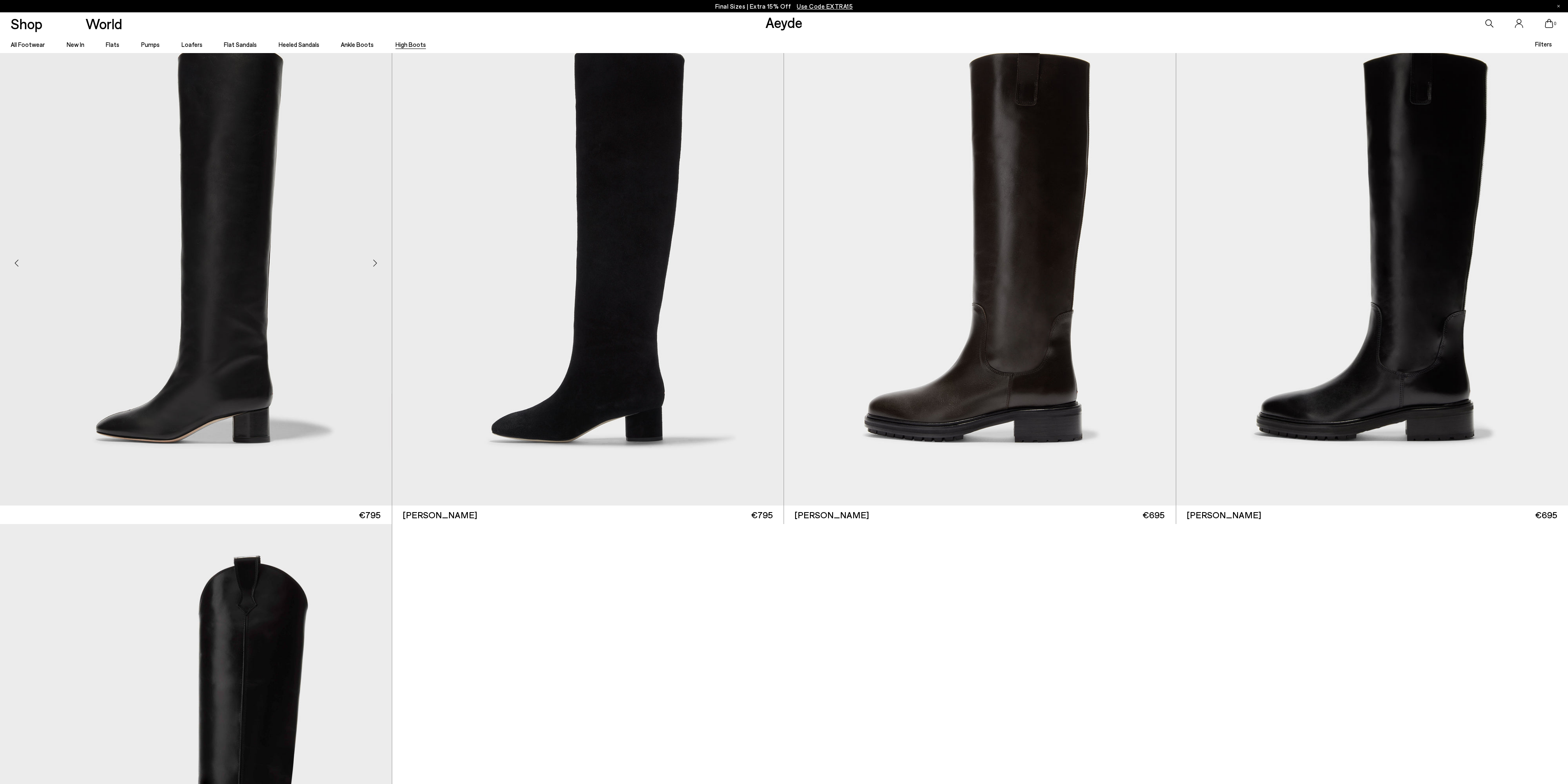
scroll to position [494, 0]
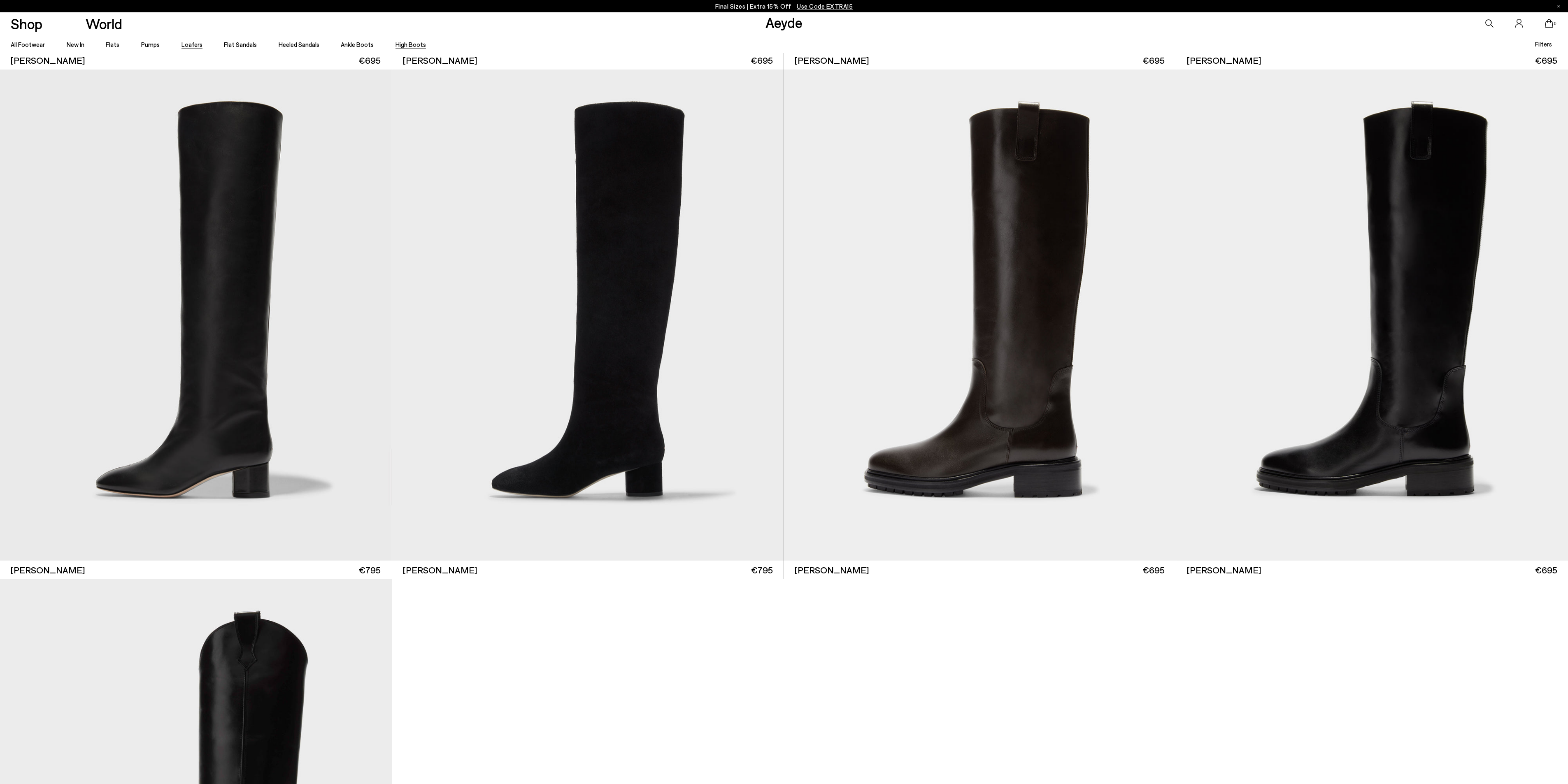
click at [185, 42] on link "Loafers" at bounding box center [191, 44] width 21 height 8
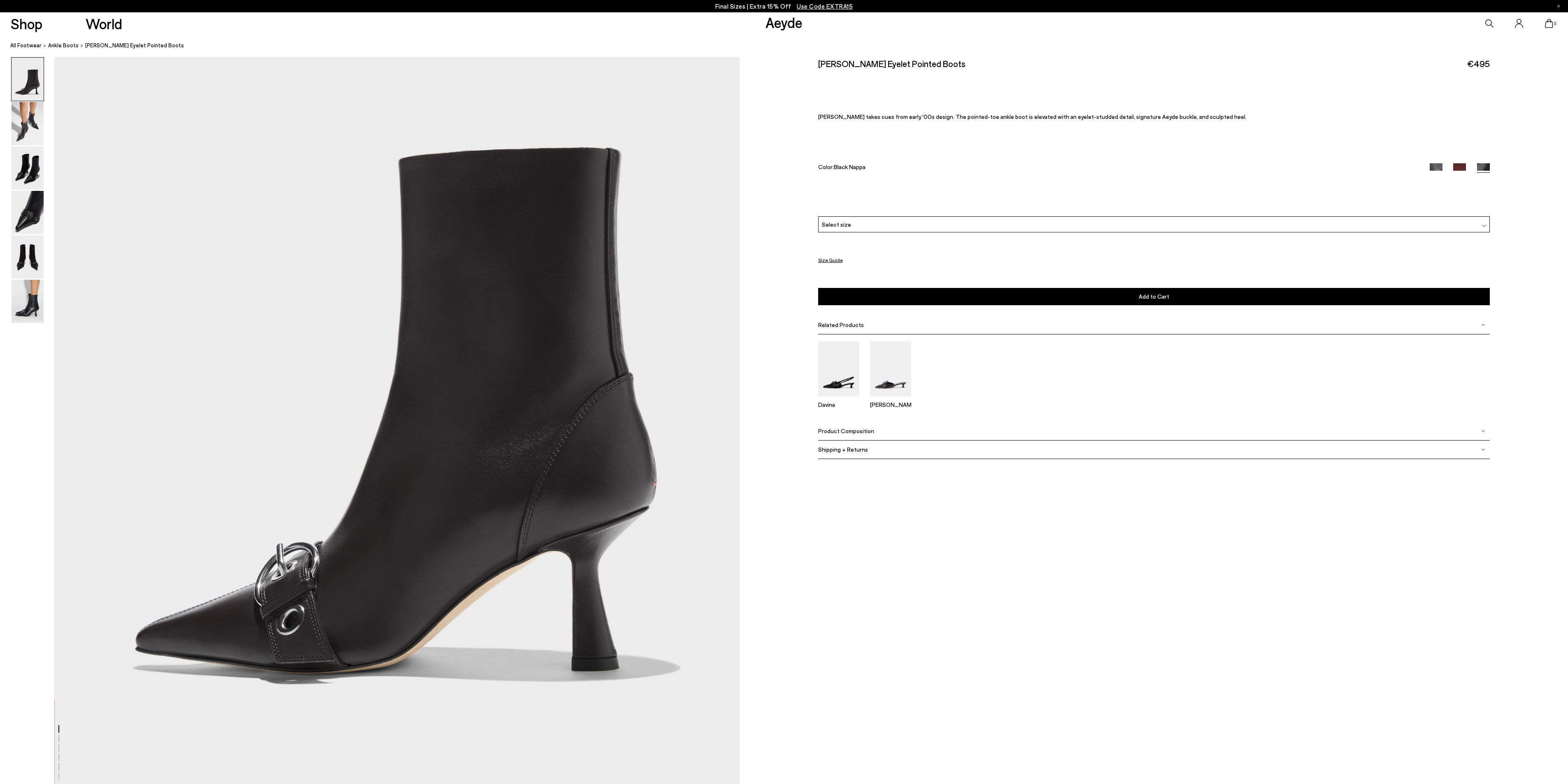
scroll to position [164, 0]
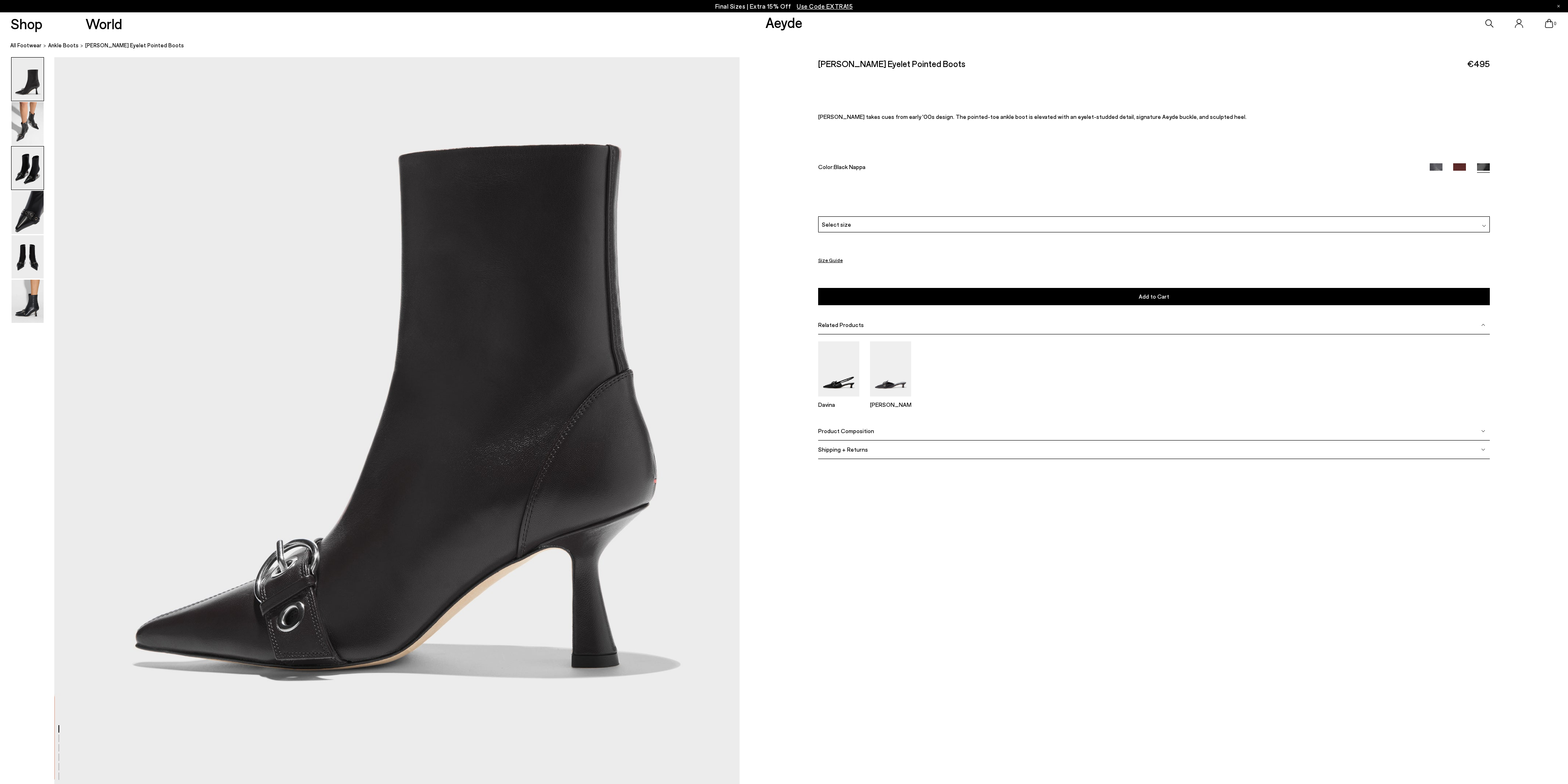
click at [30, 166] on img at bounding box center [28, 168] width 32 height 43
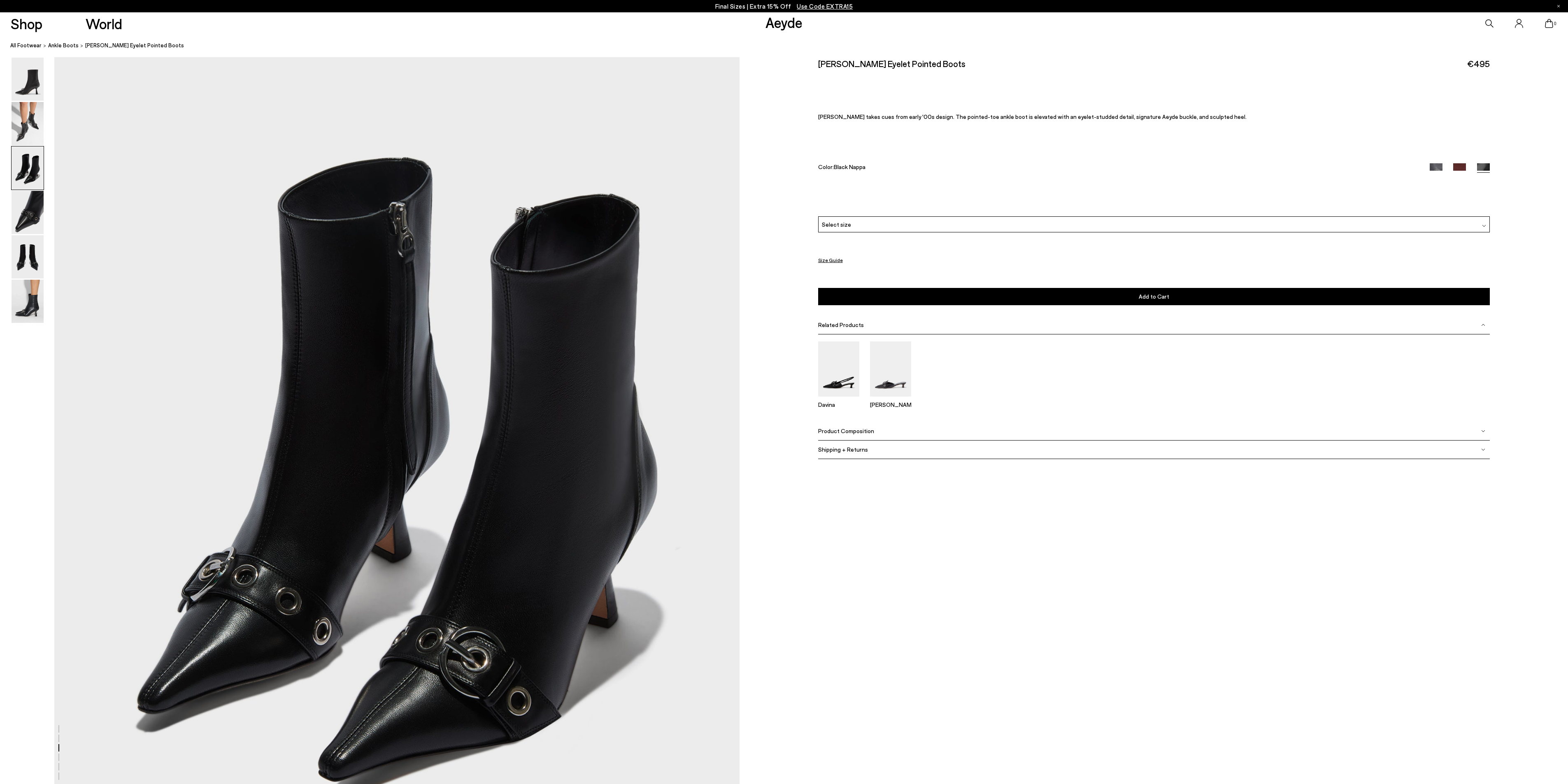
scroll to position [1912, 0]
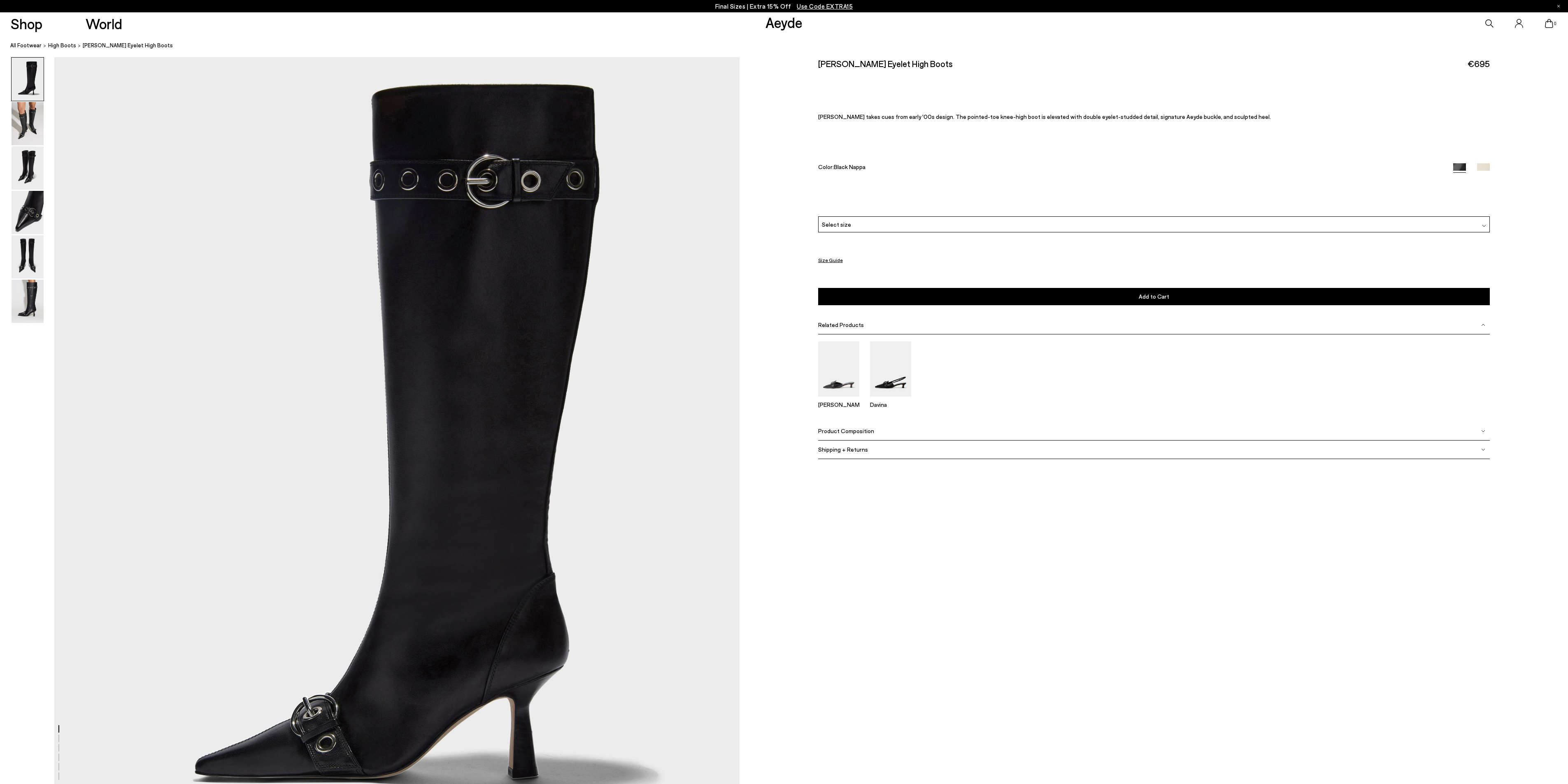
scroll to position [83, 0]
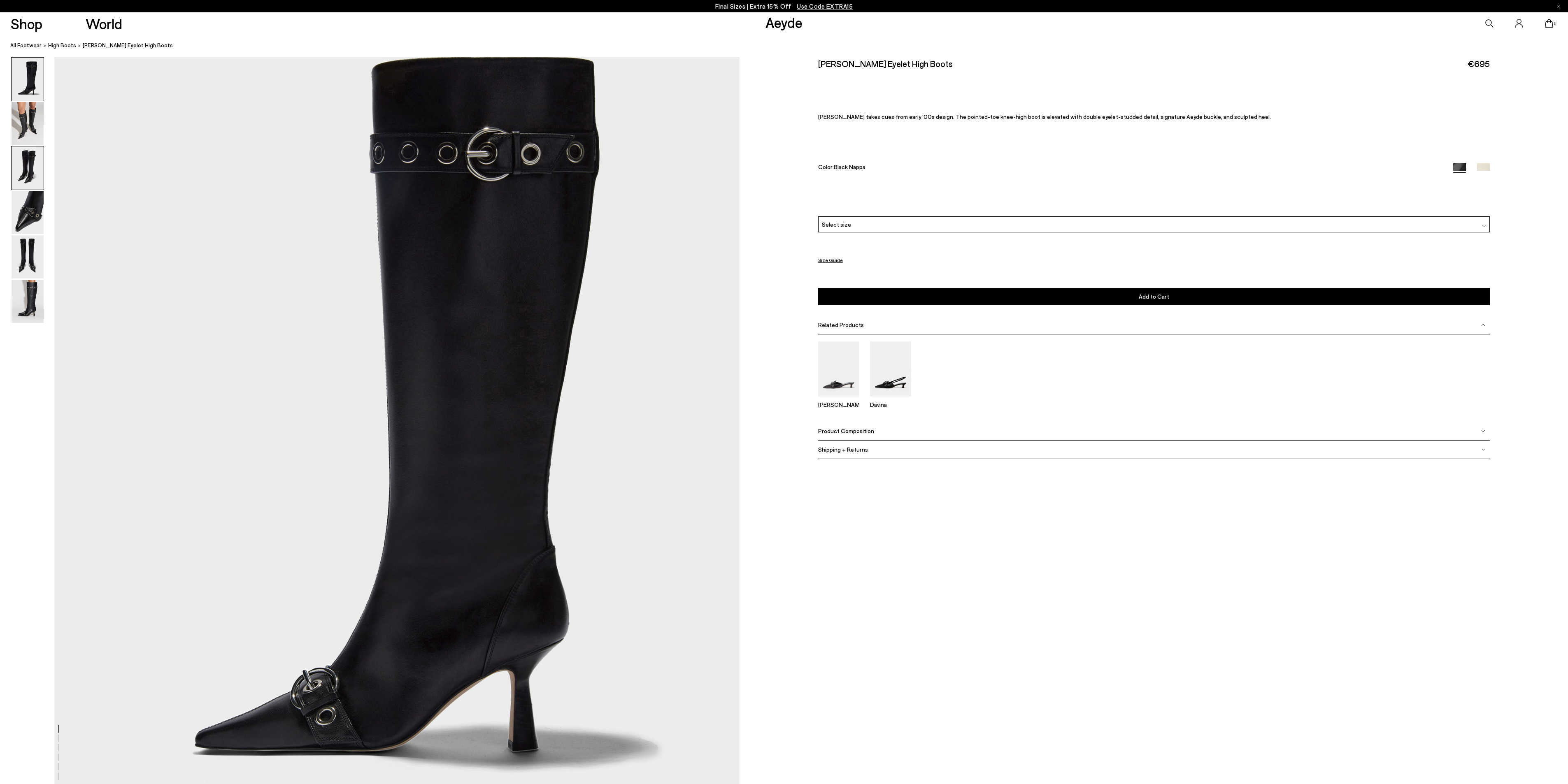
click at [21, 168] on img at bounding box center [28, 168] width 32 height 43
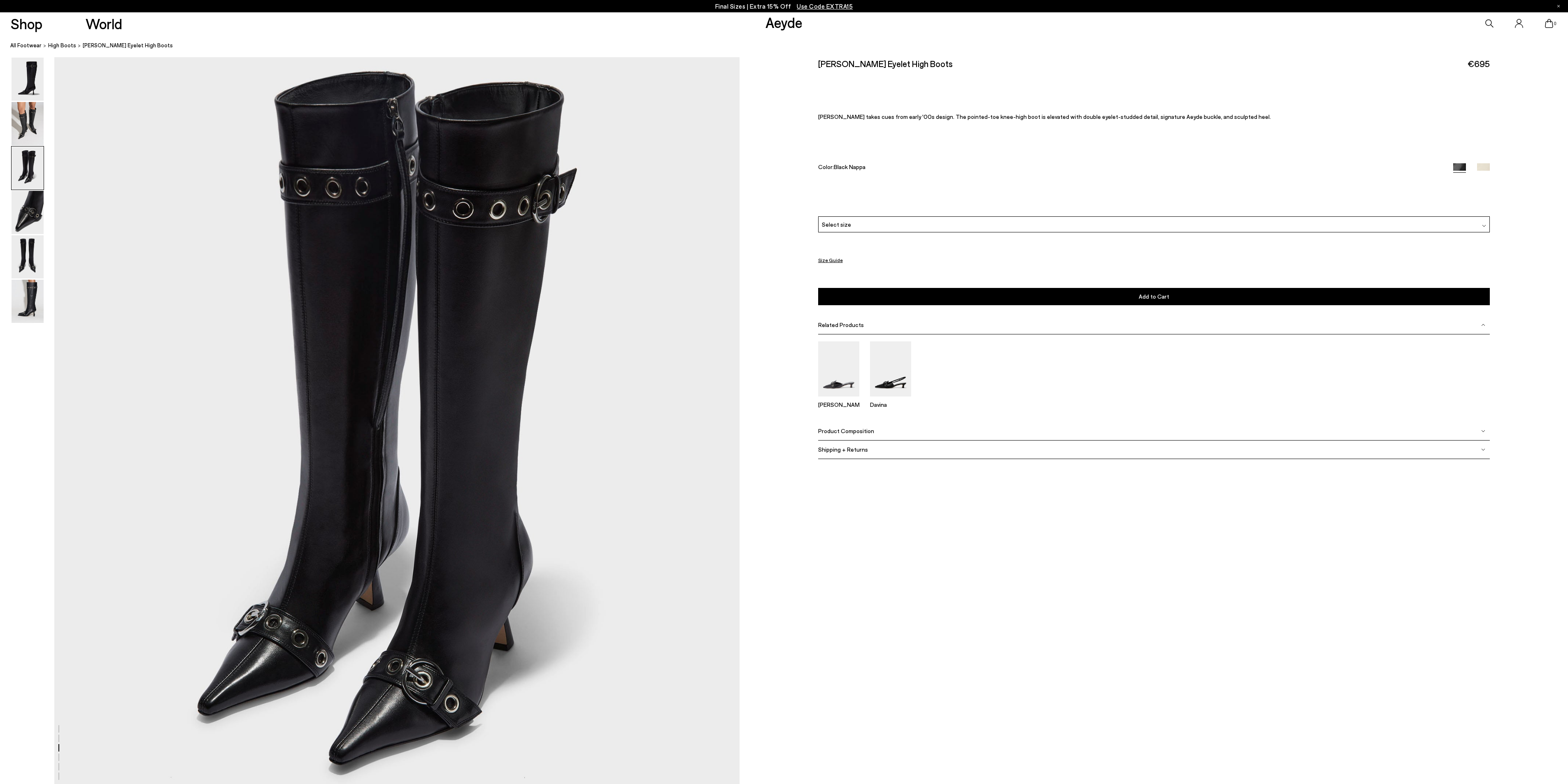
scroll to position [1889, 0]
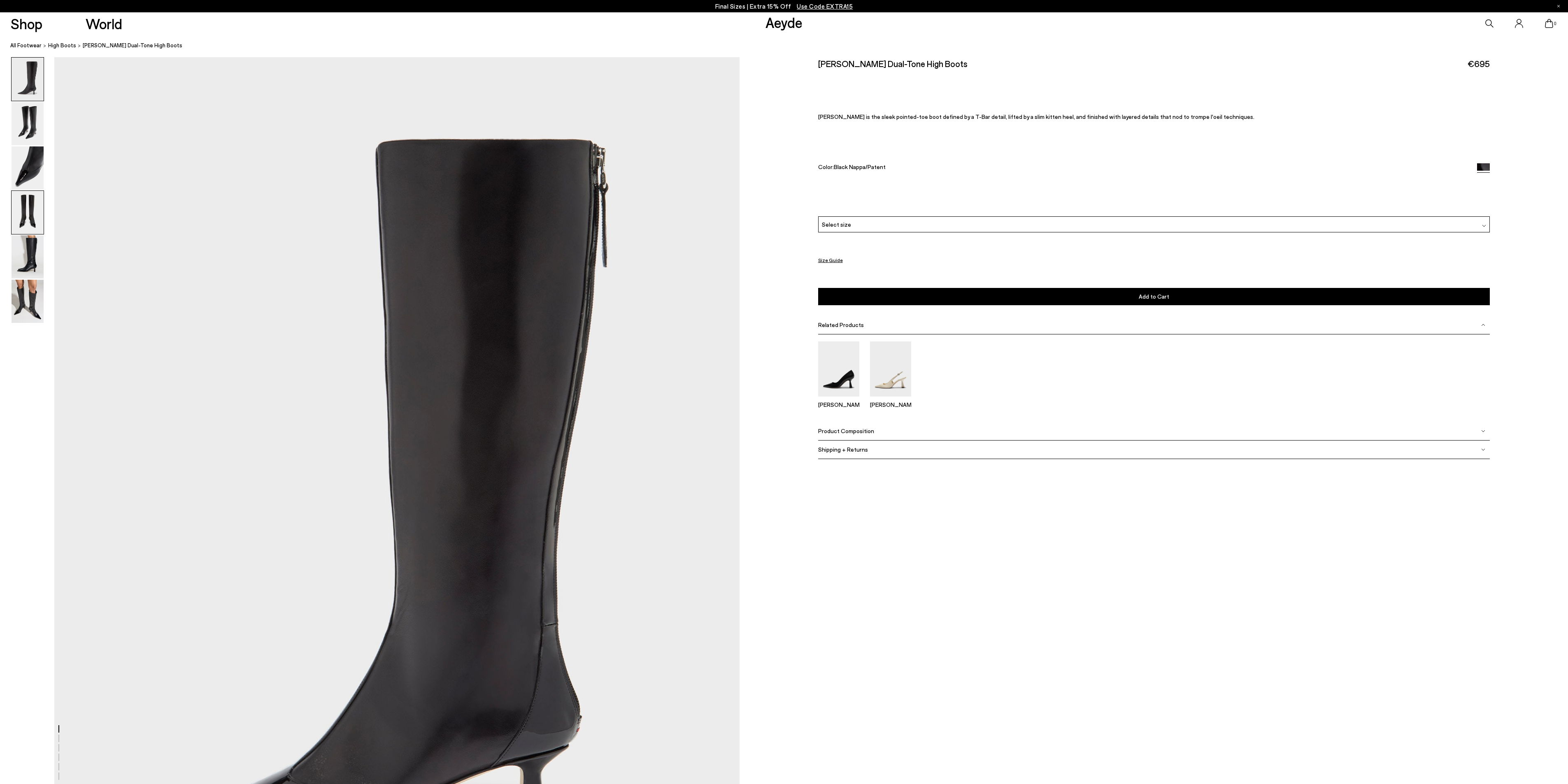
click at [25, 213] on img at bounding box center [28, 213] width 32 height 43
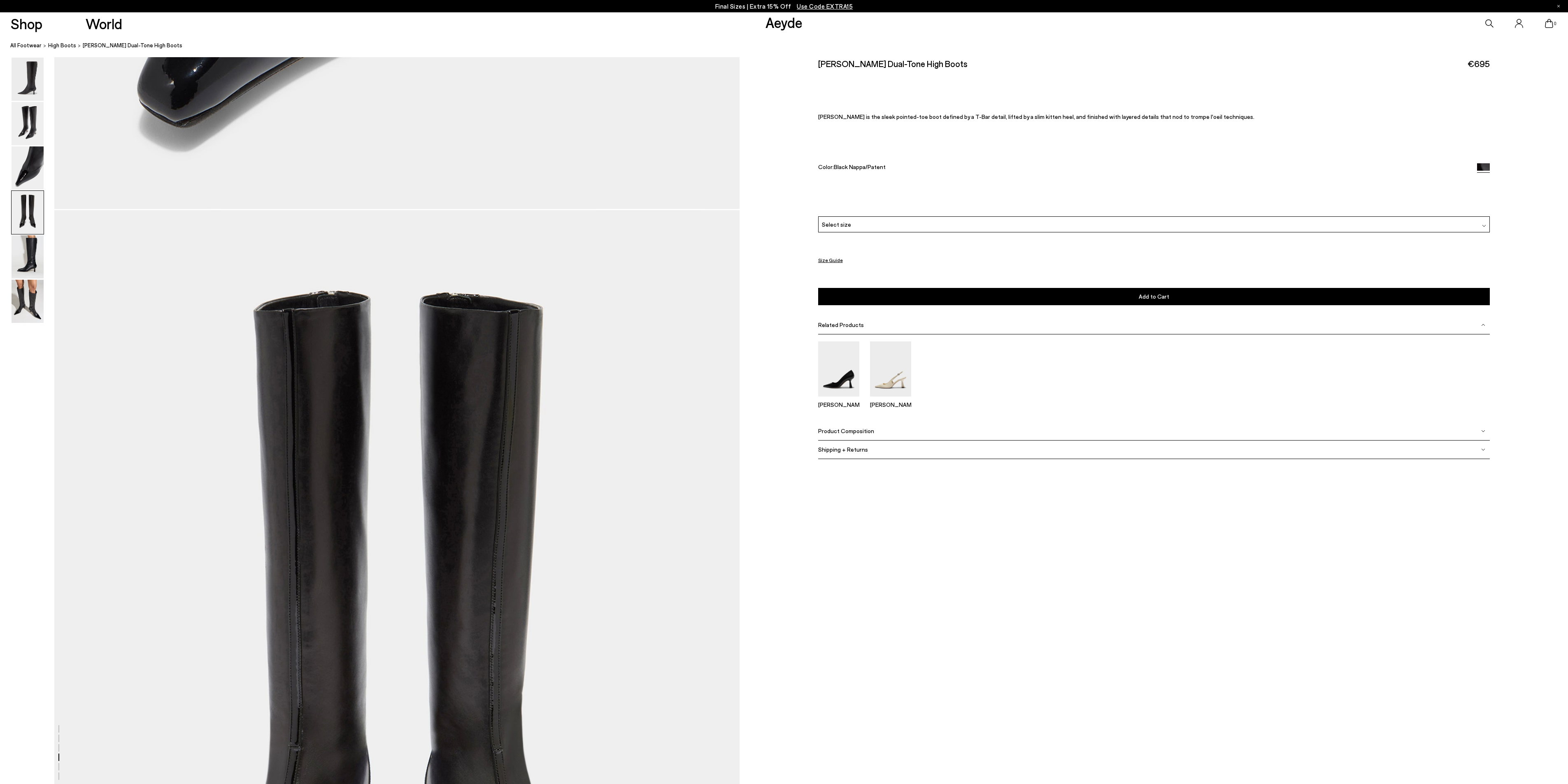
scroll to position [2744, 0]
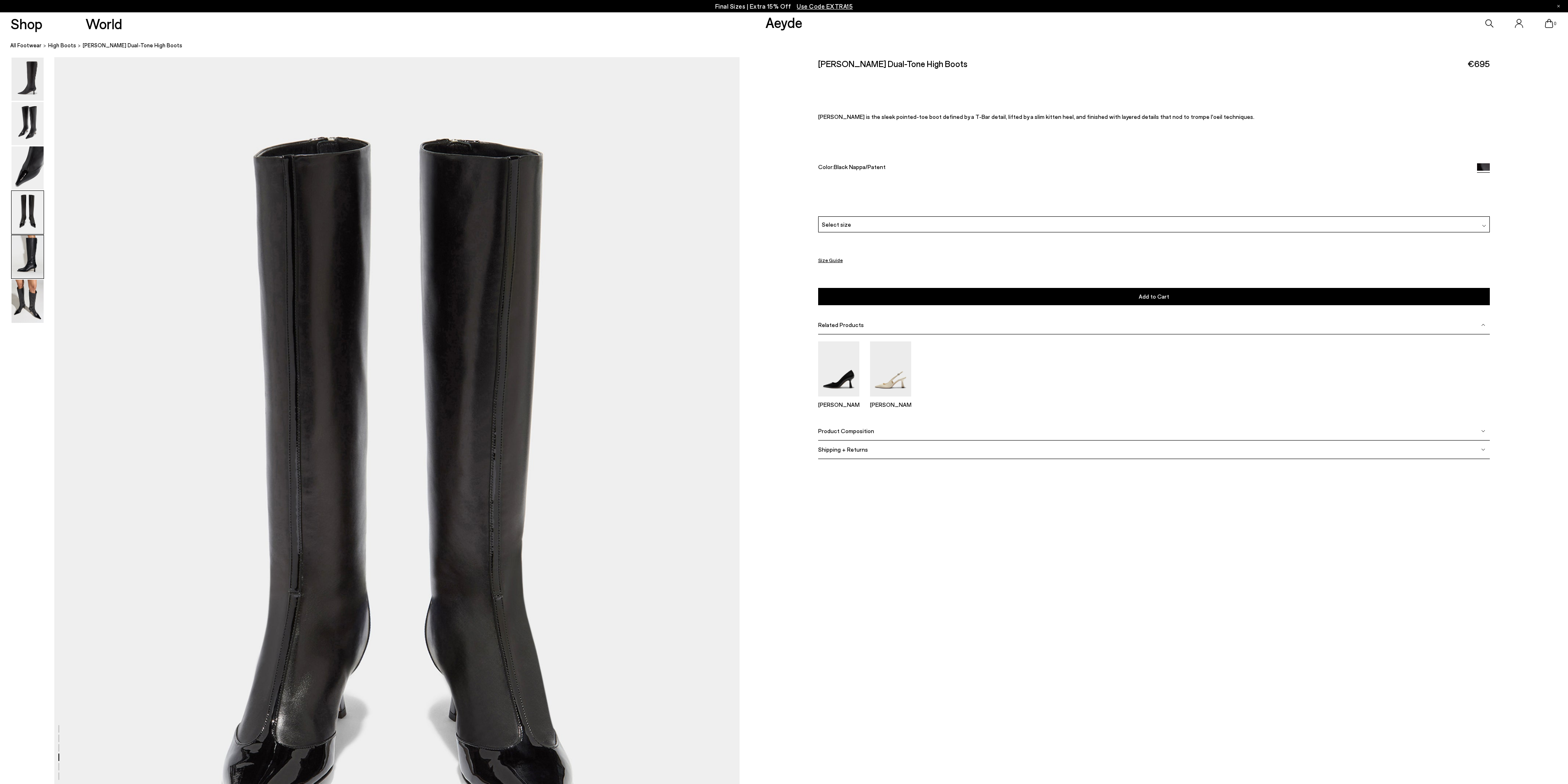
click at [14, 265] on img at bounding box center [28, 257] width 32 height 43
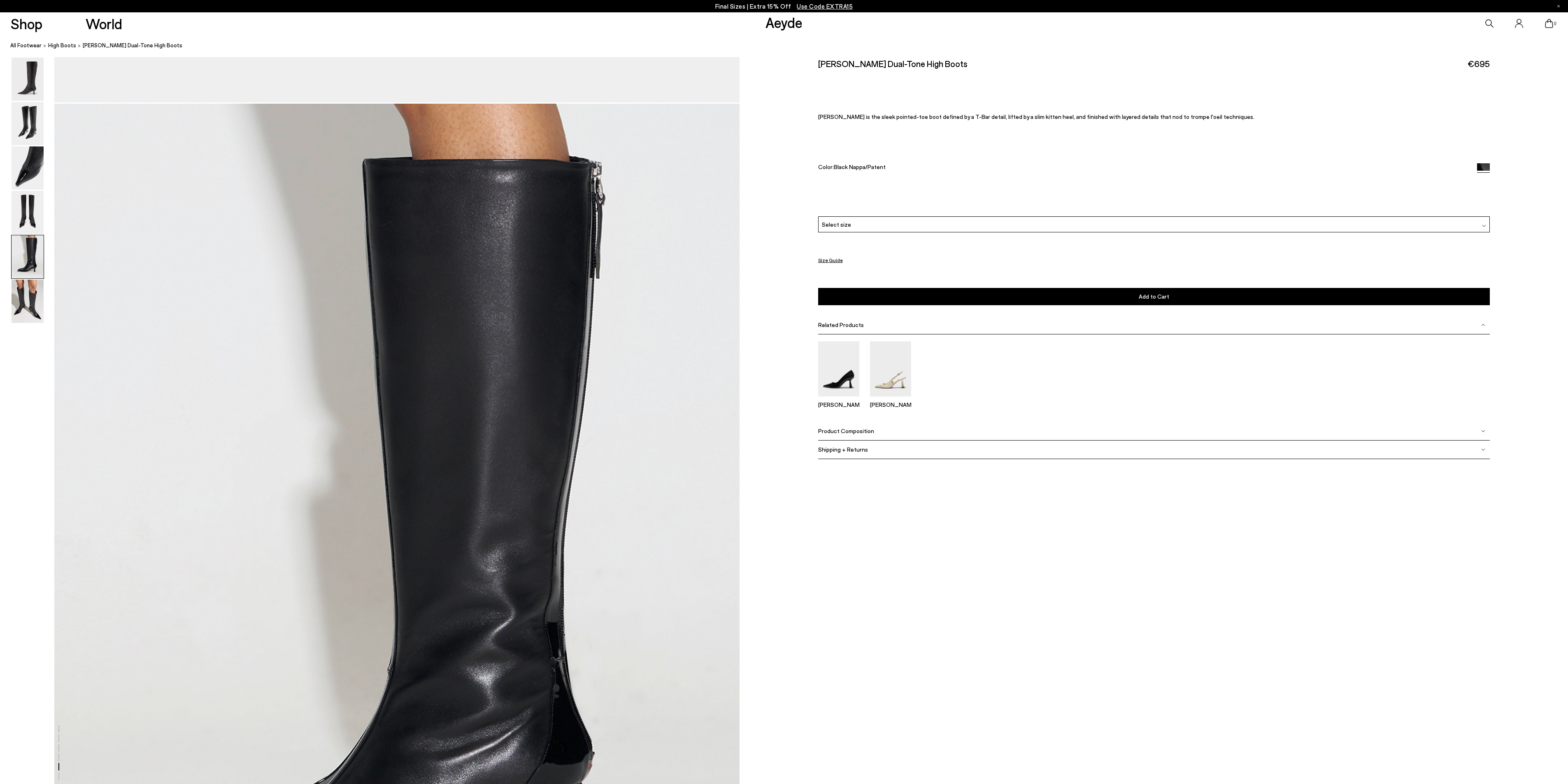
scroll to position [3659, 0]
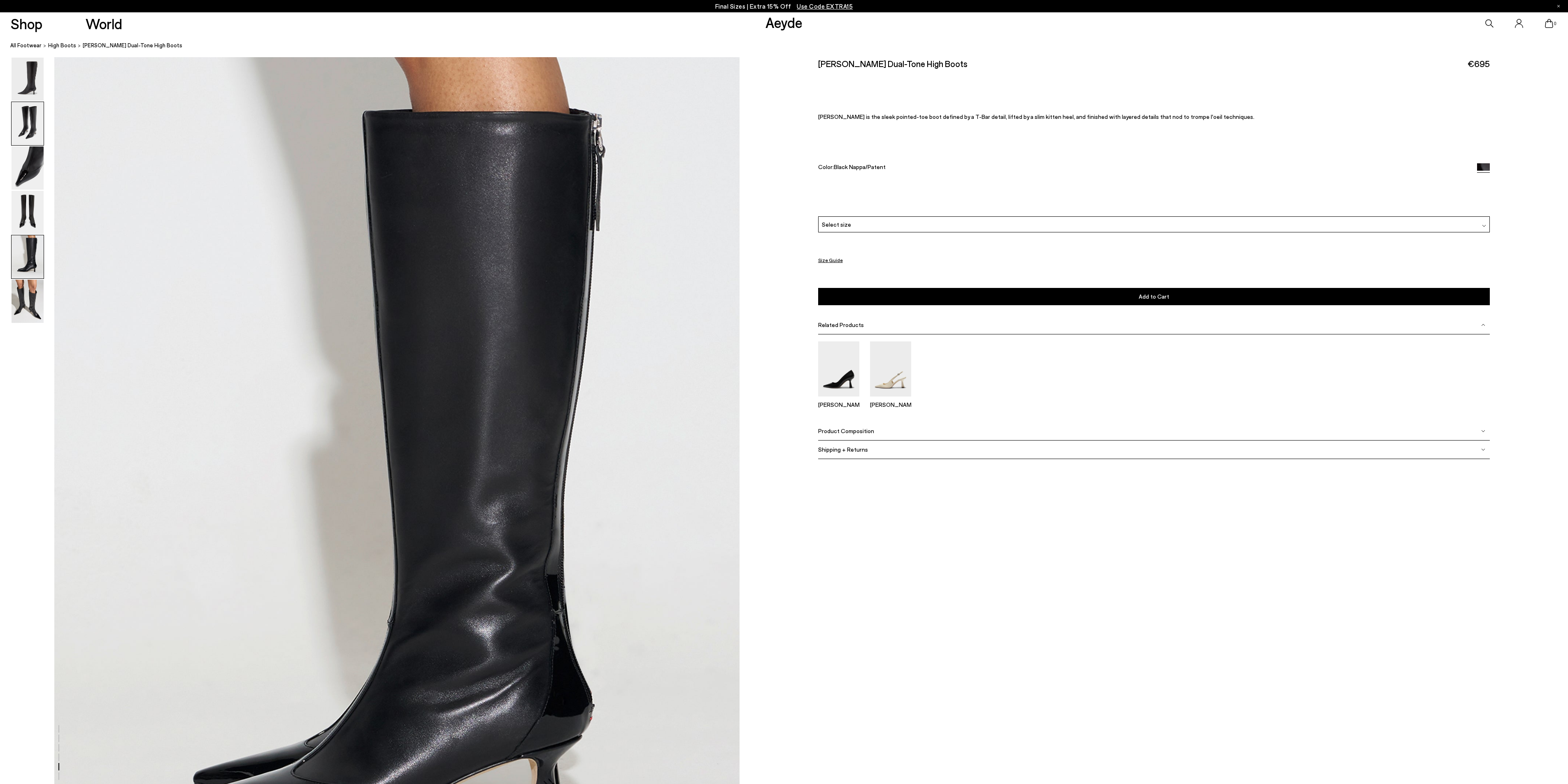
click at [19, 121] on img at bounding box center [28, 123] width 32 height 43
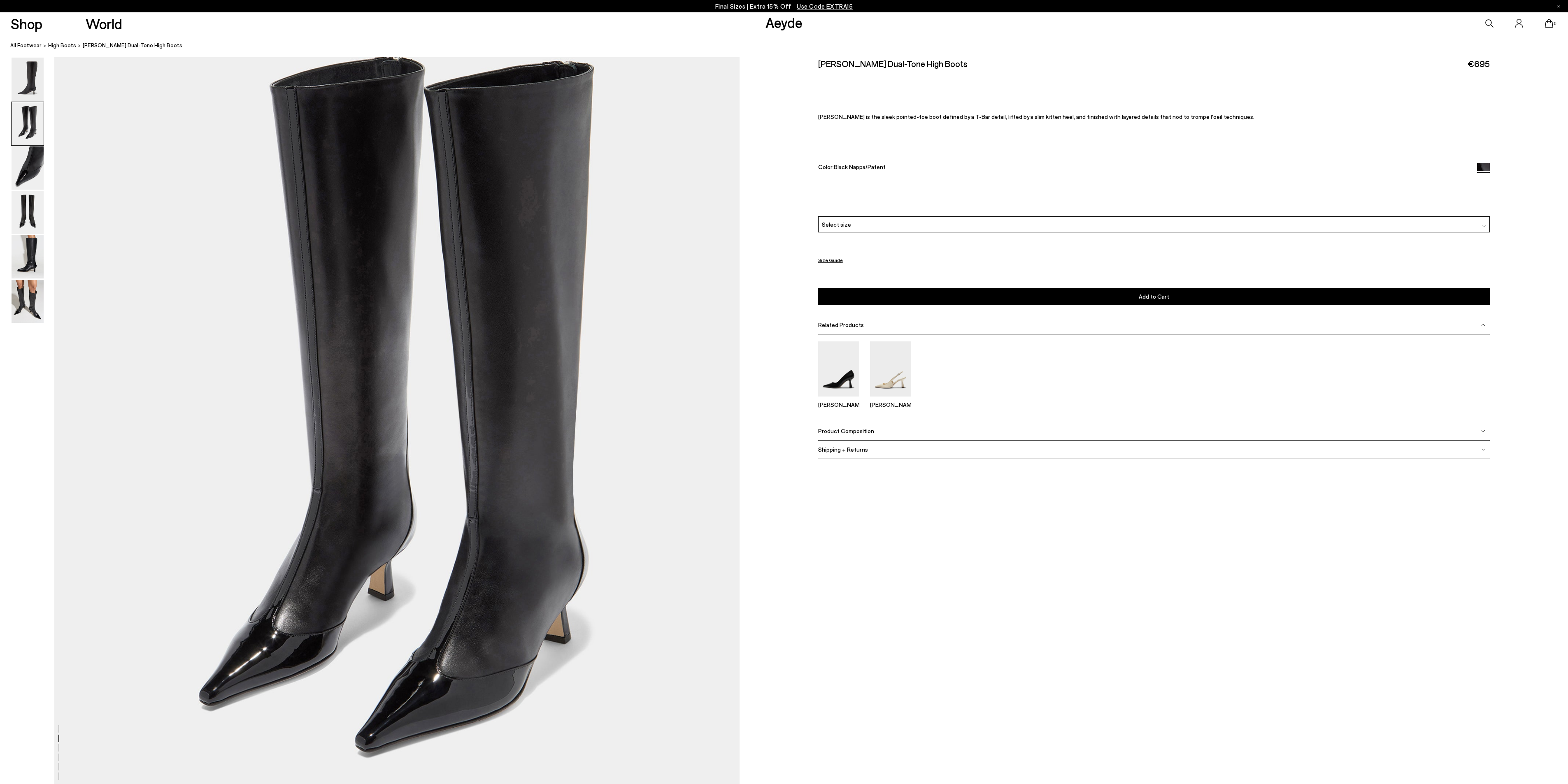
scroll to position [983, 0]
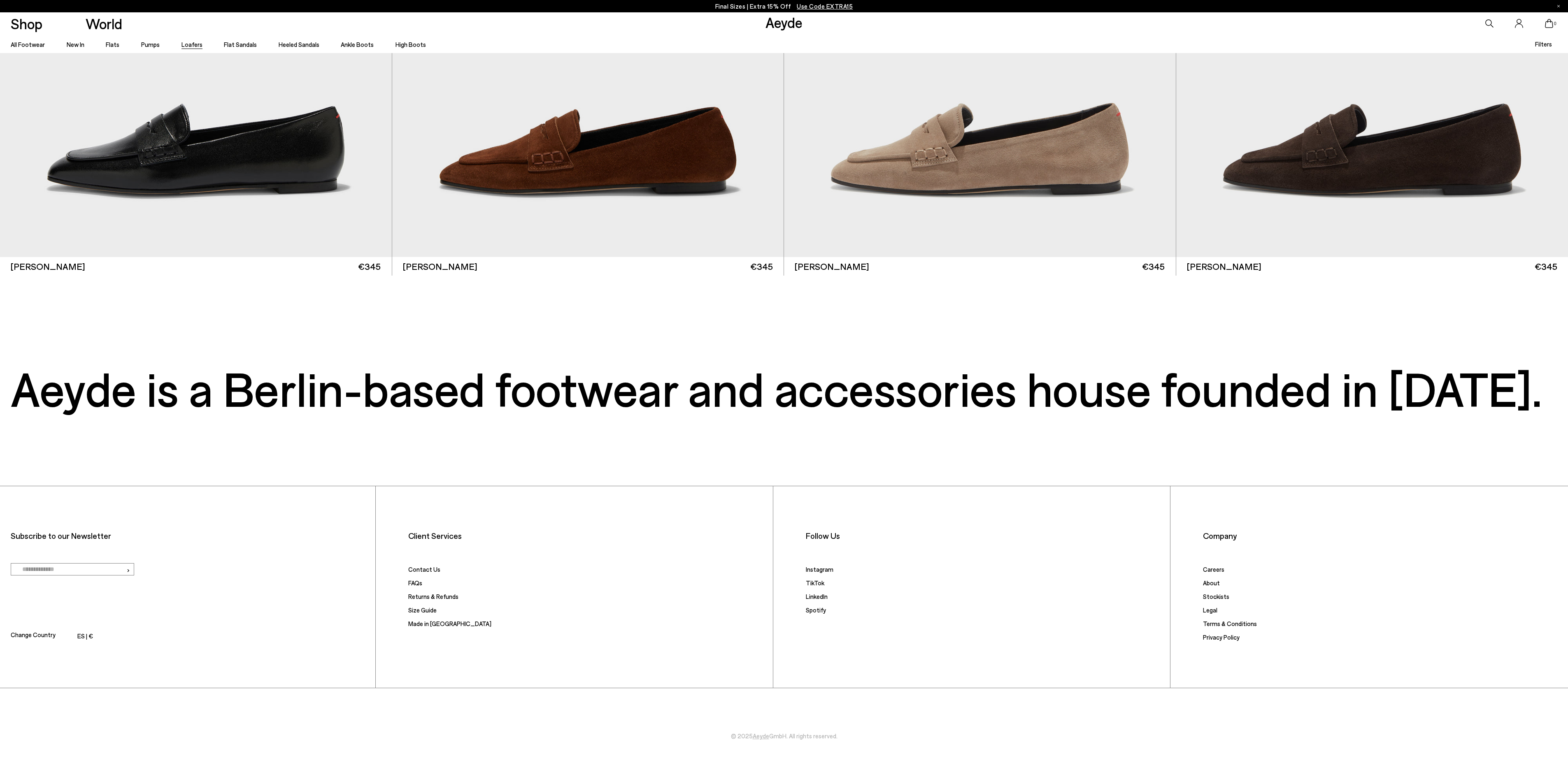
scroll to position [3363, 0]
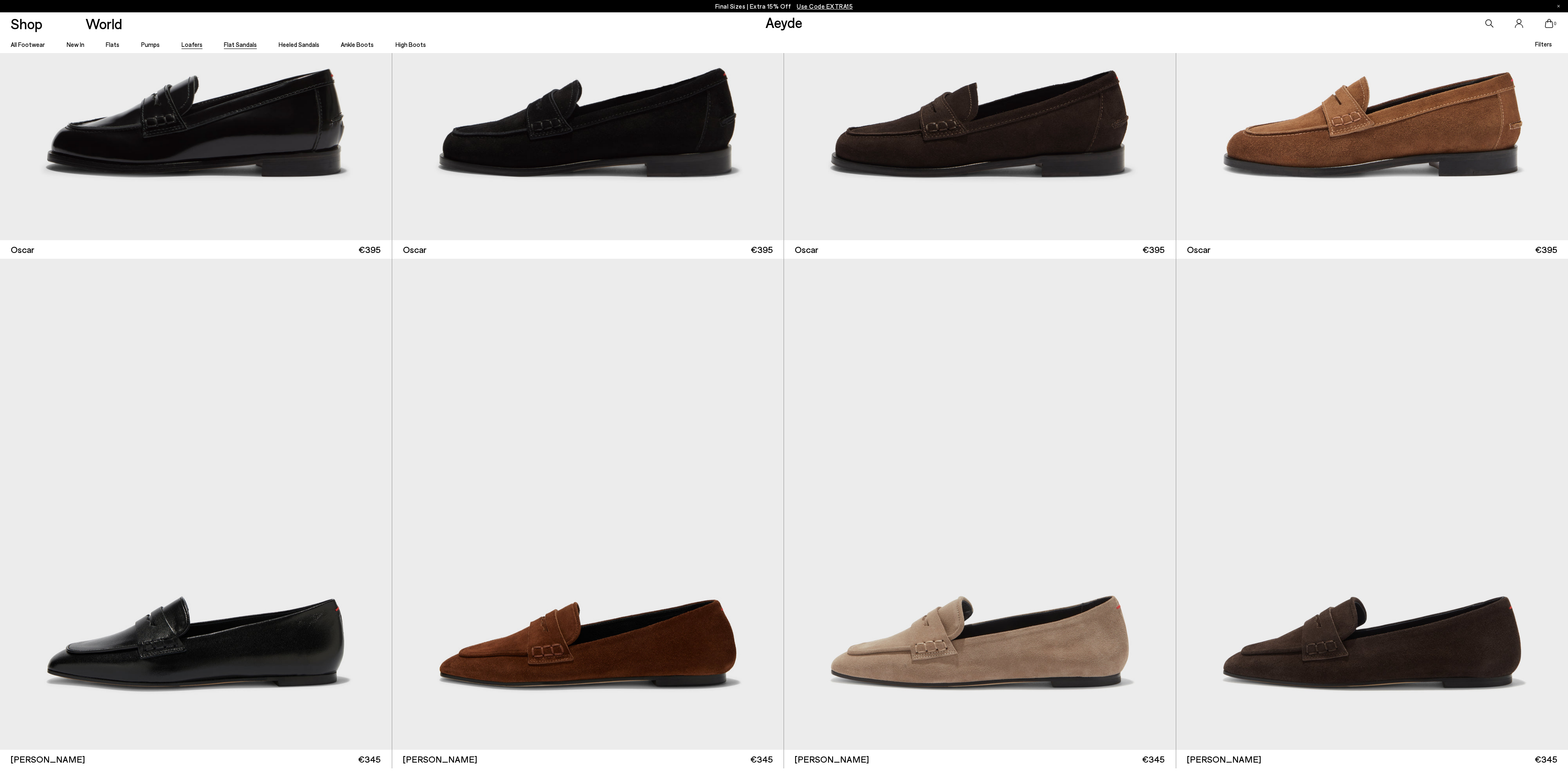
click at [243, 46] on link "Flat Sandals" at bounding box center [239, 44] width 33 height 8
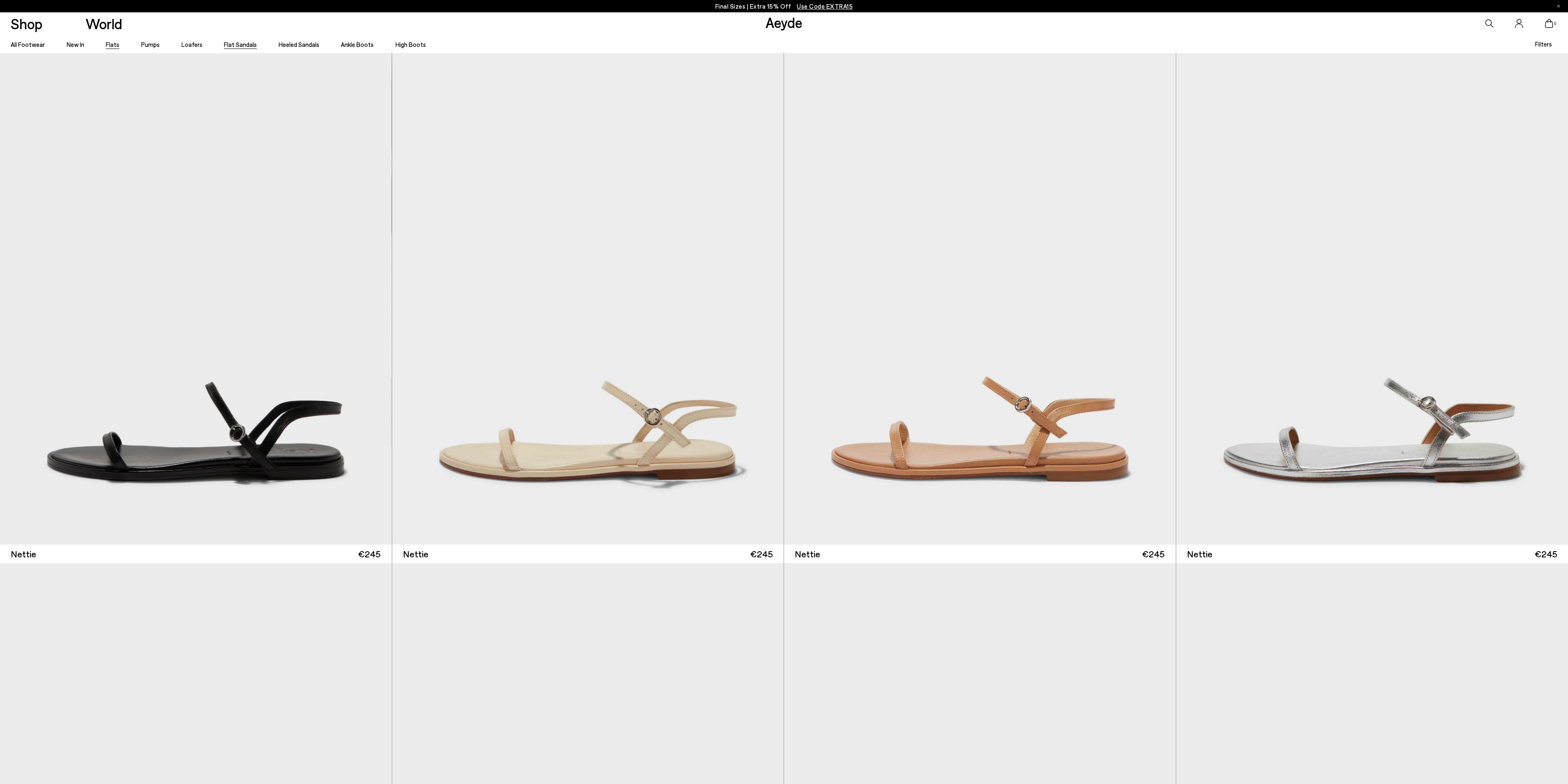
click at [114, 46] on link "Flats" at bounding box center [113, 44] width 13 height 8
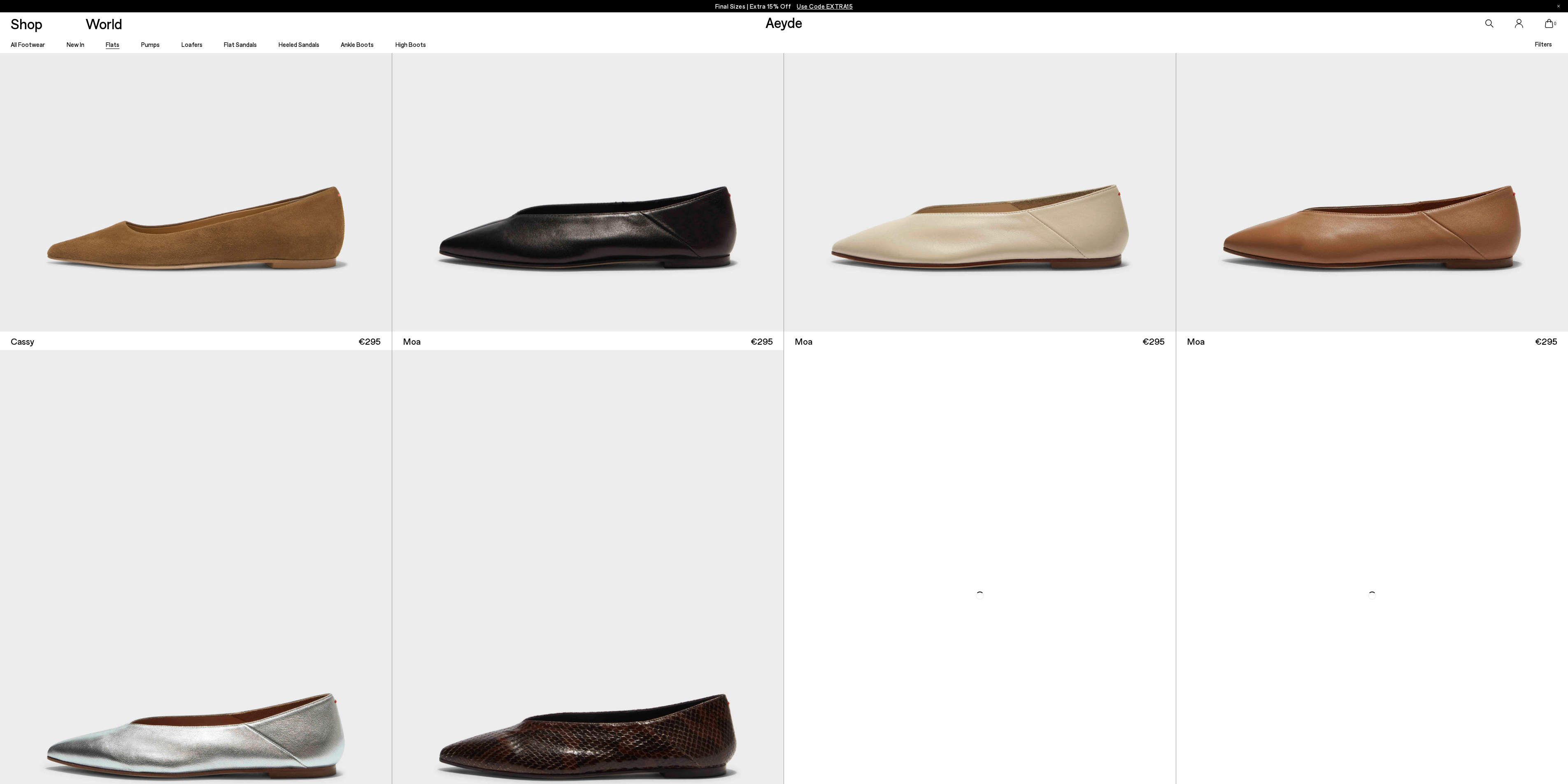
scroll to position [3208, 0]
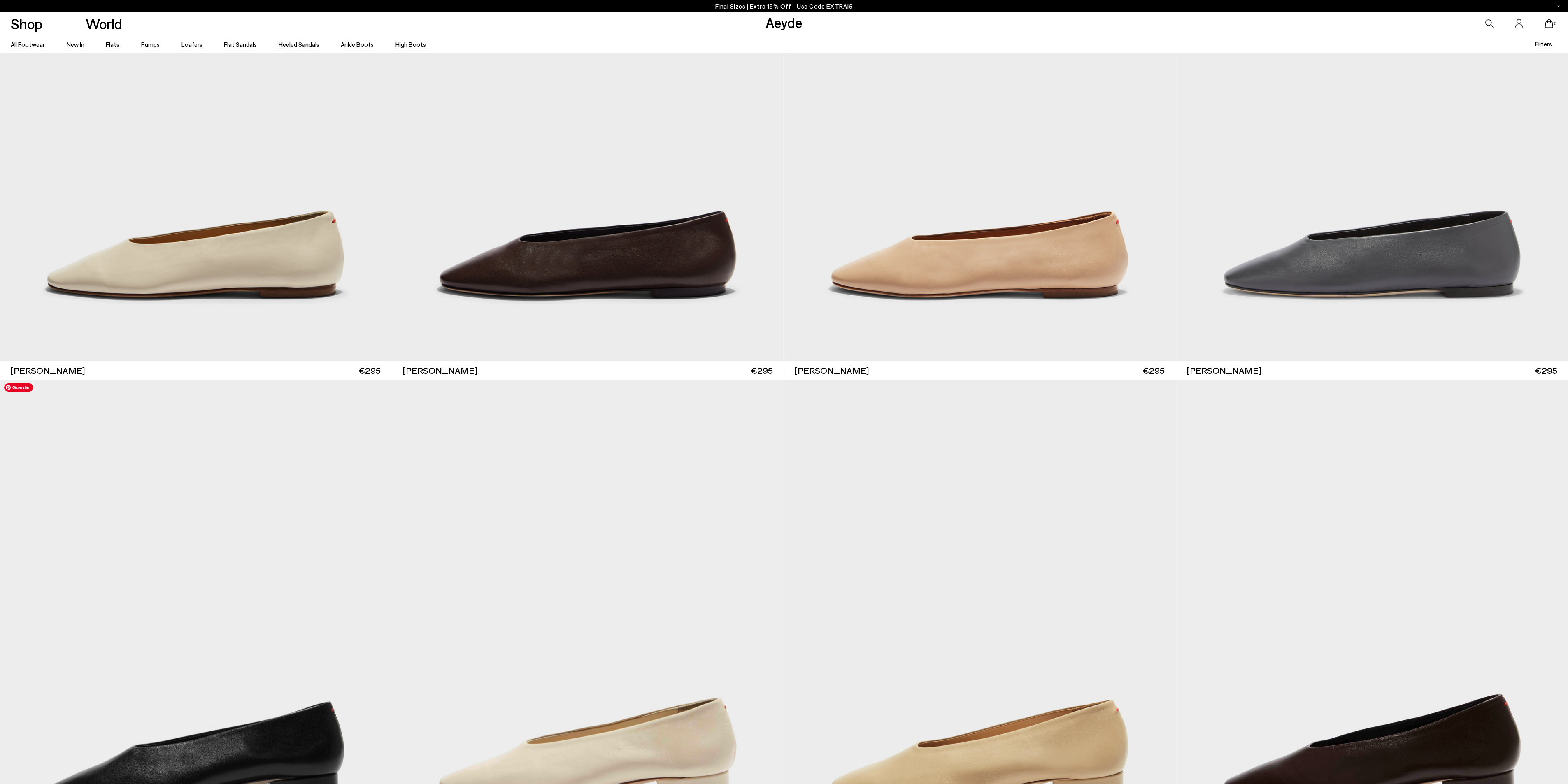
scroll to position [5279, 0]
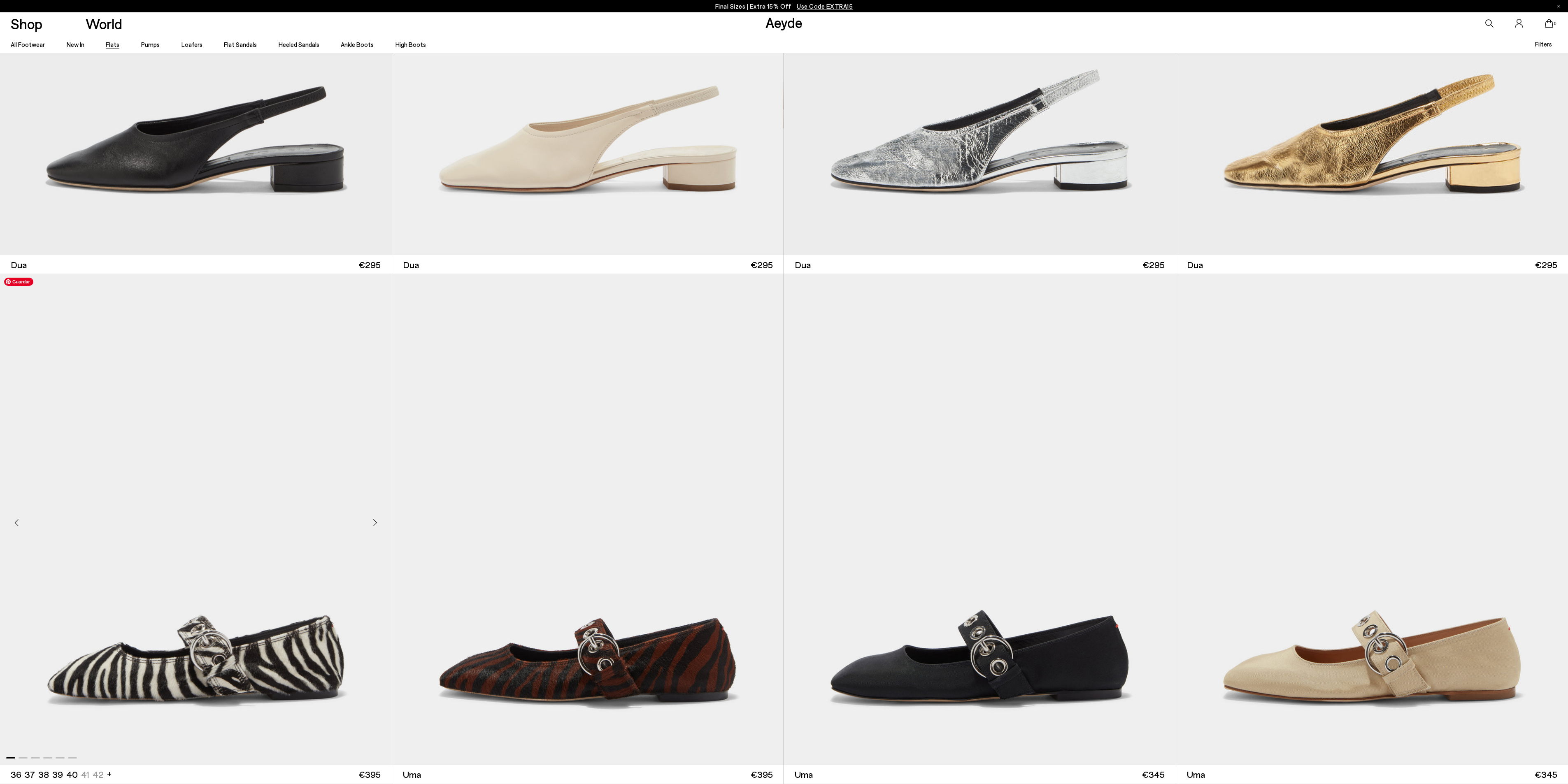
scroll to position [7733, 0]
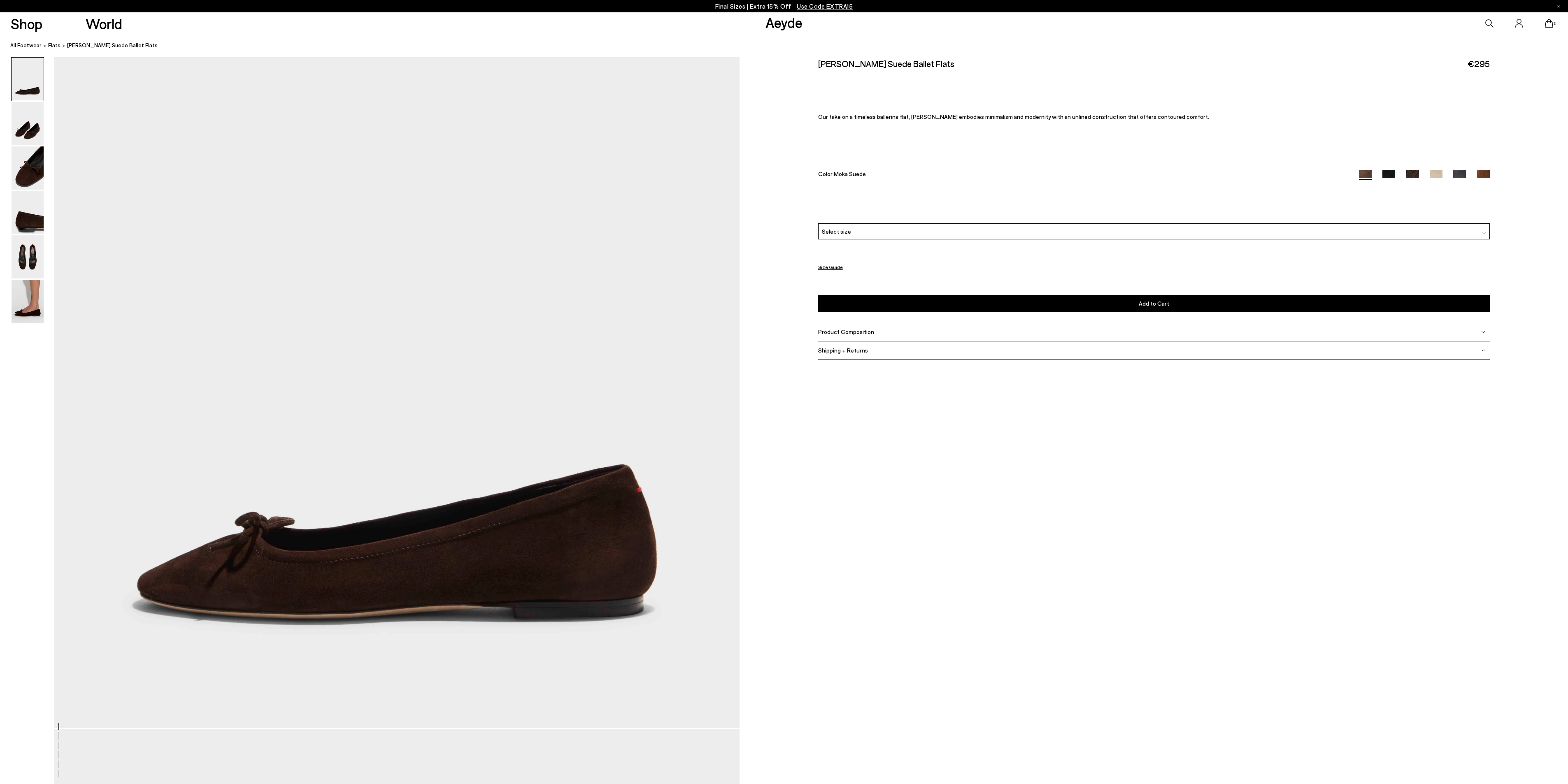
scroll to position [83, 0]
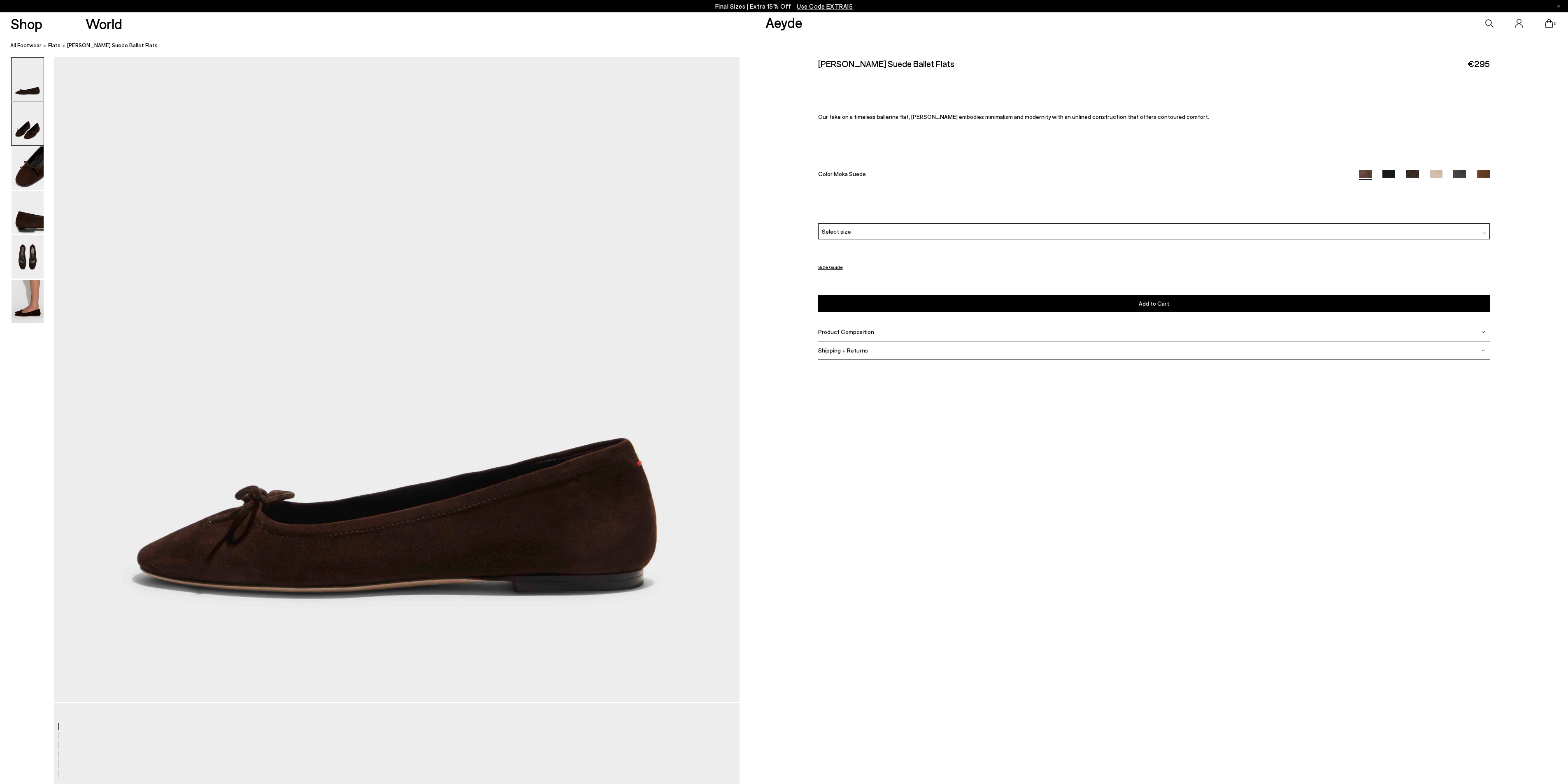
click at [38, 123] on img at bounding box center [28, 123] width 32 height 43
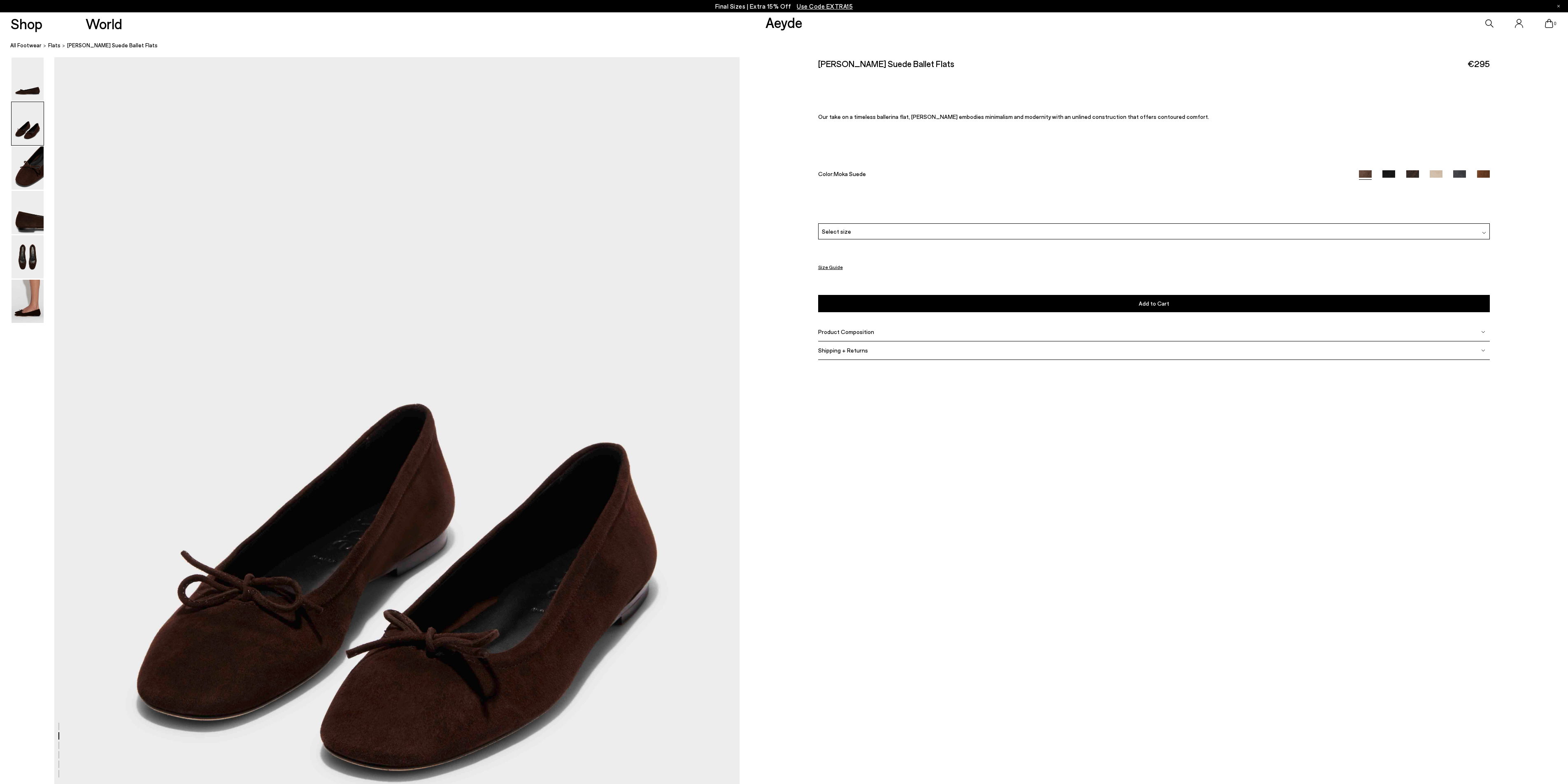
scroll to position [893, 0]
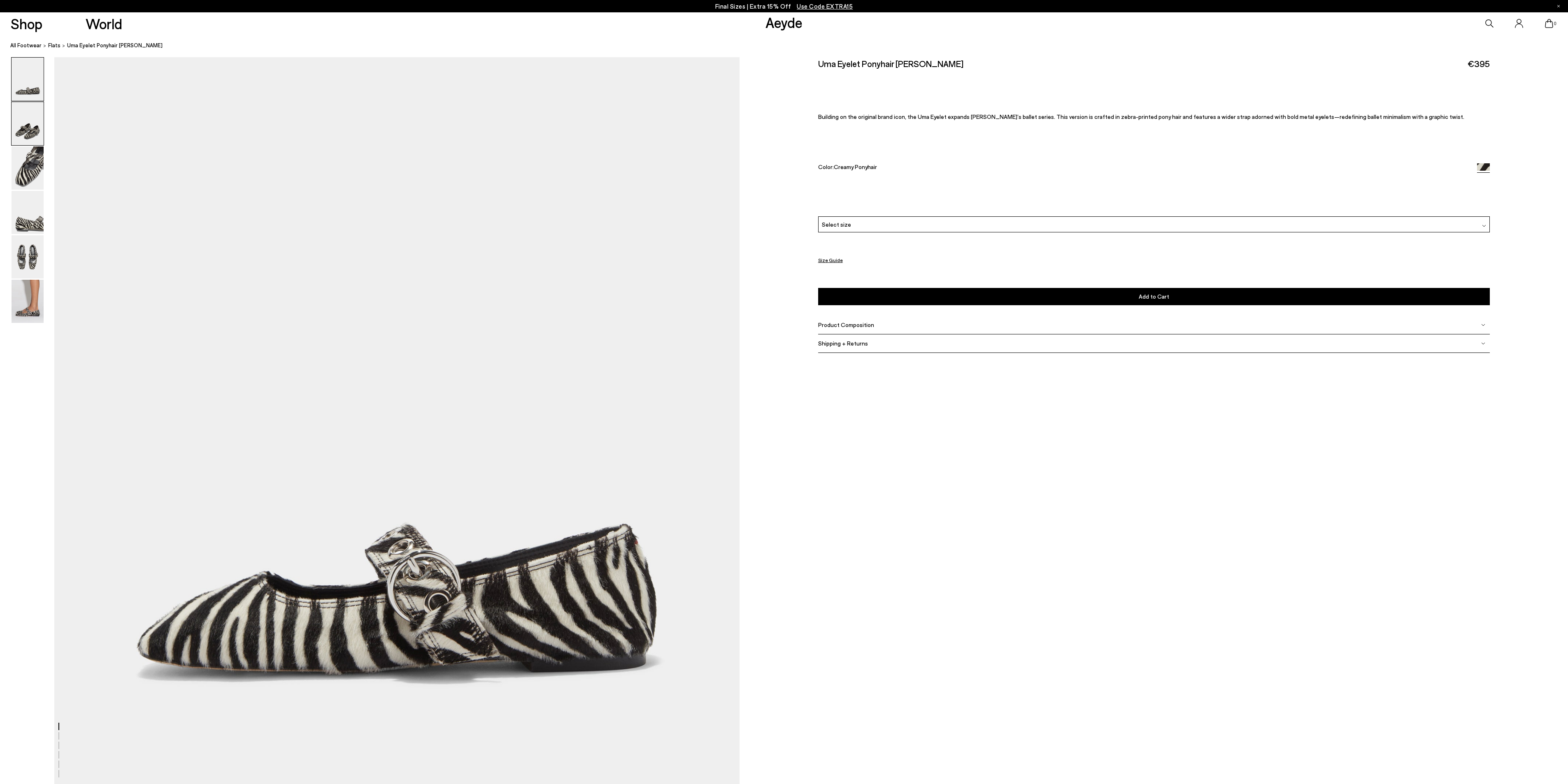
click at [21, 128] on img at bounding box center [28, 123] width 32 height 43
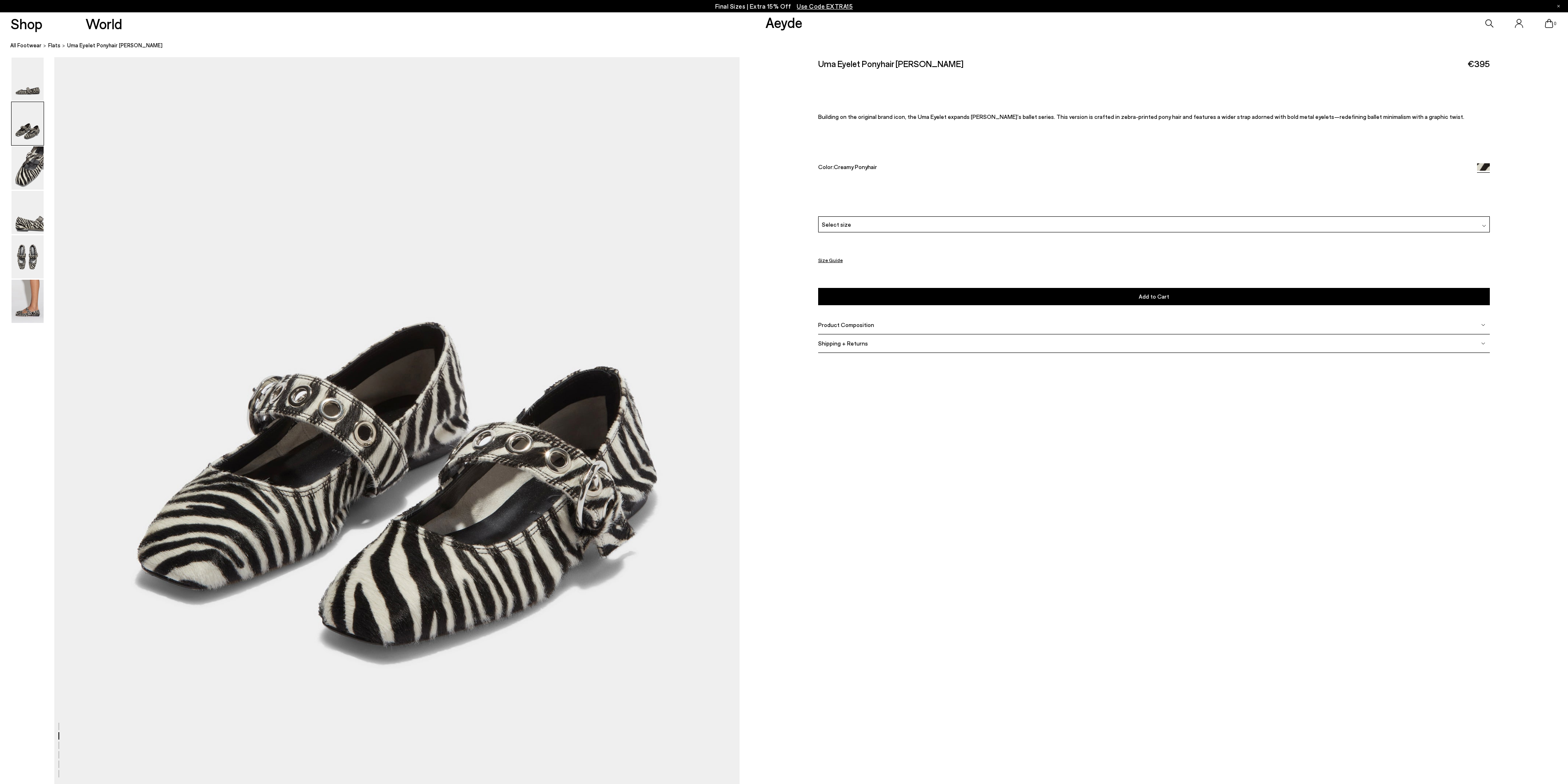
scroll to position [976, 0]
